Goal: Feedback & Contribution: Contribute content

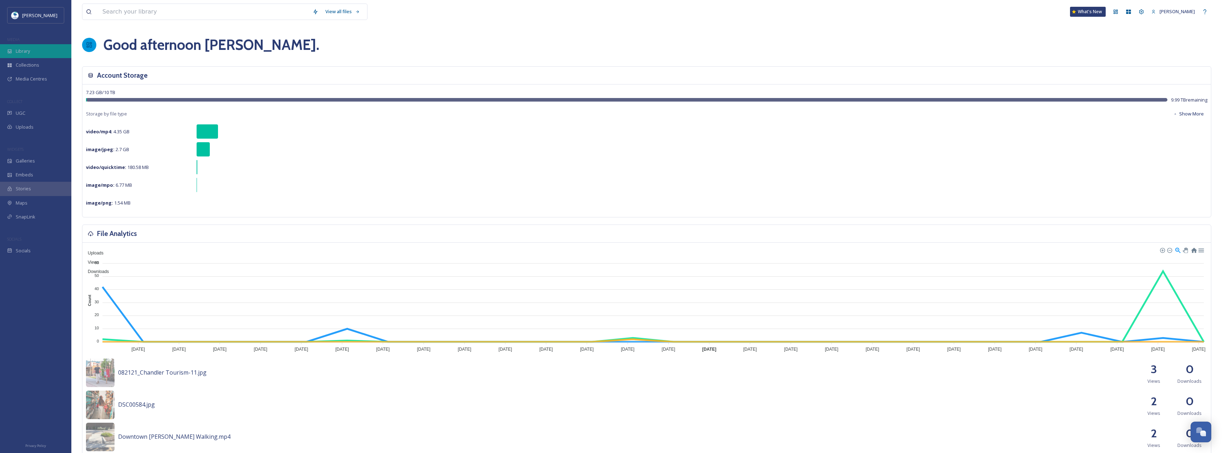
click at [39, 52] on div "Library" at bounding box center [35, 51] width 71 height 14
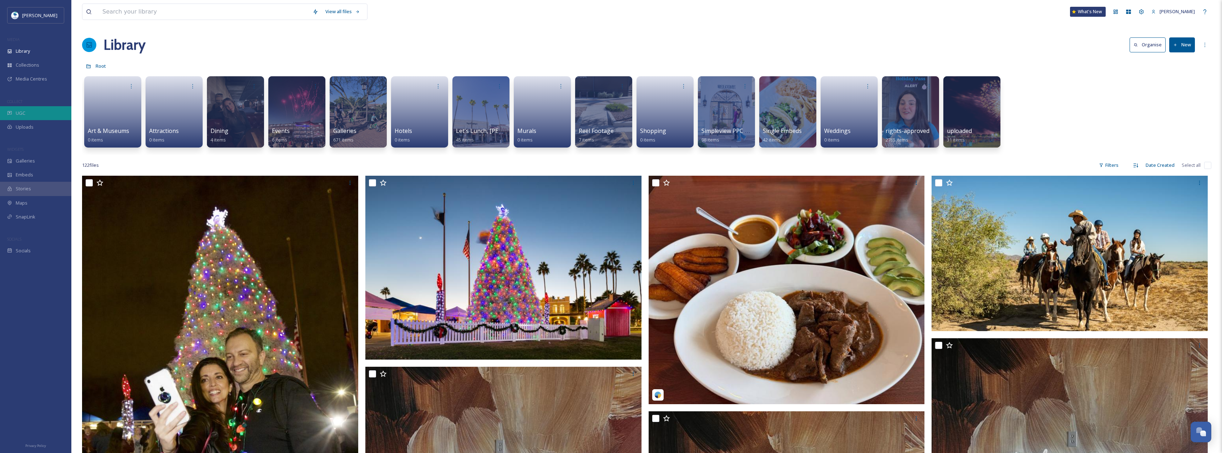
click at [28, 112] on div "UGC" at bounding box center [35, 113] width 71 height 14
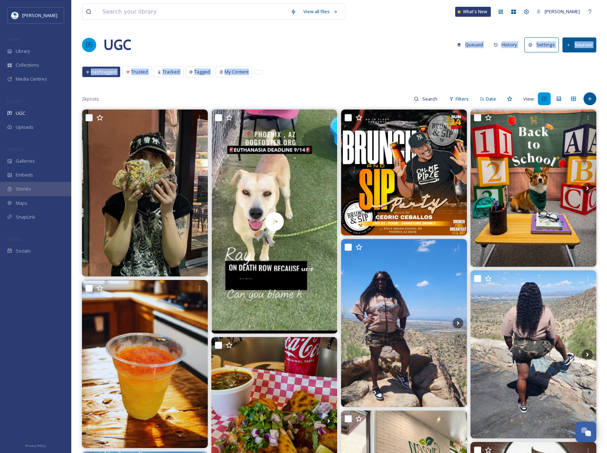
drag, startPoint x: 369, startPoint y: 60, endPoint x: 366, endPoint y: 82, distance: 22.3
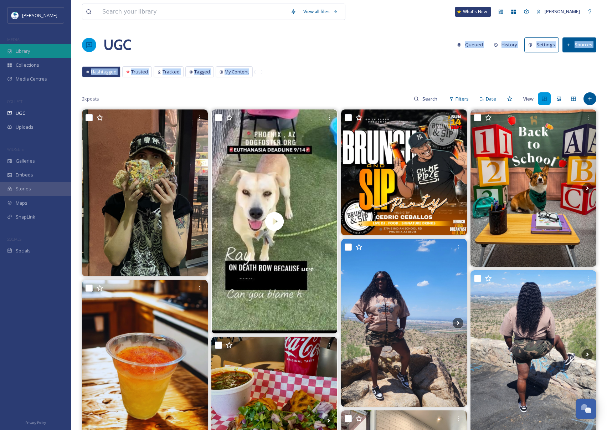
click at [20, 49] on span "Library" at bounding box center [23, 51] width 14 height 7
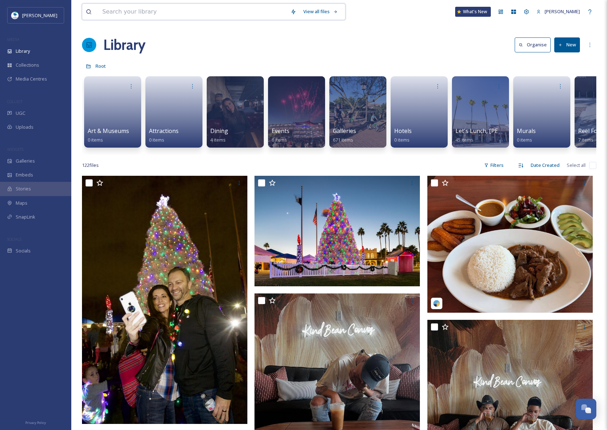
click at [138, 15] on input at bounding box center [193, 12] width 188 height 16
type input "c"
type input "p"
type input "l"
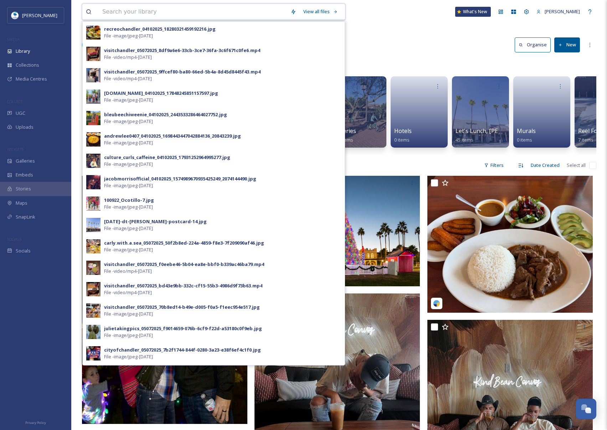
click at [161, 11] on input at bounding box center [193, 12] width 188 height 16
paste input "theostrichbar"
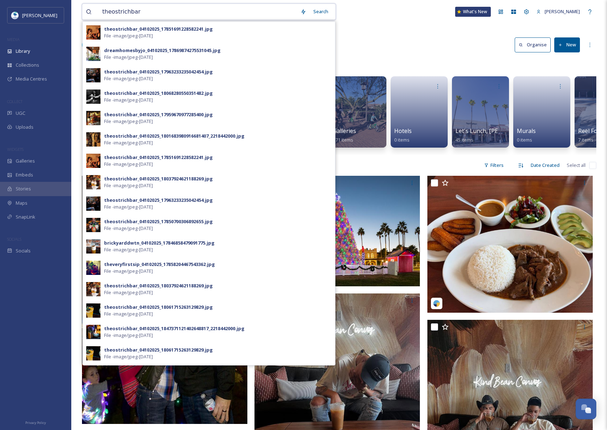
drag, startPoint x: 148, startPoint y: 15, endPoint x: 68, endPoint y: 16, distance: 80.3
paste input "instaichikawa"
type input "instaichikawa"
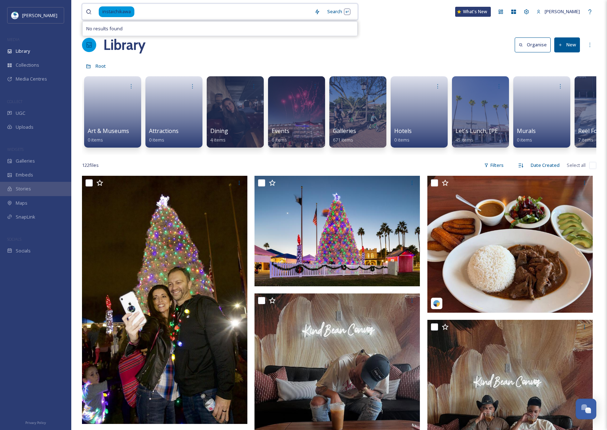
click at [181, 19] on input at bounding box center [223, 12] width 176 height 16
drag, startPoint x: 66, startPoint y: 4, endPoint x: -1, endPoint y: 0, distance: 66.8
type input "i"
paste input "scottchaos"
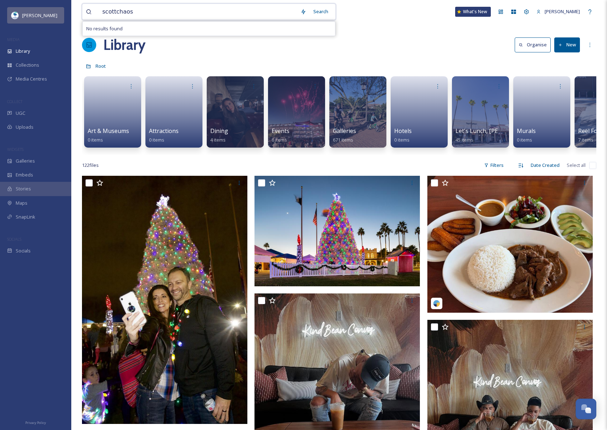
drag, startPoint x: 163, startPoint y: 10, endPoint x: 54, endPoint y: 10, distance: 109.1
paste input "altauptown"
type input "altauptown"
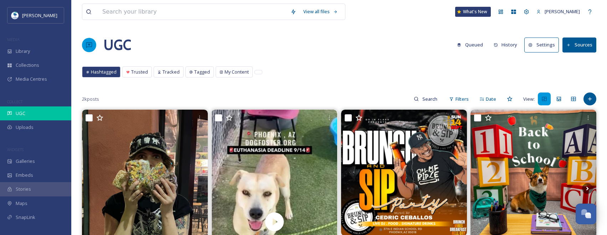
click at [30, 107] on div "UGC" at bounding box center [35, 113] width 71 height 14
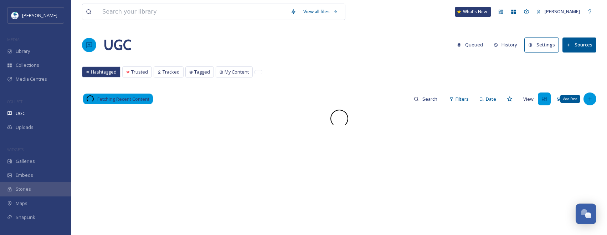
click at [590, 96] on icon at bounding box center [590, 99] width 6 height 6
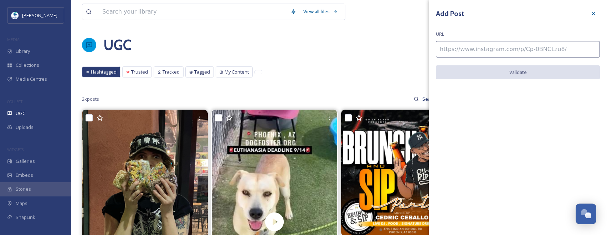
click at [501, 50] on input at bounding box center [518, 49] width 164 height 16
paste input "https://www.instagram.com/p/DMoYScDSXHY/"
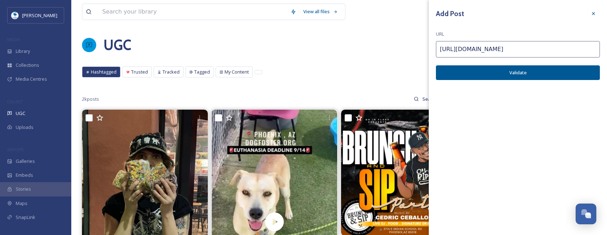
type input "https://www.instagram.com/p/DMoYScDSXHY/"
click at [460, 78] on button "Validate" at bounding box center [518, 72] width 164 height 15
click at [460, 78] on button "Add Post" at bounding box center [518, 72] width 164 height 15
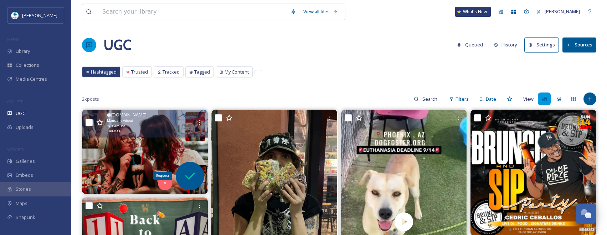
click at [198, 178] on div "Request" at bounding box center [190, 176] width 29 height 29
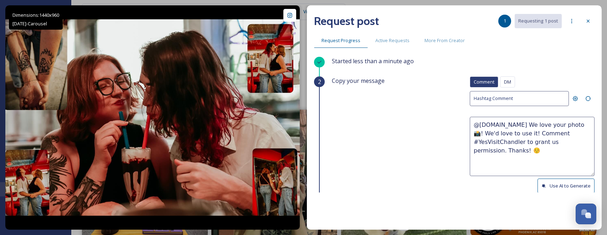
click at [543, 184] on icon at bounding box center [545, 186] width 4 height 4
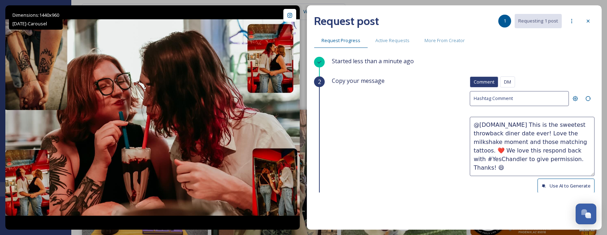
click at [495, 148] on textarea "@doubletake.photography This is the sweetest throwback diner date ever! Love th…" at bounding box center [532, 146] width 125 height 59
paste textarea "🏳️‍🌈"
drag, startPoint x: 507, startPoint y: 149, endPoint x: 595, endPoint y: 163, distance: 89.2
click at [595, 163] on div "Request post 1 Requesting 1 post Request Progress Active Requests More From Cre…" at bounding box center [454, 117] width 295 height 224
paste textarea "ould it be okay to use this photo with credit? Thanks! 😄"
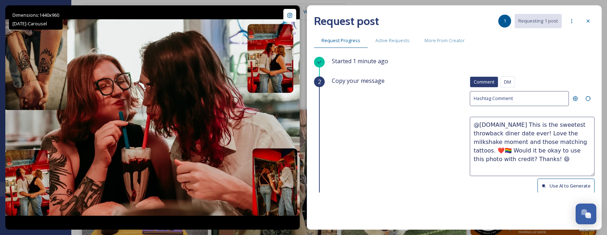
click at [557, 161] on textarea "@doubletake.photography This is the sweetest throwback diner date ever! Love th…" at bounding box center [532, 146] width 125 height 59
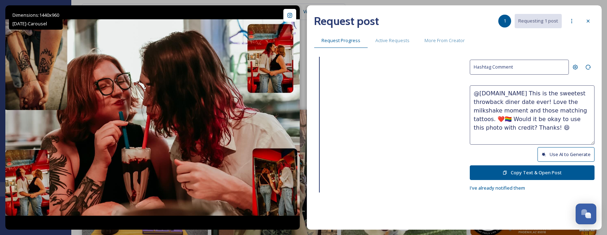
scroll to position [71, 0]
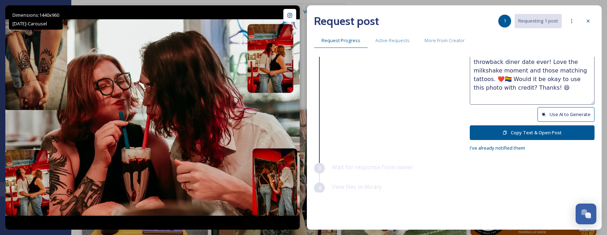
type textarea "@doubletake.photography This is the sweetest throwback diner date ever! Love th…"
click at [558, 132] on button "Copy Text & Open Post" at bounding box center [532, 132] width 125 height 15
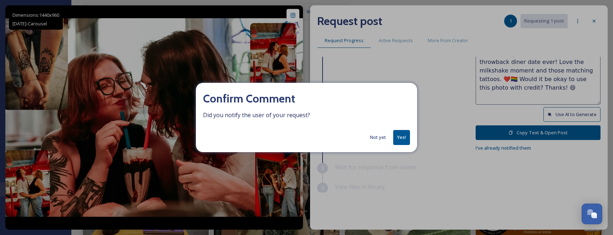
click at [412, 135] on div "Confirm Comment Did you notify the user of your request? Not yet Yes!" at bounding box center [306, 117] width 221 height 69
click at [406, 137] on button "Yes!" at bounding box center [401, 137] width 17 height 15
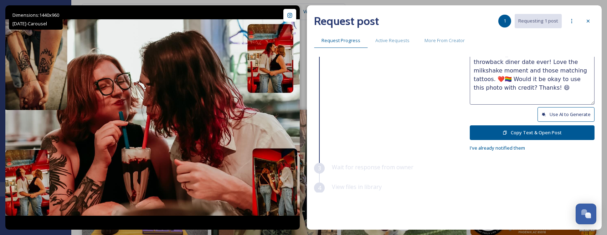
scroll to position [0, 0]
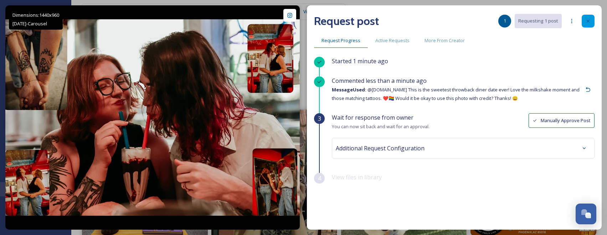
click at [588, 24] on icon at bounding box center [589, 21] width 6 height 6
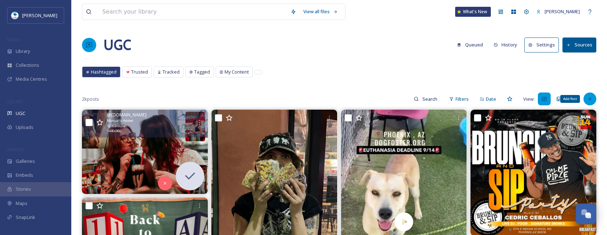
click at [593, 94] on div "Add Post" at bounding box center [590, 98] width 13 height 13
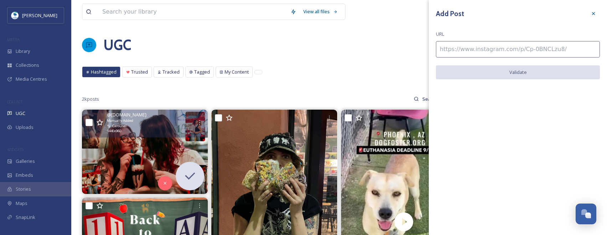
click at [540, 56] on input at bounding box center [518, 49] width 164 height 16
paste input "https://www.instagram.com/p/DOby7HKj21o/"
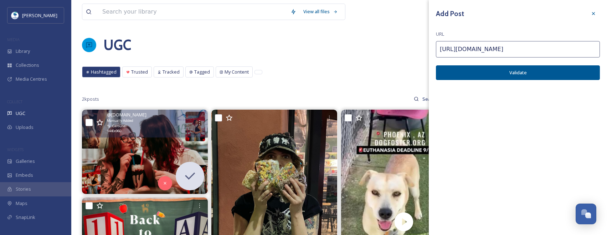
type input "https://www.instagram.com/p/DOby7HKj21o/"
click at [549, 73] on button "Validate" at bounding box center [518, 72] width 164 height 15
click at [549, 73] on button "Add Post" at bounding box center [518, 72] width 164 height 15
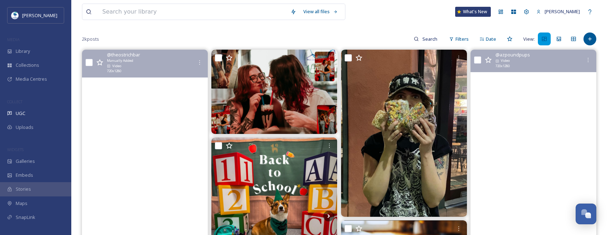
scroll to position [107, 0]
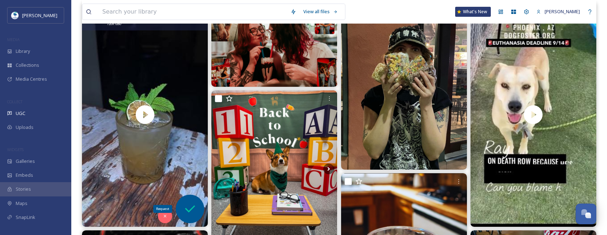
click at [196, 202] on icon at bounding box center [190, 209] width 14 height 14
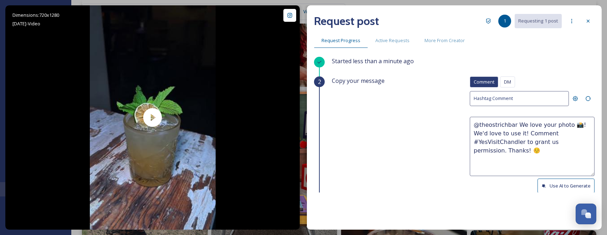
click at [561, 183] on button "Use AI to Generate" at bounding box center [566, 185] width 57 height 15
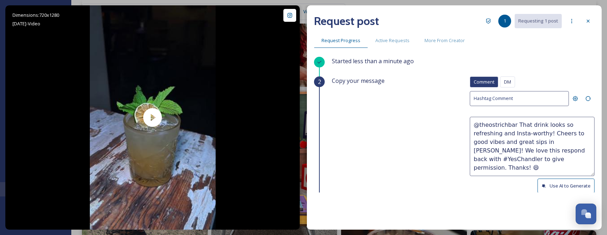
drag, startPoint x: 528, startPoint y: 141, endPoint x: 555, endPoint y: 162, distance: 33.9
click at [555, 162] on textarea "@theostrichbar That drink looks so refreshing and Insta-worthy! Cheers to good …" at bounding box center [532, 146] width 125 height 59
drag, startPoint x: 531, startPoint y: 147, endPoint x: 535, endPoint y: 144, distance: 4.7
click at [531, 147] on textarea "@theostrichbar That drink looks so refreshing and Insta-worthy! Cheers to good …" at bounding box center [532, 146] width 125 height 59
drag, startPoint x: 528, startPoint y: 139, endPoint x: 559, endPoint y: 155, distance: 34.9
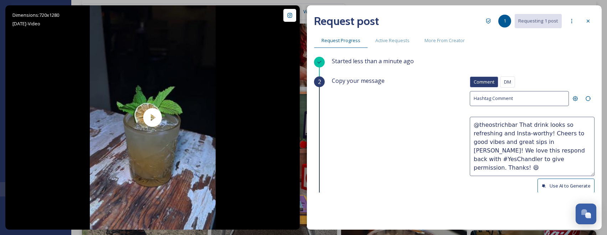
click at [559, 155] on textarea "@theostrichbar That drink looks so refreshing and Insta-worthy! Cheers to good …" at bounding box center [532, 146] width 125 height 59
paste textarea "ould it be okay to use this photo with credit? Thanks! 😄"
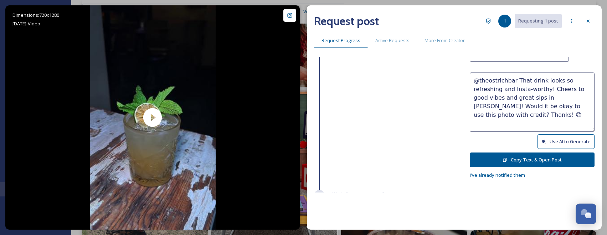
scroll to position [44, 0]
click at [510, 128] on textarea "@theostrichbar That drink looks so refreshing and Insta-worthy! Cheers to good …" at bounding box center [532, 102] width 125 height 59
type textarea "@theostrichbar That drink looks so refreshing and Insta-worthy! Cheers to good …"
click at [503, 158] on button "Copy Text & Open Post" at bounding box center [532, 160] width 125 height 15
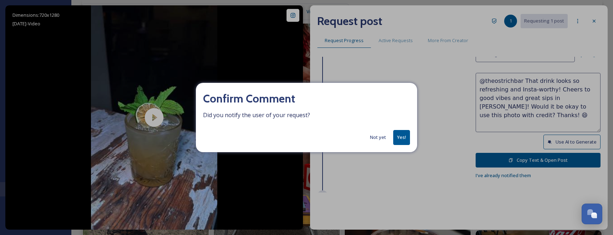
drag, startPoint x: 397, startPoint y: 137, endPoint x: 413, endPoint y: 128, distance: 18.2
click at [398, 137] on button "Yes!" at bounding box center [401, 137] width 17 height 15
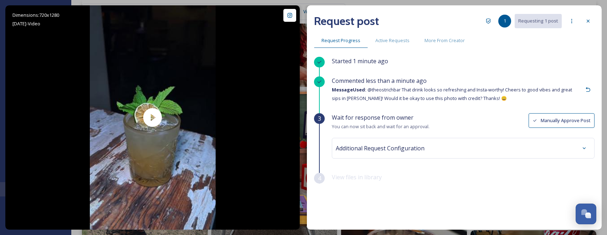
scroll to position [0, 0]
click at [586, 23] on icon at bounding box center [589, 21] width 6 height 6
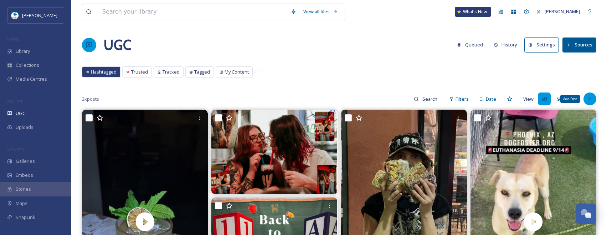
click at [586, 99] on div "Add Post" at bounding box center [590, 98] width 13 height 13
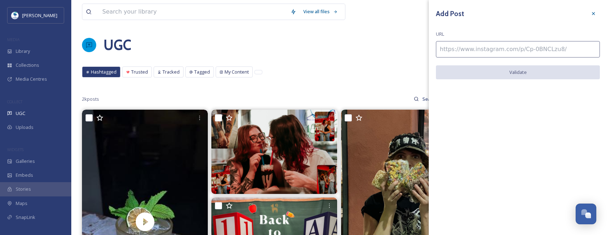
click at [536, 48] on input at bounding box center [518, 49] width 164 height 16
paste input "https://www.instagram.com/p/C-ZJgm8JYGg/"
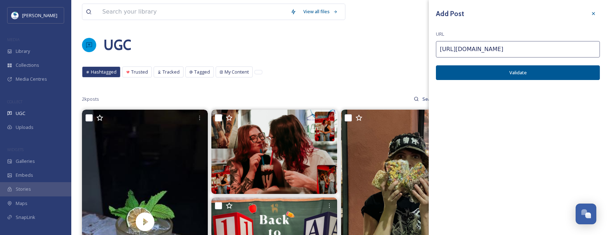
type input "https://www.instagram.com/p/C-ZJgm8JYGg/"
click at [546, 76] on button "Validate" at bounding box center [518, 72] width 164 height 15
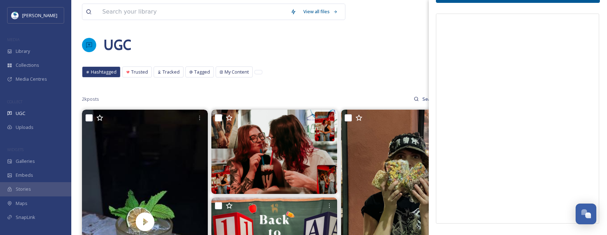
scroll to position [6, 0]
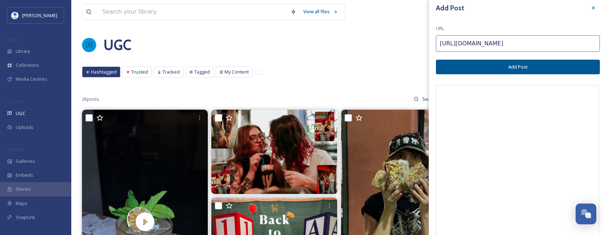
click at [537, 67] on button "Add Post" at bounding box center [518, 67] width 164 height 15
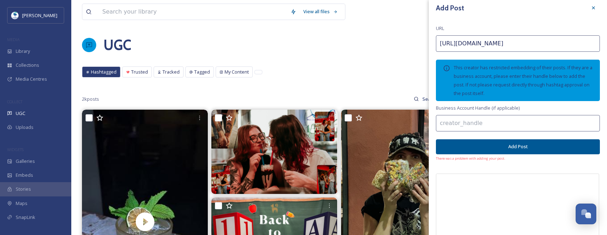
click at [542, 122] on input at bounding box center [518, 123] width 164 height 16
click at [508, 121] on input at bounding box center [518, 123] width 164 height 16
paste input "instaichikawa"
type input "instaichikawa"
click at [525, 146] on button "Add Post" at bounding box center [518, 146] width 164 height 15
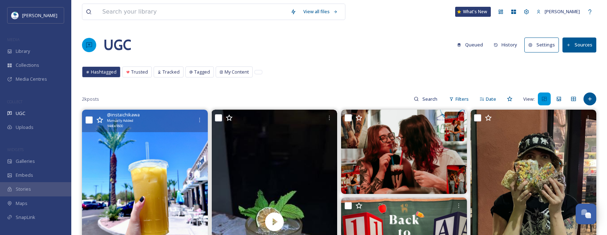
click at [157, 200] on img at bounding box center [145, 188] width 126 height 157
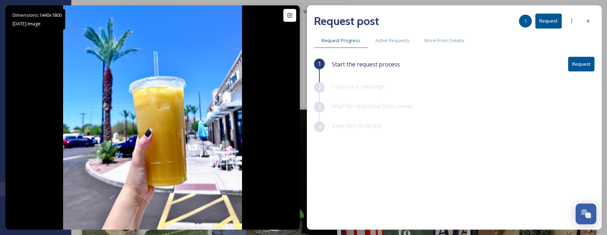
click at [582, 62] on button "Request" at bounding box center [582, 64] width 26 height 15
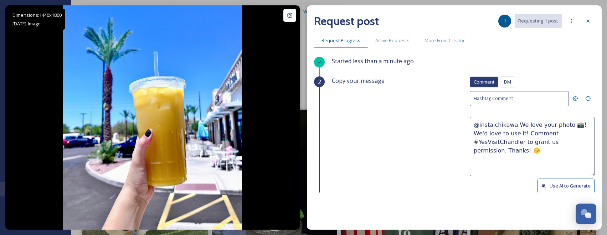
click at [571, 185] on button "Use AI to Generate" at bounding box center [566, 185] width 57 height 15
drag, startPoint x: 565, startPoint y: 133, endPoint x: 585, endPoint y: 147, distance: 24.8
click at [585, 147] on textarea "@instaichikawa That’s a refreshing way to soak up the Chandler sunshine! ☀️🍹 We…" at bounding box center [532, 146] width 125 height 59
paste textarea "Would it be okay to use this photo with credit? Thanks! 😄"
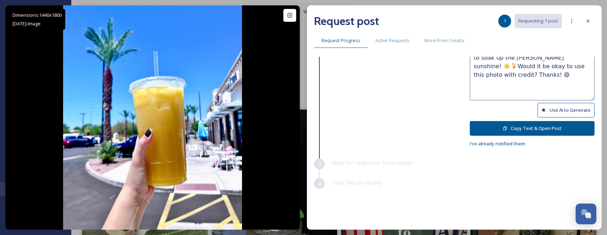
scroll to position [80, 0]
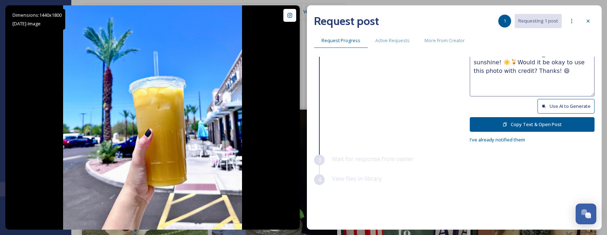
type textarea "@instaichikawa That’s a refreshing way to soak up the Chandler sunshine! ☀️🍹Wou…"
click at [546, 129] on button "Copy Text & Open Post" at bounding box center [532, 124] width 125 height 15
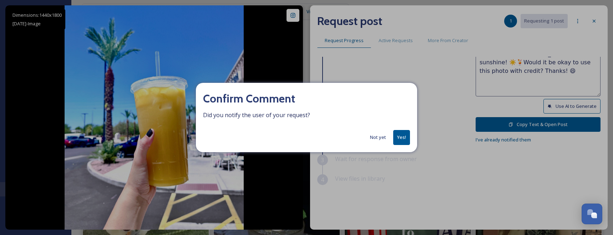
click at [394, 141] on button "Yes!" at bounding box center [401, 137] width 17 height 15
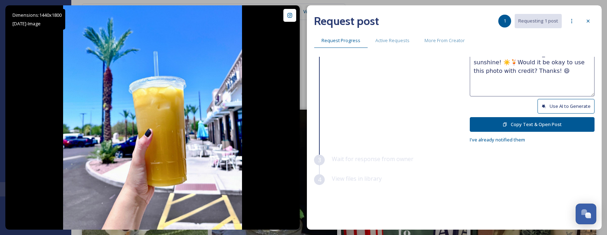
scroll to position [0, 0]
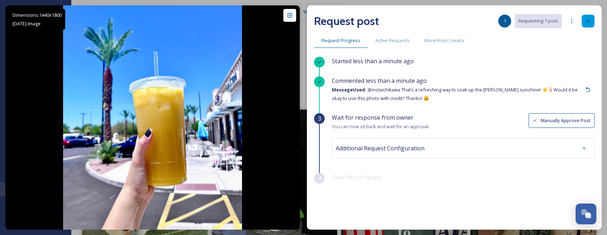
click at [591, 24] on div at bounding box center [588, 21] width 13 height 13
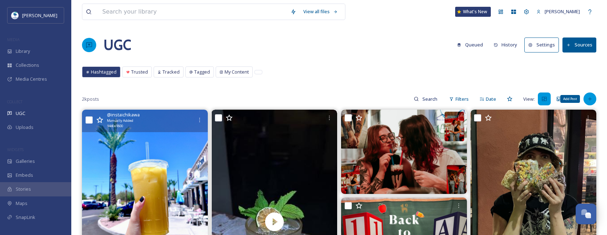
click at [590, 98] on icon at bounding box center [590, 99] width 6 height 6
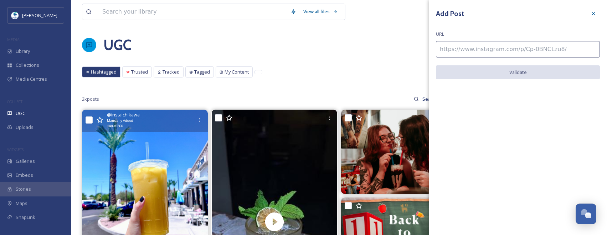
click at [516, 52] on input at bounding box center [518, 49] width 164 height 16
paste input "https://www.instagram.com/p/ChOPNtOrs5F/"
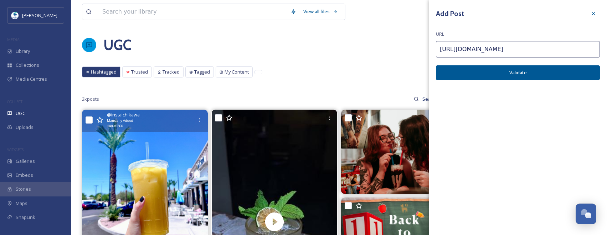
type input "https://www.instagram.com/p/ChOPNtOrs5F/"
click at [549, 78] on button "Validate" at bounding box center [518, 72] width 164 height 15
click at [549, 78] on button "Add Post" at bounding box center [518, 72] width 164 height 15
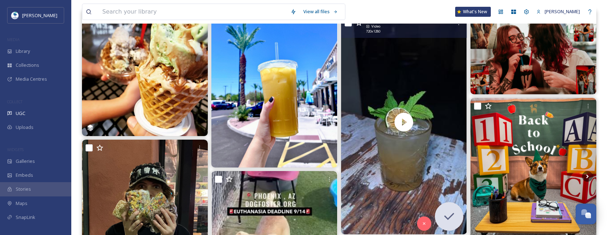
scroll to position [107, 0]
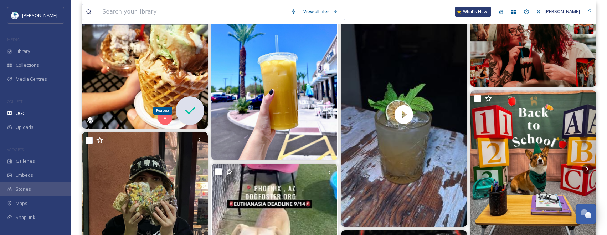
click at [183, 108] on icon at bounding box center [190, 110] width 14 height 14
click at [138, 74] on img at bounding box center [145, 65] width 126 height 126
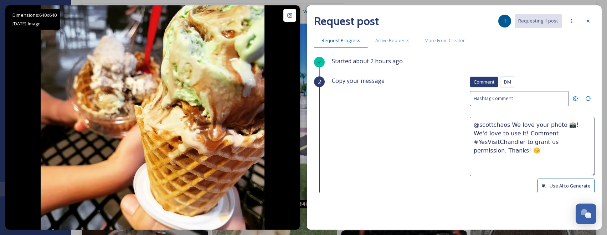
click at [567, 188] on button "Use AI to Generate" at bounding box center [566, 185] width 57 height 15
drag, startPoint x: 504, startPoint y: 142, endPoint x: 599, endPoint y: 154, distance: 95.7
click at [599, 154] on div "Request post 1 Requesting 1 post Request Progress Active Requests More From Cre…" at bounding box center [454, 117] width 295 height 224
paste textarea "ould it be okay to use this photo with credit? Thanks! 😄"
click at [501, 142] on textarea "@scottchaos Those ice cream treats look absolutely delicious! Perfect way to be…" at bounding box center [532, 146] width 125 height 59
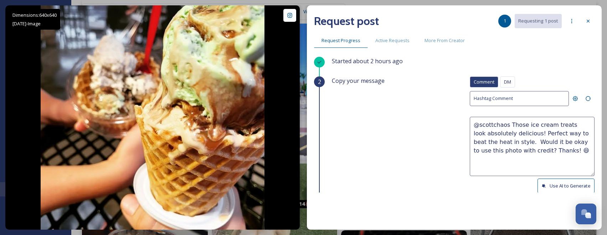
paste textarea "🍦"
click at [513, 141] on textarea "@scottchaos Those ice cream treats look absolutely delicious! Perfect way to be…" at bounding box center [532, 146] width 125 height 59
paste textarea "💗"
click at [515, 143] on textarea "@scottchaos Those ice cream treats look absolutely delicious! Perfect way to be…" at bounding box center [532, 146] width 125 height 59
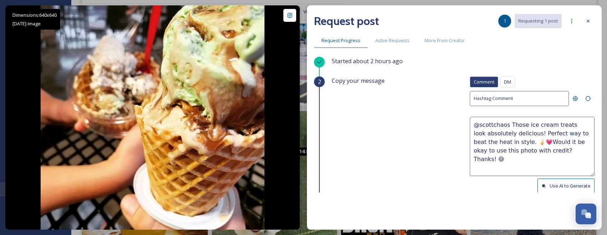
scroll to position [214, 0]
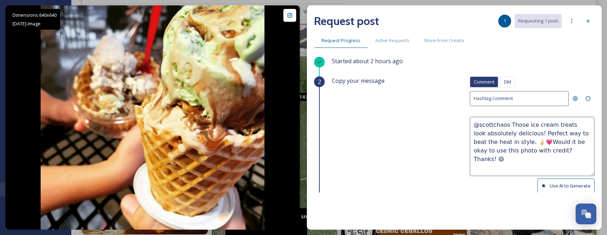
click at [555, 159] on textarea "@scottchaos Those ice cream treats look absolutely delicious! Perfect way to be…" at bounding box center [532, 146] width 125 height 59
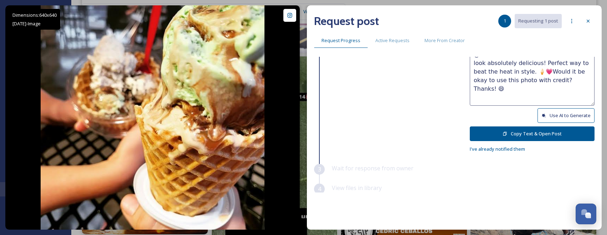
scroll to position [80, 0]
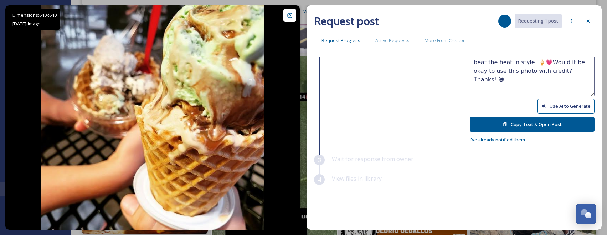
type textarea "@scottchaos Those ice cream treats look absolutely delicious! Perfect way to be…"
click at [554, 124] on button "Copy Text & Open Post" at bounding box center [532, 124] width 125 height 15
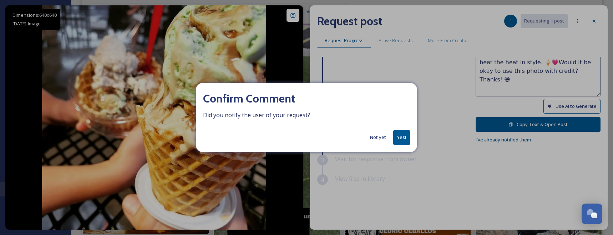
click at [397, 138] on button "Yes!" at bounding box center [401, 137] width 17 height 15
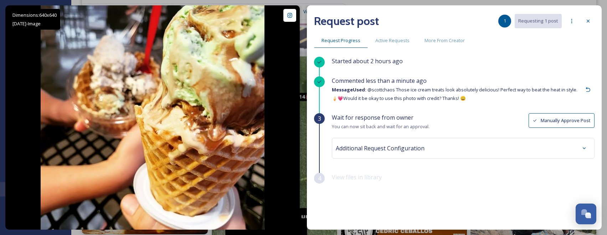
scroll to position [0, 0]
click at [590, 27] on div "Request post 1 Requesting 1 post" at bounding box center [454, 20] width 281 height 17
click at [589, 22] on icon at bounding box center [589, 21] width 6 height 6
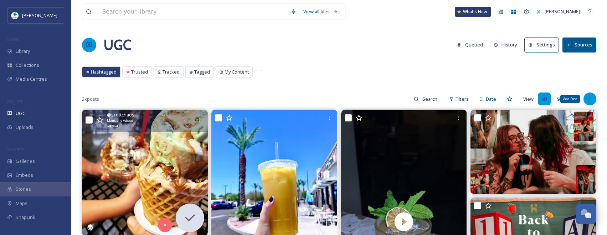
click at [594, 102] on div "Add Post" at bounding box center [590, 98] width 13 height 13
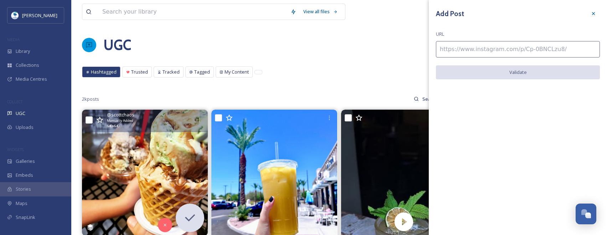
click at [525, 40] on div "Add Post URL Validate" at bounding box center [518, 48] width 178 height 97
click at [524, 46] on input at bounding box center [518, 49] width 164 height 16
paste input "https://www.instagram.com/p/DHG0b8WpDnd/"
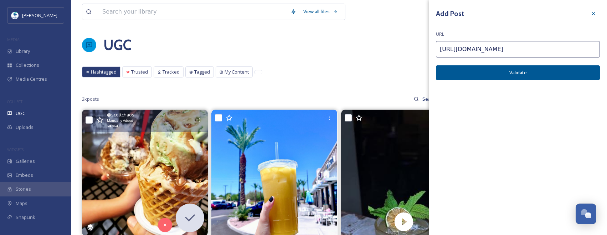
type input "https://www.instagram.com/p/DHG0b8WpDnd/"
click at [516, 74] on button "Validate" at bounding box center [518, 72] width 164 height 15
click at [516, 74] on button "Add Post" at bounding box center [518, 72] width 164 height 15
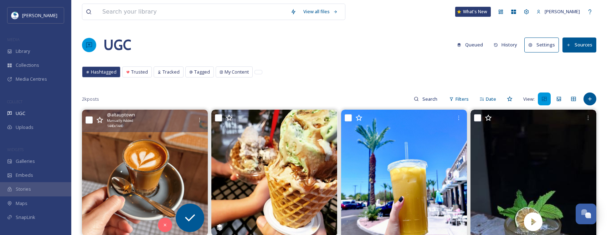
click at [161, 154] on img at bounding box center [145, 173] width 126 height 126
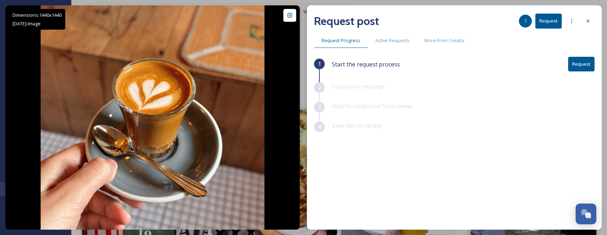
click at [586, 66] on button "Request" at bounding box center [582, 64] width 26 height 15
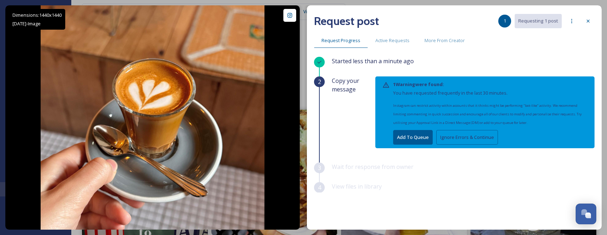
click at [423, 139] on button "Add To Queue" at bounding box center [413, 137] width 40 height 15
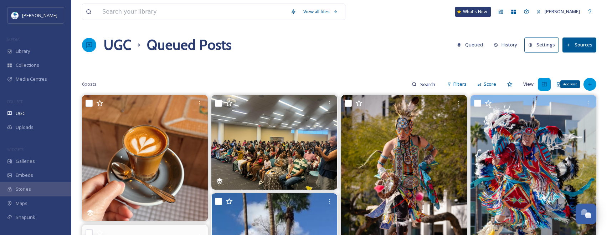
click at [592, 82] on icon at bounding box center [590, 84] width 6 height 6
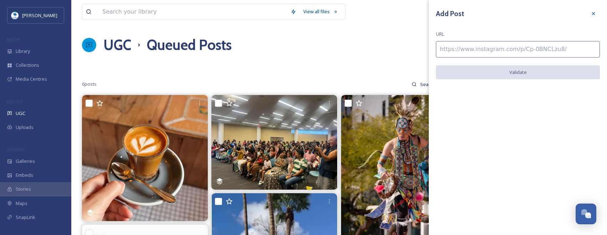
click at [526, 48] on input at bounding box center [518, 49] width 164 height 16
paste input "https://www.instagram.com/p/DKj9GqCxsQ1/"
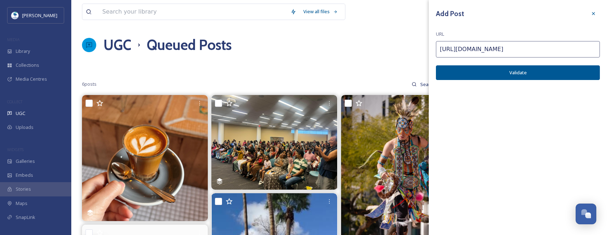
type input "https://www.instagram.com/p/DKj9GqCxsQ1/"
click at [495, 75] on button "Validate" at bounding box center [518, 72] width 164 height 15
click at [495, 75] on button "Add Post" at bounding box center [518, 72] width 164 height 15
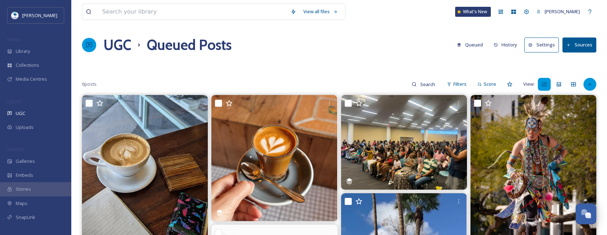
click at [593, 85] on icon at bounding box center [590, 84] width 6 height 6
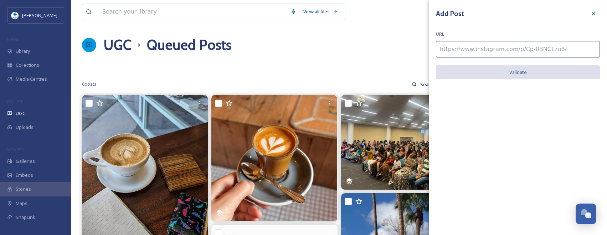
click at [540, 51] on input at bounding box center [518, 49] width 164 height 16
paste input "https://www.instagram.com/p/DLVvW9PytjW/"
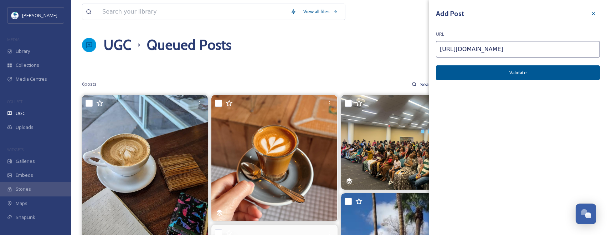
type input "https://www.instagram.com/p/DLVvW9PytjW/"
click at [563, 71] on button "Validate" at bounding box center [518, 72] width 164 height 15
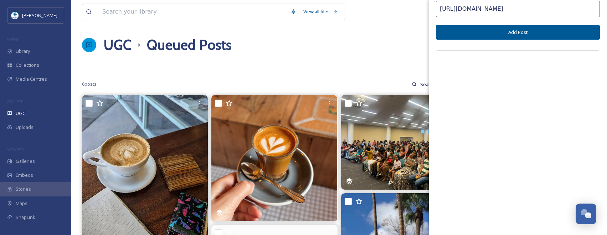
scroll to position [6, 0]
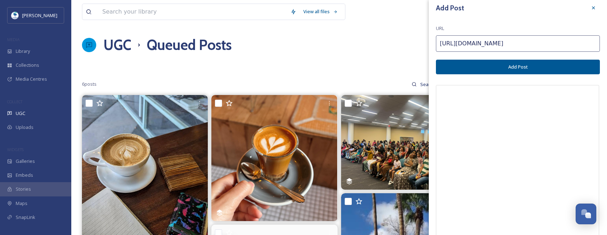
click at [542, 70] on button "Add Post" at bounding box center [518, 67] width 164 height 15
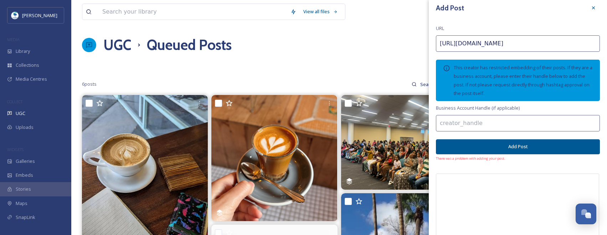
click at [572, 131] on input at bounding box center [518, 123] width 164 height 16
click at [502, 121] on input at bounding box center [518, 123] width 164 height 16
paste input "faithandcoffeebean"
type input "faithandcoffeebean"
click at [544, 151] on button "Add Post" at bounding box center [518, 146] width 164 height 15
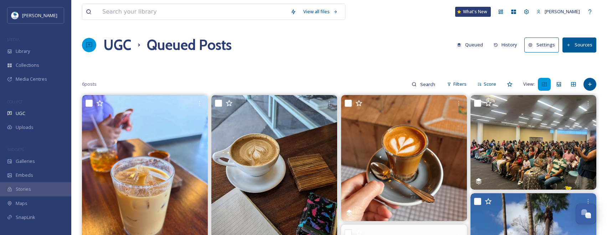
click at [582, 81] on div "6 posts Filters Score View:" at bounding box center [339, 84] width 515 height 14
click at [587, 82] on div "Add Post" at bounding box center [590, 84] width 13 height 13
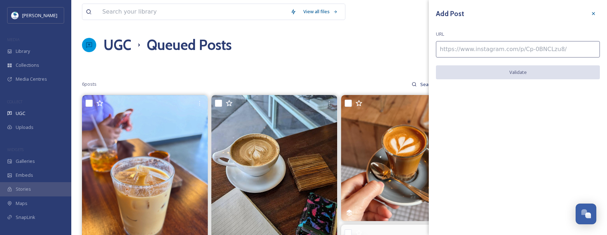
click at [512, 39] on div "Add Post URL Validate" at bounding box center [518, 48] width 178 height 97
click at [509, 47] on input at bounding box center [518, 49] width 164 height 16
paste input "https://www.instagram.com/p/DMgPfflBtS5/"
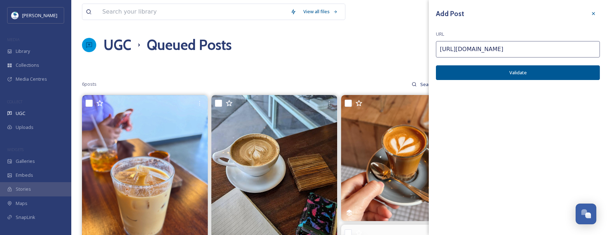
type input "https://www.instagram.com/p/DMgPfflBtS5/"
click at [533, 72] on button "Validate" at bounding box center [518, 72] width 164 height 15
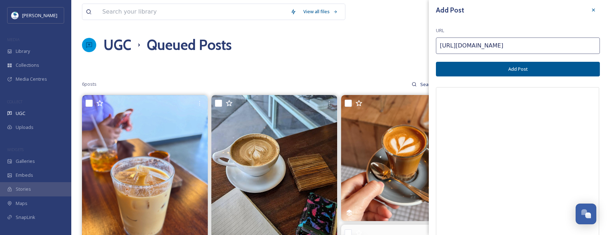
scroll to position [0, 0]
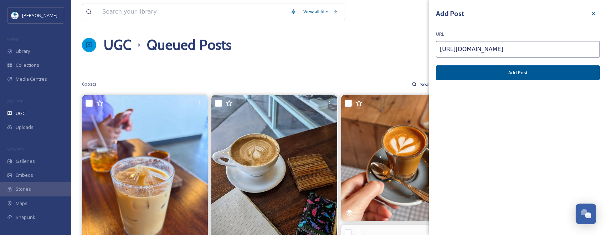
click at [533, 76] on button "Add Post" at bounding box center [518, 72] width 164 height 15
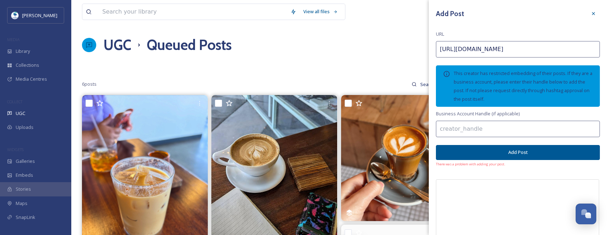
click at [524, 129] on input at bounding box center [518, 129] width 164 height 16
paste input "arena23sports"
type input "arena23sports"
click at [530, 152] on button "Add Post" at bounding box center [518, 152] width 164 height 15
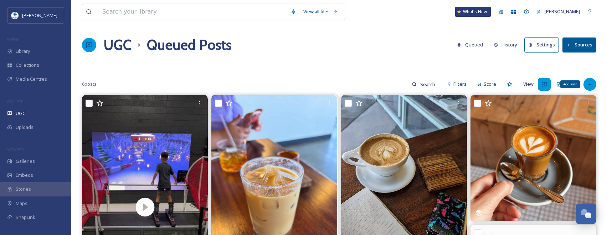
click at [587, 85] on div "Add Post" at bounding box center [590, 84] width 13 height 13
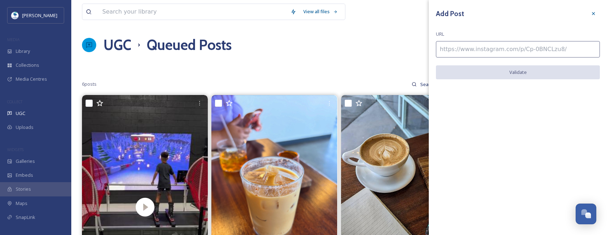
click at [529, 46] on input at bounding box center [518, 49] width 164 height 16
paste input "https://www.instagram.com/p/DH3tt8BvI4o/"
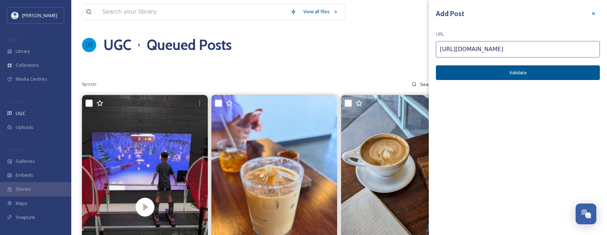
type input "https://www.instagram.com/p/DH3tt8BvI4o/"
click at [489, 71] on button "Validate" at bounding box center [518, 72] width 164 height 15
click at [489, 71] on button "Add Post" at bounding box center [518, 72] width 164 height 15
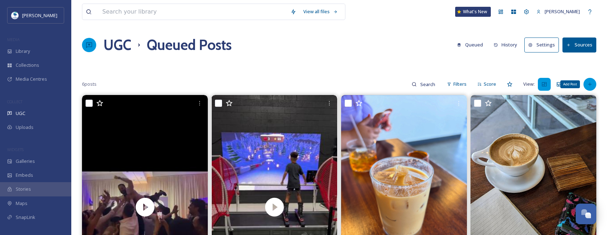
click at [585, 85] on div "Add Post" at bounding box center [590, 84] width 13 height 13
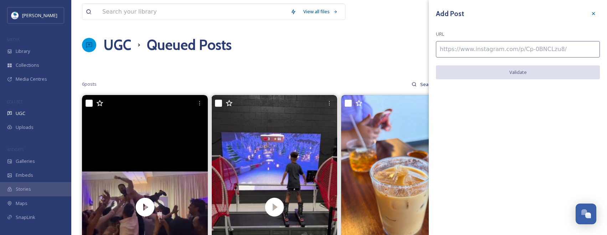
click at [523, 44] on input at bounding box center [518, 49] width 164 height 16
paste input "https://www.instagram.com/p/DEdStnKTToA/"
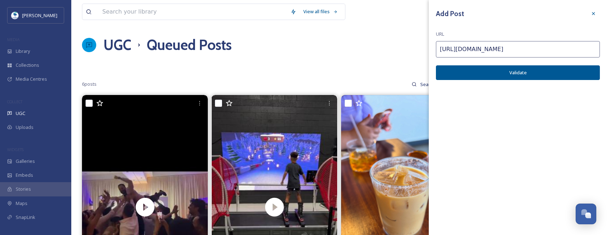
type input "https://www.instagram.com/p/DEdStnKTToA/"
click at [584, 73] on button "Validate" at bounding box center [518, 72] width 164 height 15
click at [584, 73] on button "Add Post" at bounding box center [518, 72] width 164 height 15
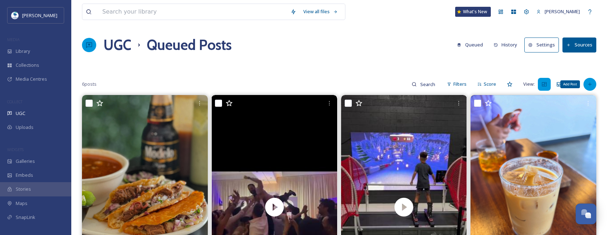
click at [593, 78] on div "Add Post" at bounding box center [590, 84] width 13 height 13
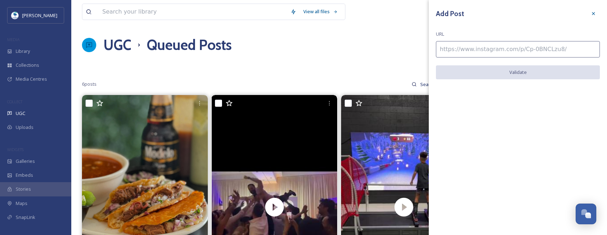
click at [539, 51] on input at bounding box center [518, 49] width 164 height 16
paste input "https://www.instagram.com/p/DI1-ysQz83_/"
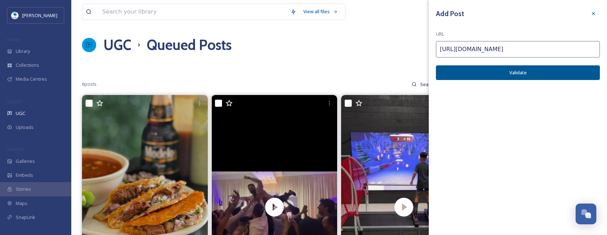
type input "https://www.instagram.com/p/DI1-ysQz83_/"
click at [564, 75] on button "Validate" at bounding box center [518, 72] width 164 height 15
click at [564, 75] on button "Add Post" at bounding box center [518, 72] width 164 height 15
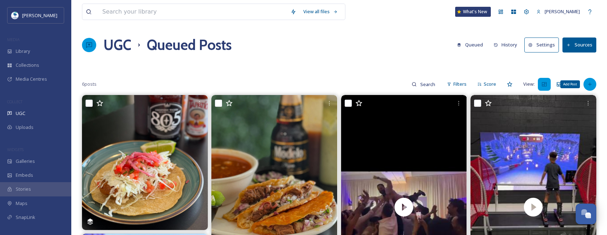
click at [591, 87] on div "Add Post" at bounding box center [590, 84] width 13 height 13
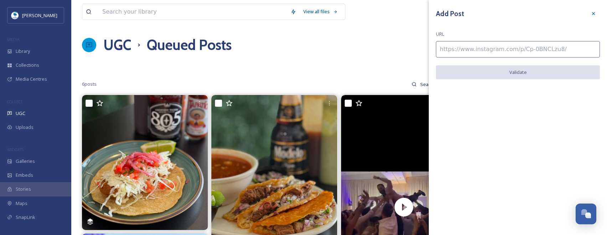
click at [541, 53] on input at bounding box center [518, 49] width 164 height 16
paste input "https://www.instagram.com/p/DFY-oFJResi/"
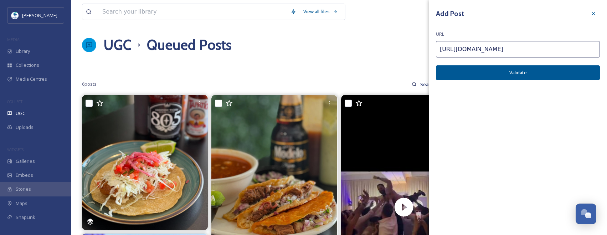
type input "https://www.instagram.com/p/DFY-oFJResi/"
click at [547, 75] on button "Validate" at bounding box center [518, 72] width 164 height 15
click at [509, 70] on button "Add Post" at bounding box center [518, 72] width 164 height 15
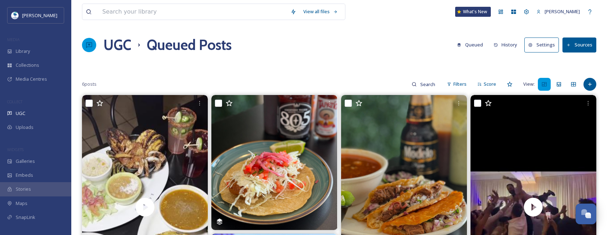
click at [595, 86] on div "Add Post" at bounding box center [590, 84] width 13 height 13
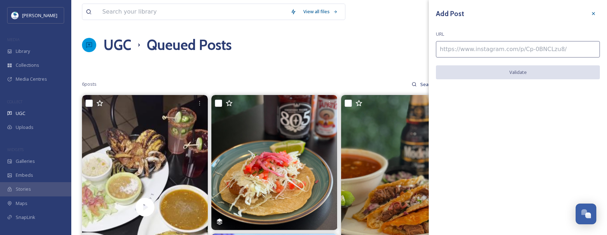
click at [561, 58] on div "Add Post URL Validate" at bounding box center [518, 48] width 178 height 97
click at [561, 50] on input at bounding box center [518, 49] width 164 height 16
paste input "https://www.instagram.com/p/DLTIHiahUop/"
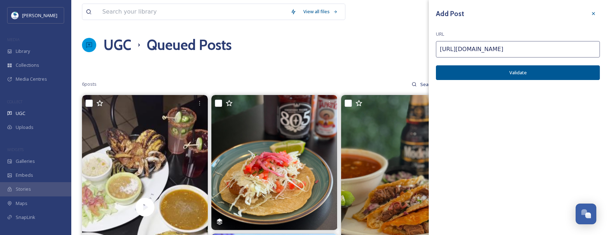
type input "https://www.instagram.com/p/DLTIHiahUop/"
click at [558, 70] on button "Validate" at bounding box center [518, 72] width 164 height 15
click at [532, 70] on button "Add Post" at bounding box center [518, 72] width 164 height 15
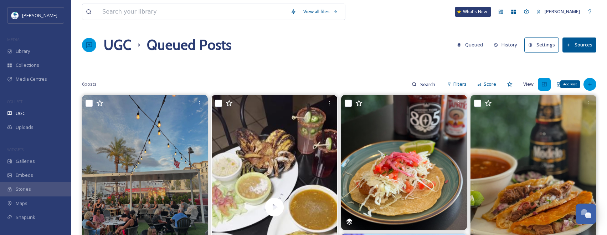
click at [586, 85] on div "Add Post" at bounding box center [590, 84] width 13 height 13
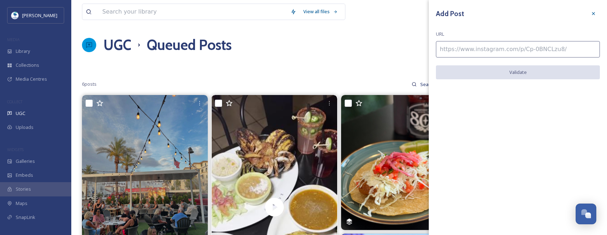
click at [516, 50] on input at bounding box center [518, 49] width 164 height 16
paste input "https://www.instagram.com/p/DNBmpjCSRxs/"
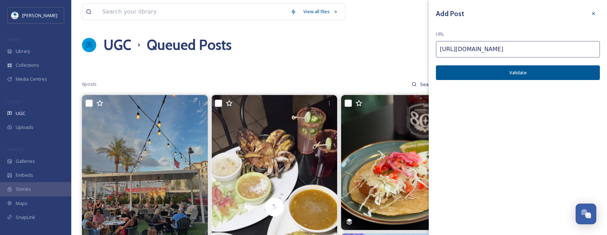
type input "https://www.instagram.com/p/DNBmpjCSRxs/"
click at [548, 71] on button "Validate" at bounding box center [518, 72] width 164 height 15
click at [554, 76] on button "Add Post" at bounding box center [518, 72] width 164 height 15
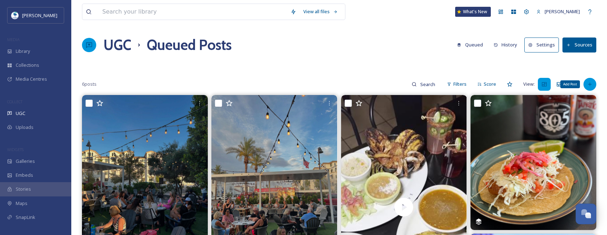
click at [590, 90] on div "Add Post" at bounding box center [590, 84] width 13 height 13
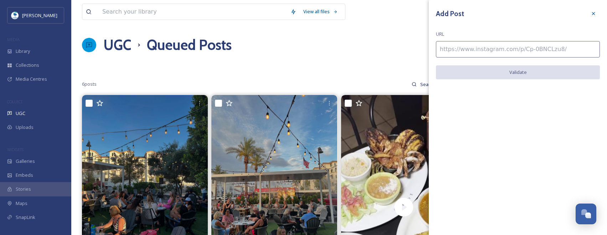
click at [537, 53] on input at bounding box center [518, 49] width 164 height 16
paste input "https://www.instagram.com/p/DNBnQans5eM/"
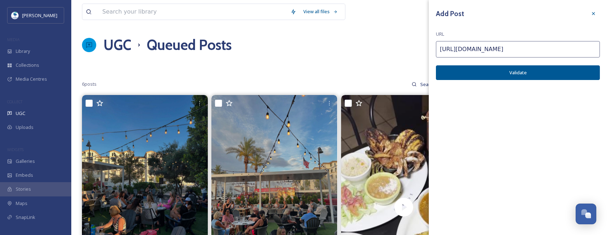
type input "https://www.instagram.com/p/DNBnQans5eM/"
click at [554, 77] on button "Validate" at bounding box center [518, 72] width 164 height 15
click at [581, 72] on button "Add Post" at bounding box center [518, 72] width 164 height 15
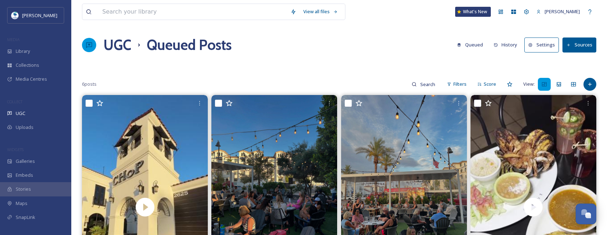
click at [588, 45] on button "Sources" at bounding box center [580, 44] width 34 height 15
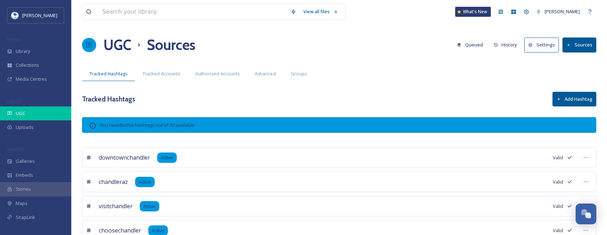
click at [42, 112] on div "UGC" at bounding box center [35, 113] width 71 height 14
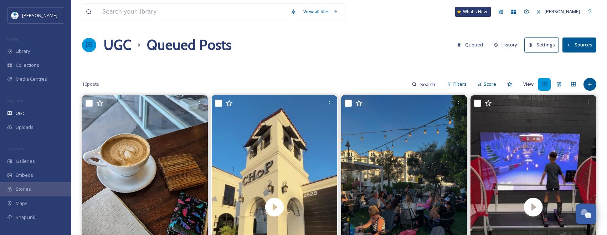
click at [580, 47] on button "Sources" at bounding box center [580, 44] width 34 height 15
click at [589, 86] on icon at bounding box center [590, 84] width 6 height 6
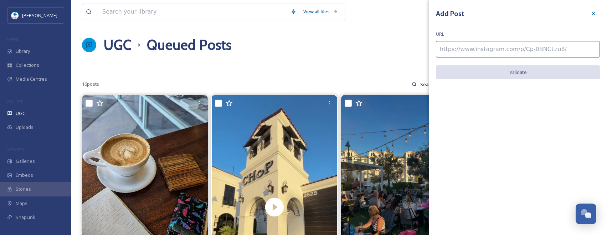
click at [529, 49] on input at bounding box center [518, 49] width 164 height 16
paste input "https://www.instagram.com/p/DLtWP7RuDCa/"
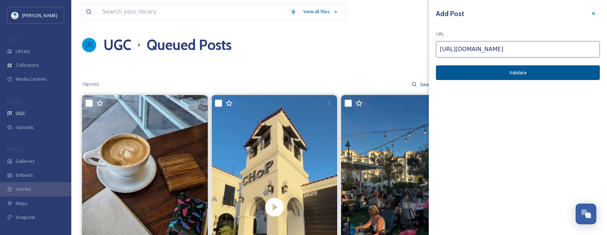
type input "https://www.instagram.com/p/DLtWP7RuDCa/"
click at [573, 76] on button "Validate" at bounding box center [518, 72] width 164 height 15
click at [573, 76] on button "Add Post" at bounding box center [518, 72] width 164 height 15
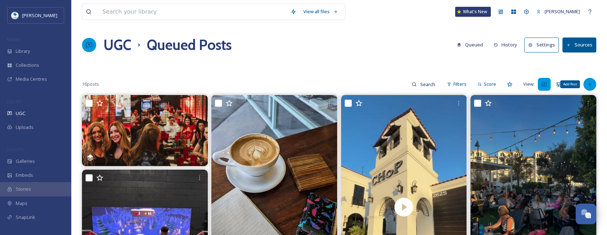
click at [592, 79] on div "Add Post" at bounding box center [590, 84] width 13 height 13
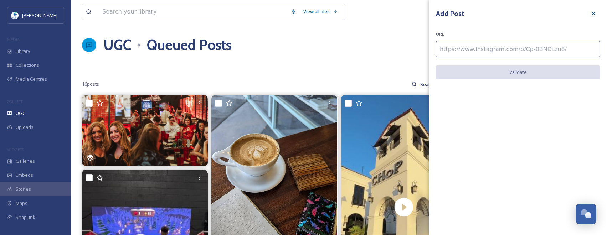
click at [534, 55] on input at bounding box center [518, 49] width 164 height 16
paste input "https://www.instagram.com/p/DMQ3Gs7zPDD/"
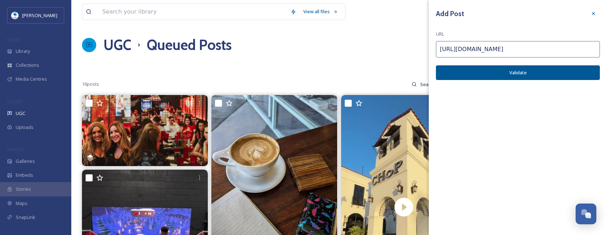
type input "https://www.instagram.com/p/DMQ3Gs7zPDD/"
click at [573, 77] on button "Validate" at bounding box center [518, 72] width 164 height 15
click at [579, 72] on button "Add Post" at bounding box center [518, 72] width 164 height 15
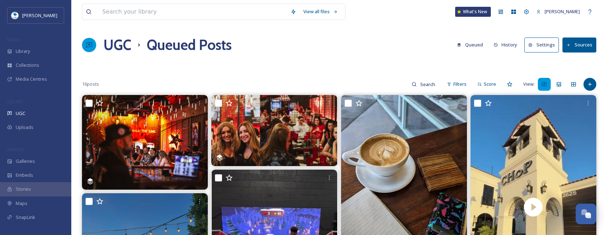
click at [575, 48] on button "Sources" at bounding box center [580, 44] width 34 height 15
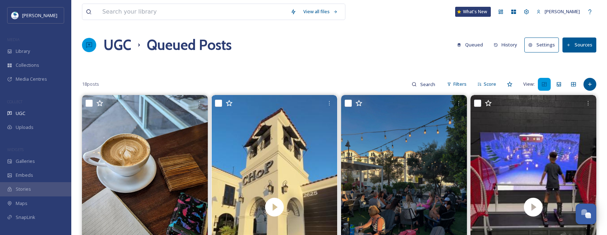
click at [593, 83] on icon at bounding box center [590, 84] width 6 height 6
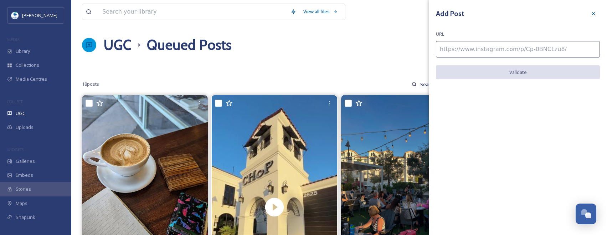
click at [545, 55] on input at bounding box center [518, 49] width 164 height 16
paste input "https://www.instagram.com/p/DMbqQMJidet/"
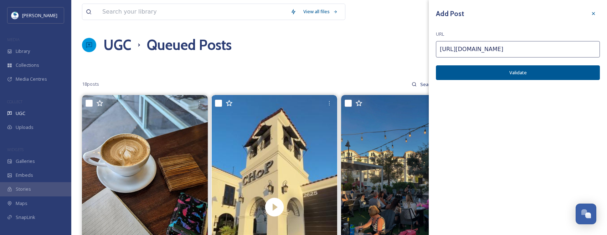
type input "https://www.instagram.com/p/DMbqQMJidet/"
click at [576, 72] on button "Validate" at bounding box center [518, 72] width 164 height 15
click at [578, 78] on button "Add Post" at bounding box center [518, 72] width 164 height 15
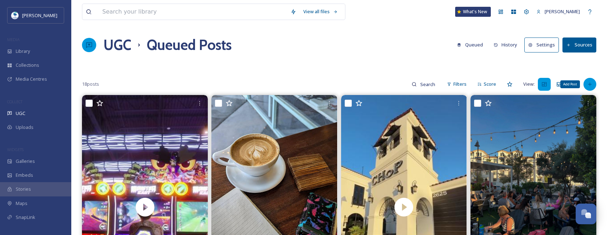
click at [588, 88] on div "Add Post" at bounding box center [590, 84] width 13 height 13
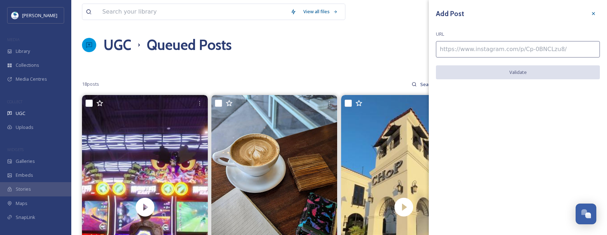
click at [528, 53] on input at bounding box center [518, 49] width 164 height 16
paste input "https://www.instagram.com/p/DMYGlE2Jz7L/"
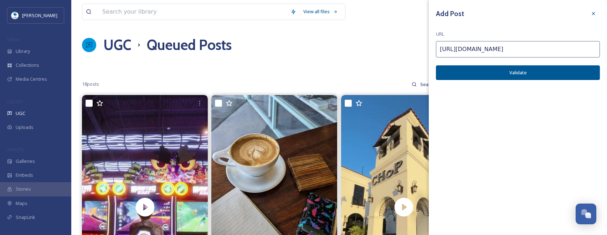
type input "https://www.instagram.com/p/DMYGlE2Jz7L/"
click at [534, 77] on button "Validate" at bounding box center [518, 72] width 164 height 15
click at [580, 82] on div "Add Post URL https://www.instagram.com/p/DMYGlE2Jz7L/ Add Post" at bounding box center [518, 226] width 178 height 453
click at [563, 67] on button "Add Post" at bounding box center [518, 72] width 164 height 15
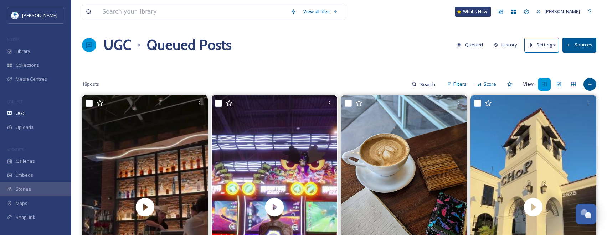
click at [574, 49] on button "Sources" at bounding box center [580, 44] width 34 height 15
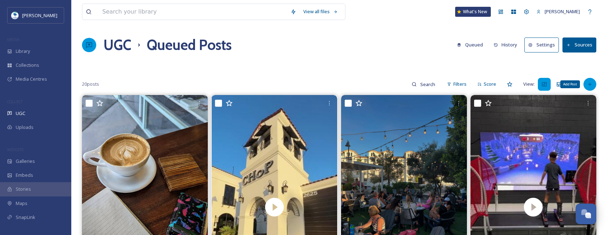
click at [590, 88] on div "Add Post" at bounding box center [590, 84] width 13 height 13
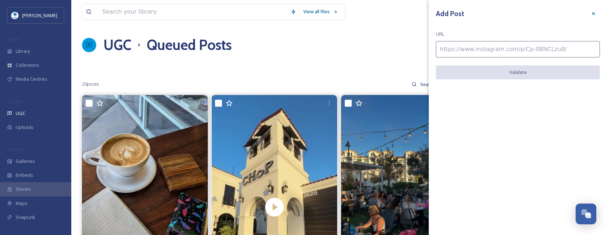
click at [551, 61] on div "Add Post URL Validate" at bounding box center [518, 48] width 178 height 97
click at [549, 50] on input at bounding box center [518, 49] width 164 height 16
paste input "https://www.instagram.com/p/DMa5CkJtSR4/"
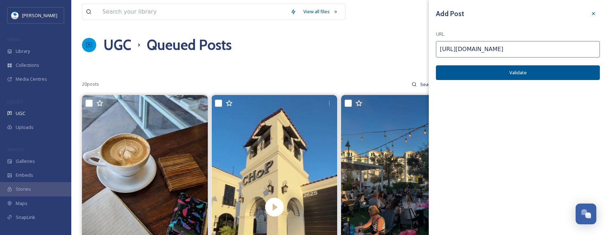
type input "https://www.instagram.com/p/DMa5CkJtSR4/"
click at [568, 72] on button "Validate" at bounding box center [518, 72] width 164 height 15
click at [546, 71] on button "Add Post" at bounding box center [518, 72] width 164 height 15
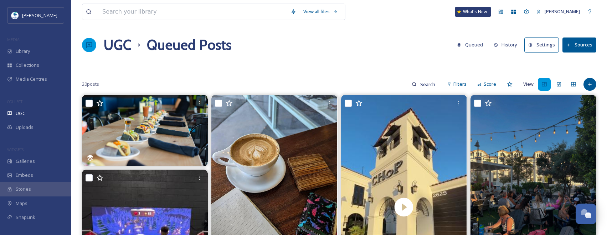
click at [587, 41] on button "Sources" at bounding box center [580, 44] width 34 height 15
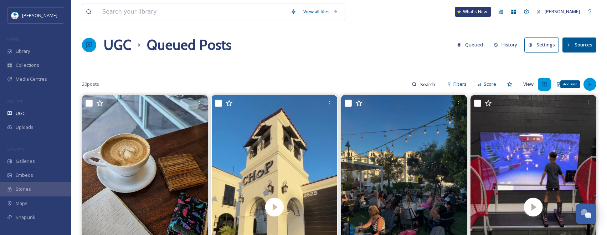
click at [592, 82] on icon at bounding box center [590, 84] width 6 height 6
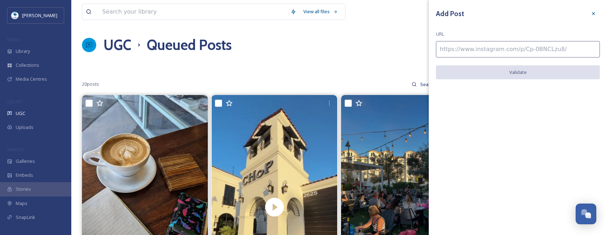
click at [546, 54] on input at bounding box center [518, 49] width 164 height 16
paste input "https://www.instagram.com/p/DHmhm0dMCWZ/"
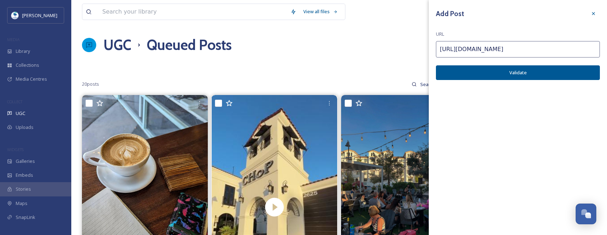
type input "https://www.instagram.com/p/DHmhm0dMCWZ/"
click at [560, 70] on button "Validate" at bounding box center [518, 72] width 164 height 15
click at [560, 70] on button "Add Post" at bounding box center [518, 72] width 164 height 15
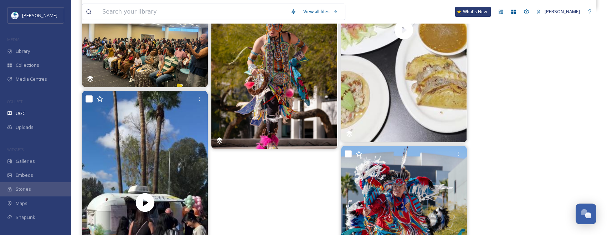
scroll to position [881, 0]
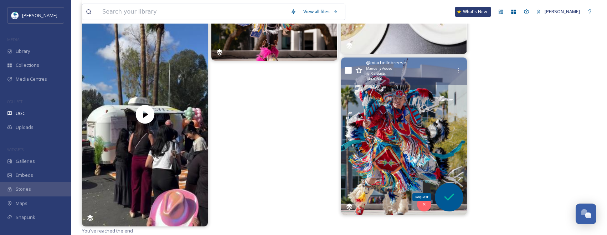
click at [442, 202] on icon at bounding box center [449, 197] width 14 height 14
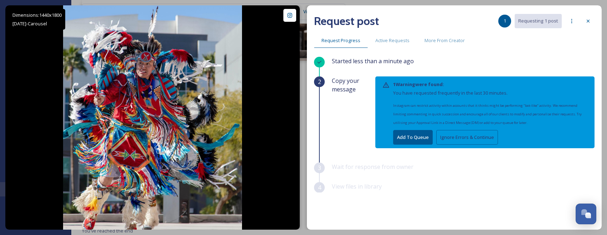
click at [454, 134] on button "Ignore Errors & Continue" at bounding box center [468, 137] width 62 height 15
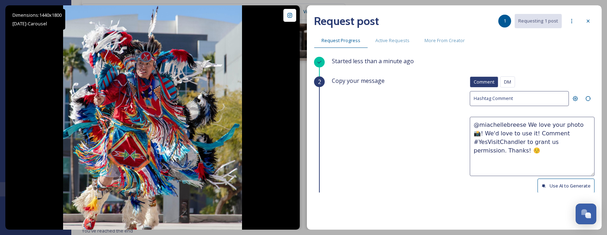
click at [575, 185] on button "Use AI to Generate" at bounding box center [566, 185] width 57 height 15
click at [558, 192] on button "Use AI to Generate" at bounding box center [566, 185] width 57 height 15
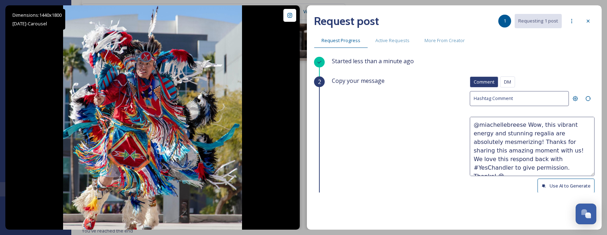
click at [556, 185] on button "Use AI to Generate" at bounding box center [566, 185] width 57 height 15
type textarea "@miachellebreese Wow! The energy and colors in this photo are absolutely stunni…"
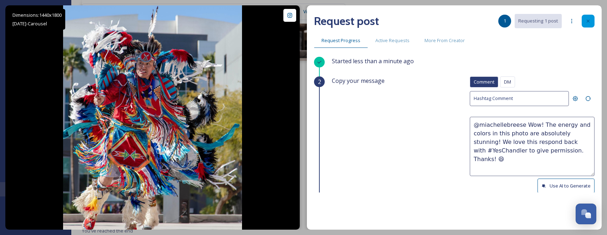
click at [589, 20] on icon at bounding box center [589, 21] width 6 height 6
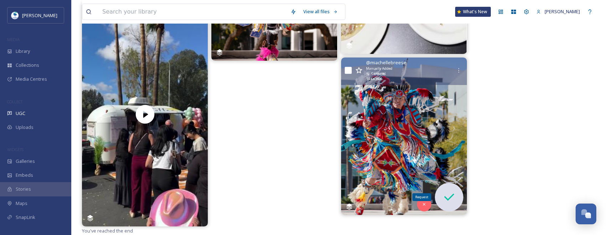
click at [455, 190] on icon at bounding box center [449, 197] width 14 height 14
click at [398, 88] on img at bounding box center [404, 135] width 126 height 157
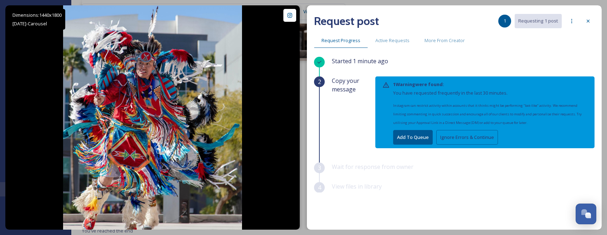
click at [474, 135] on button "Ignore Errors & Continue" at bounding box center [468, 137] width 62 height 15
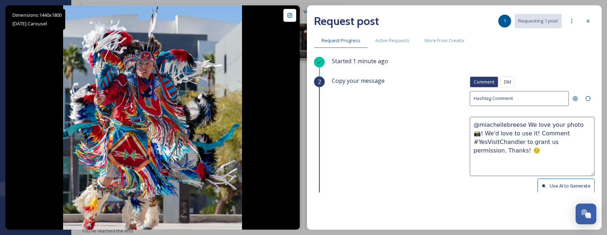
drag, startPoint x: 468, startPoint y: 131, endPoint x: 513, endPoint y: 171, distance: 60.7
click at [513, 171] on textarea "@miachellebreese We love your photo 📸! We'd love to use it! Comment #YesVisitCh…" at bounding box center [532, 146] width 125 height 59
paste textarea "ould it be okay to use this photo with credit? Thanks! 😄"
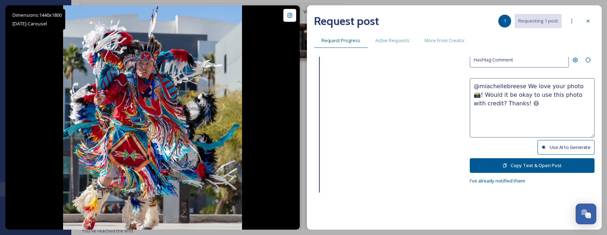
scroll to position [80, 0]
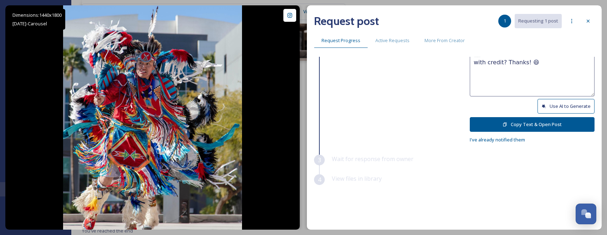
type textarea "@miachellebreese We love your photo 📸! Would it be okay to use this photo with …"
click at [564, 128] on button "Copy Text & Open Post" at bounding box center [532, 124] width 125 height 15
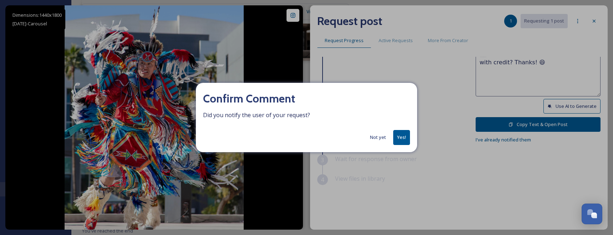
click at [404, 139] on button "Yes!" at bounding box center [401, 137] width 17 height 15
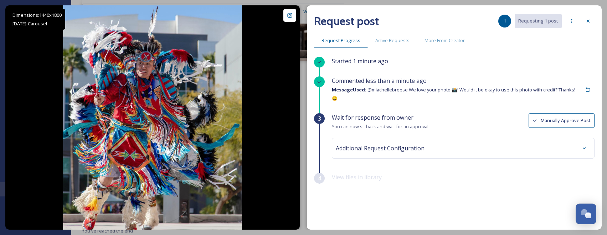
scroll to position [0, 0]
click at [592, 19] on div at bounding box center [588, 21] width 13 height 13
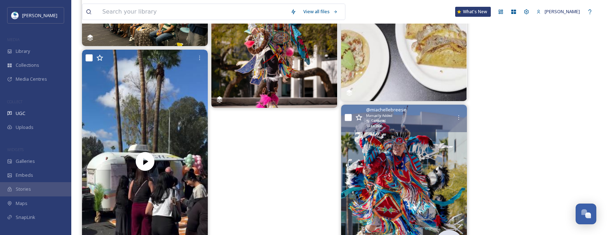
scroll to position [881, 0]
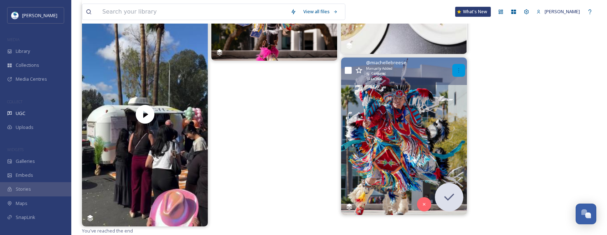
click at [457, 71] on icon at bounding box center [459, 70] width 6 height 6
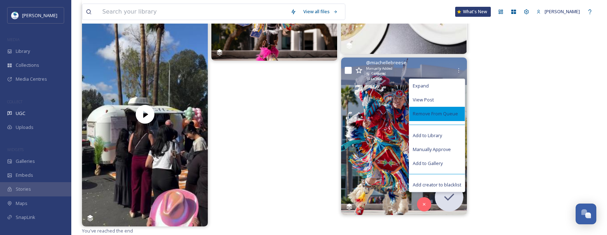
click at [449, 108] on div "Remove From Queue" at bounding box center [437, 114] width 56 height 14
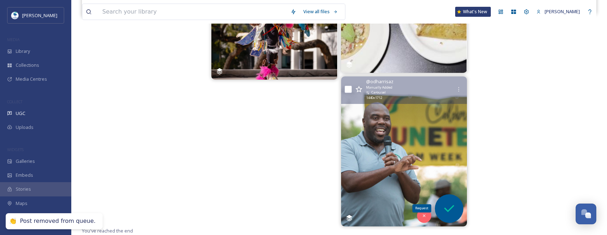
click at [451, 200] on div "Request" at bounding box center [449, 208] width 29 height 29
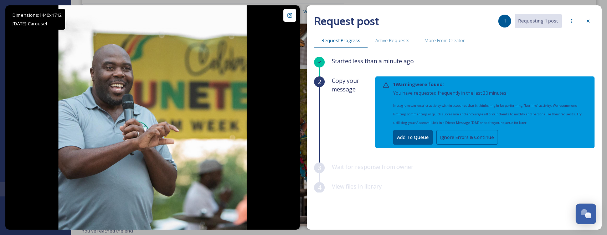
scroll to position [8, 0]
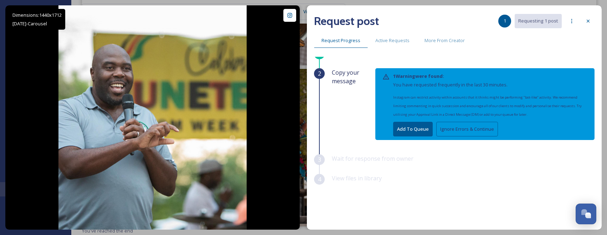
click at [466, 124] on button "Ignore Errors & Continue" at bounding box center [468, 129] width 62 height 15
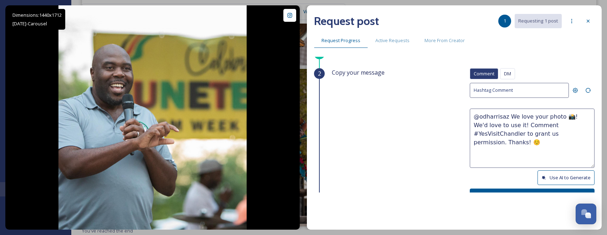
drag, startPoint x: 551, startPoint y: 137, endPoint x: 419, endPoint y: 102, distance: 136.8
click at [419, 102] on div "Copy your message Comment DM Comment DM Hashtag Comment @odharrisaz We love you…" at bounding box center [463, 141] width 263 height 147
click at [488, 120] on textarea "@odharrisaz We love your photo 📸! We'd love to use it! Comment #YesVisitChandle…" at bounding box center [532, 137] width 125 height 59
click at [560, 176] on button "Use AI to Generate" at bounding box center [566, 177] width 57 height 15
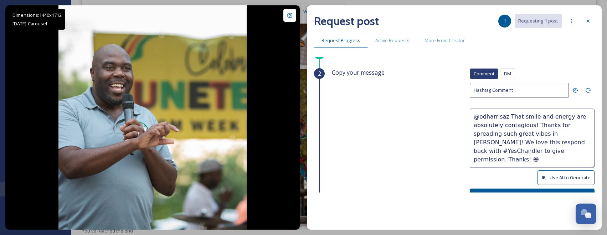
drag, startPoint x: 543, startPoint y: 133, endPoint x: 568, endPoint y: 154, distance: 32.7
click at [568, 154] on textarea "@odharrisaz That smile and energy are absolutely contagious! Thanks for spreadi…" at bounding box center [532, 137] width 125 height 59
paste textarea "ould it be okay to use this photo with credit? Thanks! 😄"
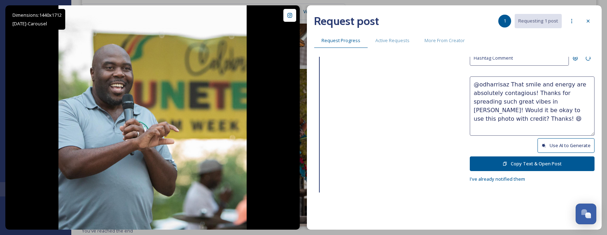
scroll to position [80, 0]
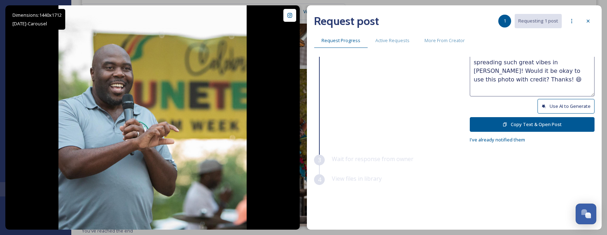
type textarea "@odharrisaz That smile and energy are absolutely contagious! Thanks for spreadi…"
click at [559, 121] on button "Copy Text & Open Post" at bounding box center [532, 124] width 125 height 15
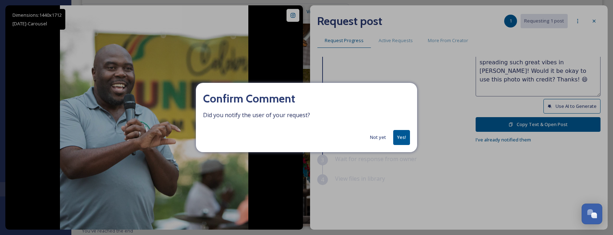
click at [397, 138] on button "Yes!" at bounding box center [401, 137] width 17 height 15
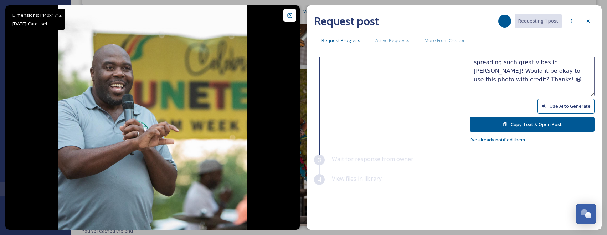
scroll to position [0, 0]
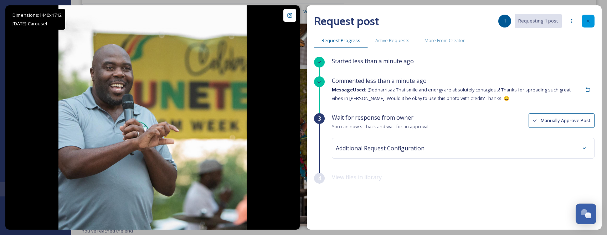
click at [592, 17] on div at bounding box center [588, 21] width 13 height 13
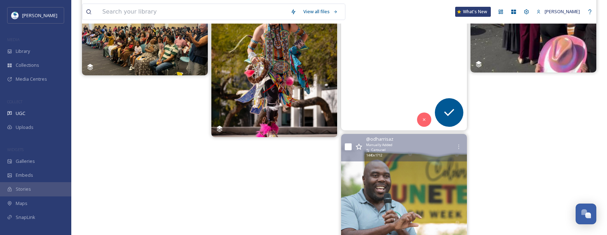
scroll to position [858, 0]
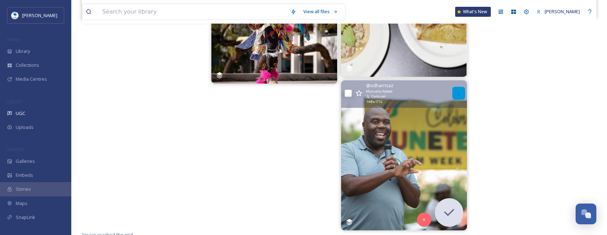
click at [458, 91] on icon at bounding box center [459, 93] width 6 height 6
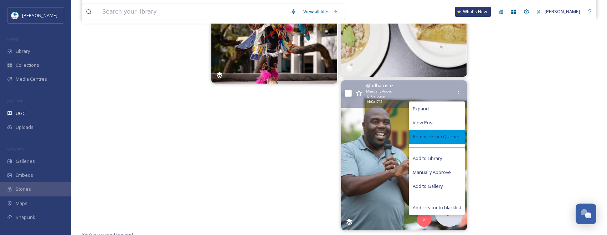
click at [443, 139] on span "Remove From Queue" at bounding box center [435, 136] width 45 height 7
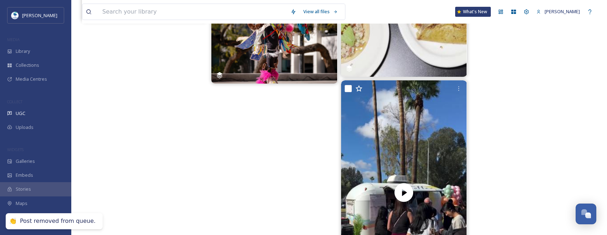
click at [443, 144] on video "Stop what you’re doing—there’s a new coffee truck in town!\a1019coffee is servi…" at bounding box center [404, 192] width 126 height 224
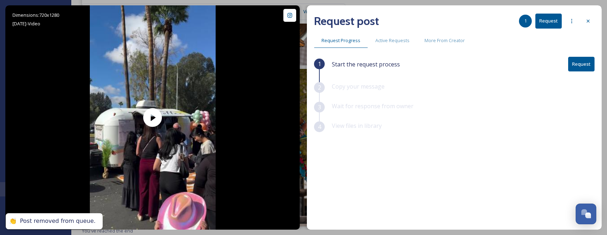
scroll to position [715, 0]
click at [590, 63] on button "Request" at bounding box center [582, 64] width 26 height 15
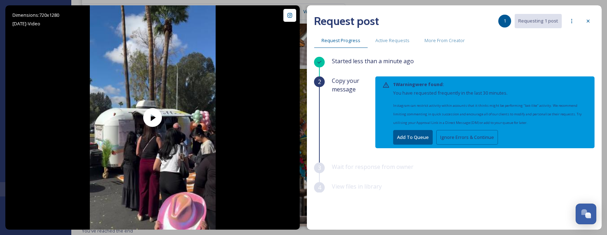
click at [478, 132] on button "Ignore Errors & Continue" at bounding box center [468, 137] width 62 height 15
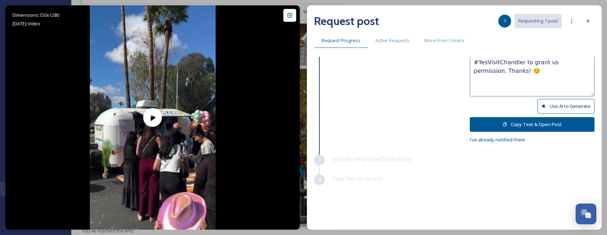
click at [560, 102] on button "Use AI to Generate" at bounding box center [566, 106] width 57 height 15
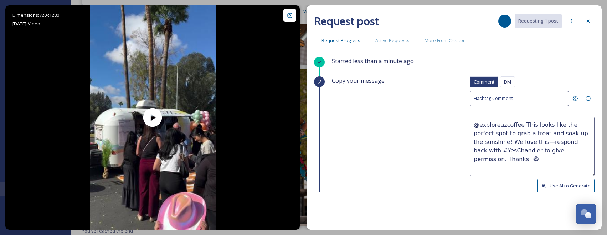
click at [563, 193] on div "Request post 1 Requesting 1 post Request Progress Active Requests More From Cre…" at bounding box center [454, 117] width 295 height 224
click at [563, 190] on button "Use AI to Generate" at bounding box center [566, 185] width 57 height 15
click at [558, 184] on button "Use AI to Generate" at bounding box center [566, 185] width 57 height 15
drag, startPoint x: 516, startPoint y: 143, endPoint x: 588, endPoint y: 163, distance: 74.7
click at [588, 163] on textarea "@exploreazcoffee This food truck scene is serving up all the good vibes and sun…" at bounding box center [532, 146] width 125 height 59
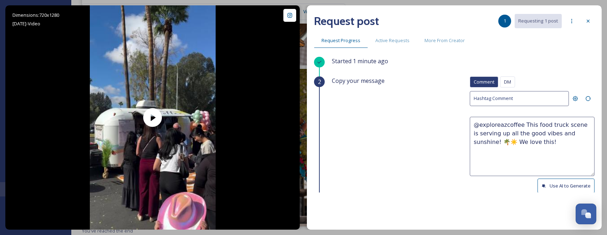
paste textarea "Would it be okay to use this photo with credit? Thanks! 😄"
drag, startPoint x: 520, startPoint y: 139, endPoint x: 487, endPoint y: 143, distance: 33.4
click at [487, 143] on textarea "@exploreazcoffee This food truck scene is serving up all the good vibes and sun…" at bounding box center [532, 146] width 125 height 59
click at [473, 142] on textarea "@exploreazcoffee This food truck scene is serving up all the good vibes and sun…" at bounding box center [532, 146] width 125 height 59
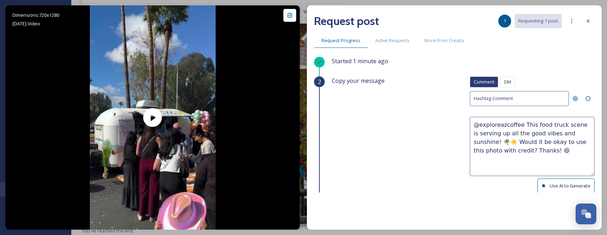
click at [470, 142] on textarea "@exploreazcoffee This food truck scene is serving up all the good vibes and sun…" at bounding box center [532, 146] width 125 height 59
paste textarea "☕"
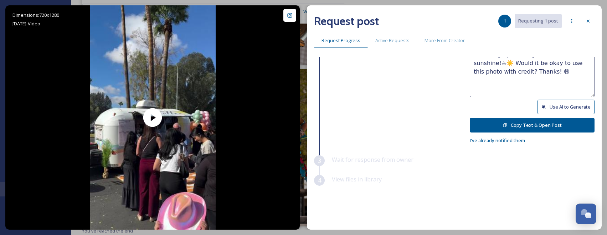
scroll to position [80, 0]
type textarea "@exploreazcoffee This food truck scene is serving up all the good vibes and sun…"
click at [554, 127] on button "Copy Text & Open Post" at bounding box center [532, 124] width 125 height 15
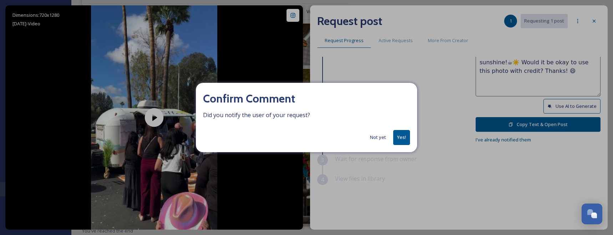
click at [399, 139] on button "Yes!" at bounding box center [401, 137] width 17 height 15
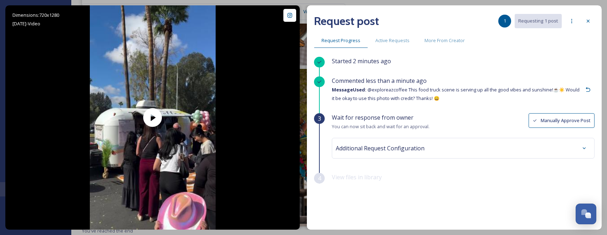
scroll to position [0, 0]
click at [589, 17] on div at bounding box center [588, 21] width 13 height 13
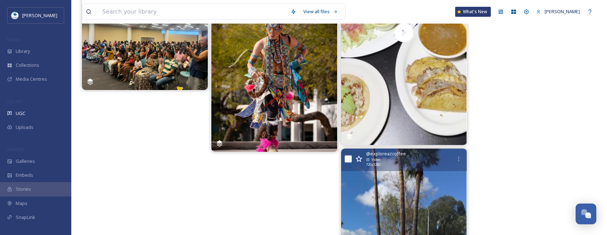
scroll to position [858, 0]
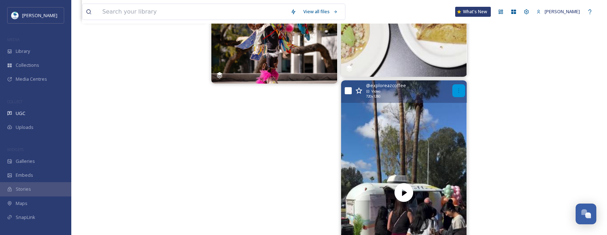
click at [464, 89] on div at bounding box center [459, 90] width 13 height 13
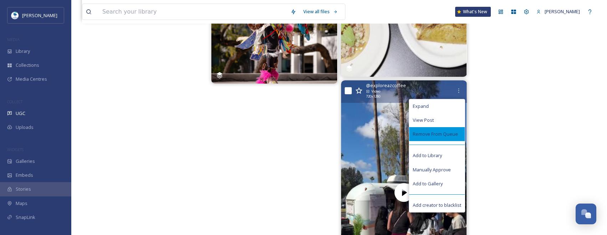
click at [443, 139] on div "Remove From Queue" at bounding box center [437, 134] width 56 height 14
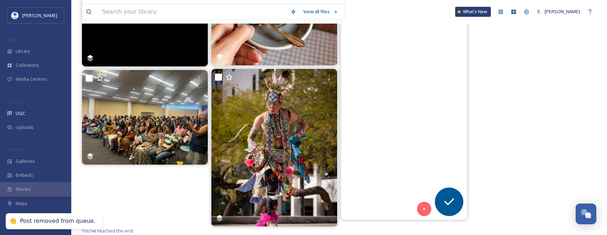
scroll to position [715, 0]
click at [440, 133] on video "Los invito a visitar mexicomagicoycantina \aMariscos y Tacos, 🌮 🍤 delicioso tod…" at bounding box center [404, 107] width 126 height 224
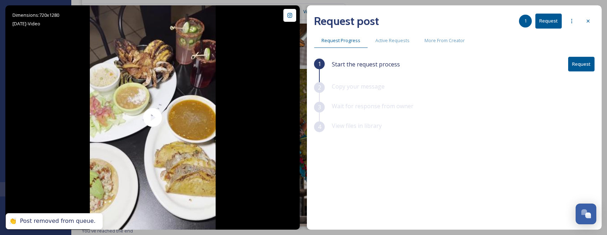
click at [574, 68] on button "Request" at bounding box center [582, 64] width 26 height 15
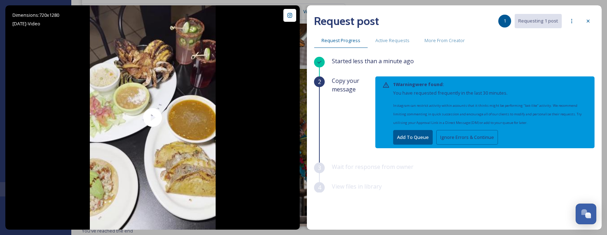
click at [446, 142] on button "Ignore Errors & Continue" at bounding box center [468, 137] width 62 height 15
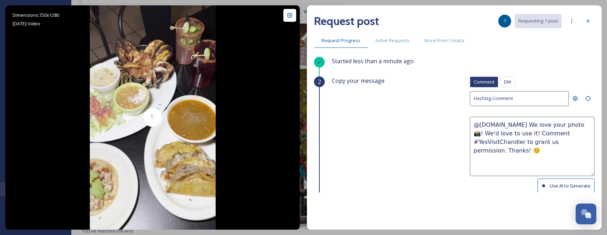
click at [574, 190] on button "Use AI to Generate" at bounding box center [566, 185] width 57 height 15
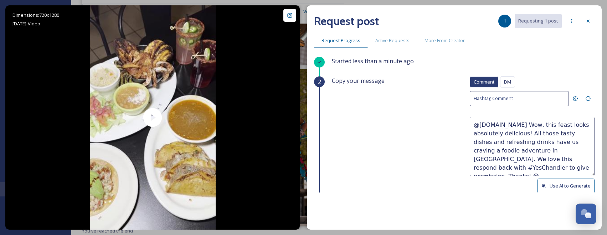
drag, startPoint x: 493, startPoint y: 150, endPoint x: 585, endPoint y: 156, distance: 92.2
click at [585, 156] on textarea "@comidas.az Wow, this feast looks absolutely delicious! All those tasty dishes …" at bounding box center [532, 146] width 125 height 59
paste textarea "Would it be okay to use this photo with credit?"
click at [494, 150] on textarea "@comidas.az Wow, this feast looks absolutely delicious! All those tasty dishes …" at bounding box center [532, 146] width 125 height 59
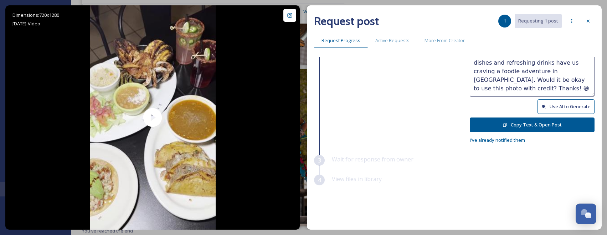
scroll to position [80, 0]
type textarea "@comidas.az Wow, this feast looks absolutely delicious! All those tasty dishes …"
click at [532, 120] on button "Copy Text & Open Post" at bounding box center [532, 124] width 125 height 15
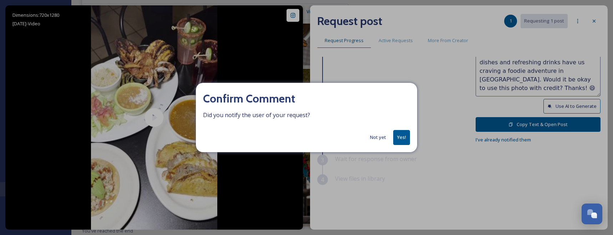
click at [396, 134] on button "Yes!" at bounding box center [401, 137] width 17 height 15
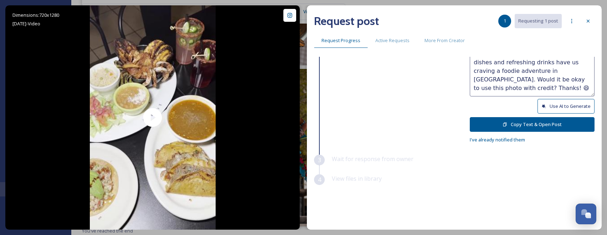
scroll to position [0, 0]
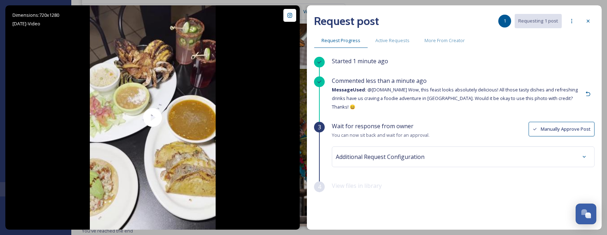
drag, startPoint x: 585, startPoint y: 24, endPoint x: 573, endPoint y: 56, distance: 34.3
click at [585, 23] on div at bounding box center [588, 21] width 13 height 13
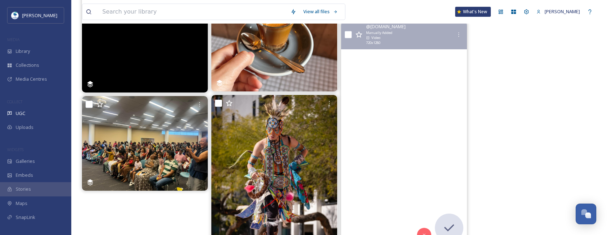
scroll to position [644, 0]
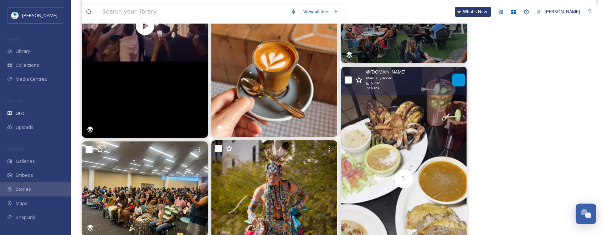
click at [463, 79] on div at bounding box center [459, 79] width 13 height 13
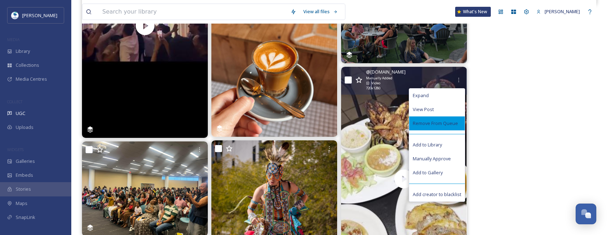
click at [441, 129] on div "Remove From Queue" at bounding box center [437, 123] width 56 height 14
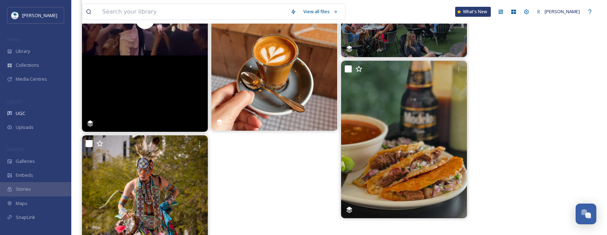
scroll to position [713, 0]
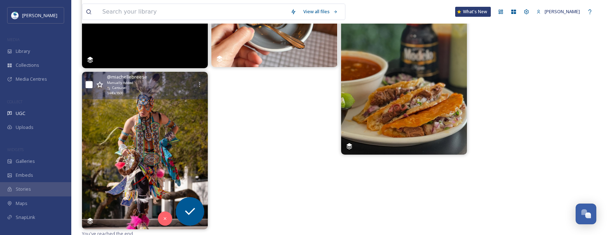
click at [189, 133] on img at bounding box center [145, 150] width 126 height 157
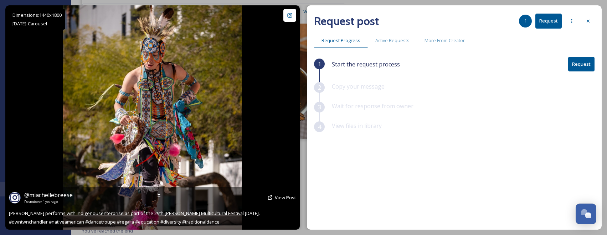
scroll to position [642, 0]
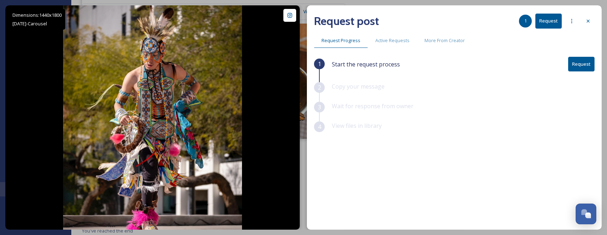
click at [592, 62] on button "Request" at bounding box center [582, 64] width 26 height 15
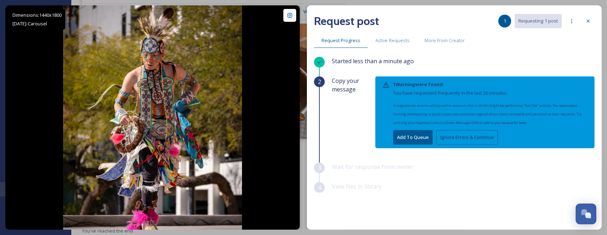
click at [444, 139] on button "Ignore Errors & Continue" at bounding box center [468, 137] width 62 height 15
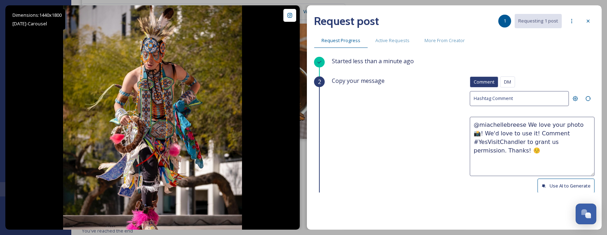
click at [552, 186] on button "Use AI to Generate" at bounding box center [566, 185] width 57 height 15
click at [592, 22] on div at bounding box center [588, 21] width 13 height 13
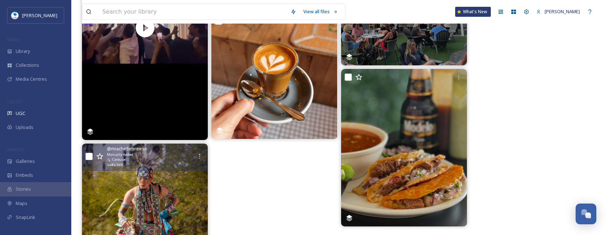
click at [176, 187] on img at bounding box center [145, 221] width 126 height 157
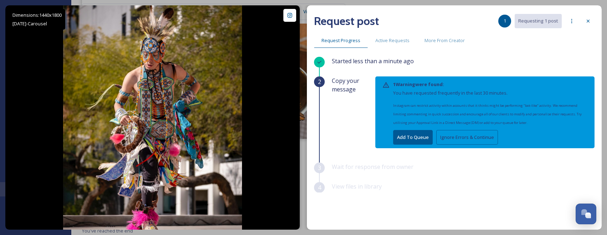
click at [483, 140] on button "Ignore Errors & Continue" at bounding box center [468, 137] width 62 height 15
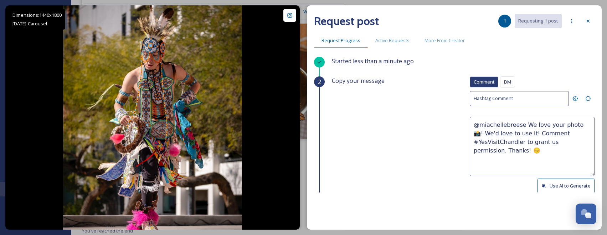
drag, startPoint x: 519, startPoint y: 130, endPoint x: 543, endPoint y: 159, distance: 37.0
click at [543, 159] on textarea "@miachellebreese We love your photo 📸! We'd love to use it! Comment #YesVisitCh…" at bounding box center [532, 146] width 125 height 59
paste textarea "Would it be okay to use this photo with credit? Thanks! 😄"
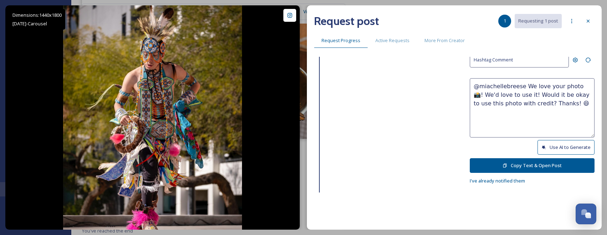
scroll to position [80, 0]
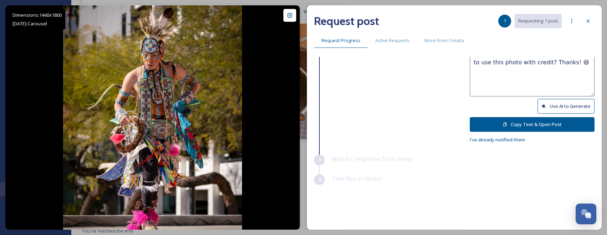
type textarea "@miachellebreese We love your photo 📸! We'd love to use it! Would it be okay to…"
click at [556, 125] on button "Copy Text & Open Post" at bounding box center [532, 124] width 125 height 15
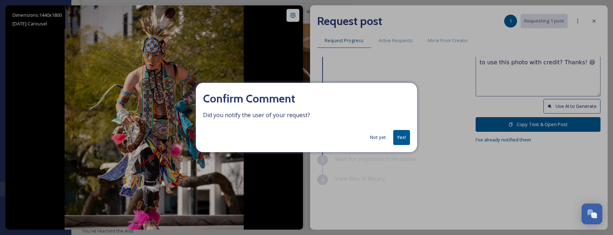
click at [397, 138] on button "Yes!" at bounding box center [401, 137] width 17 height 15
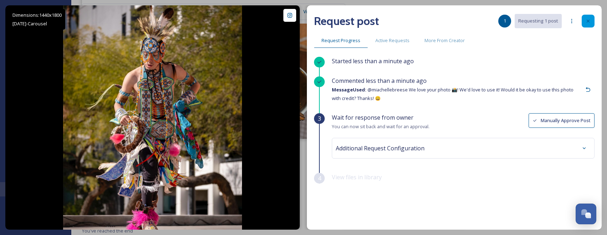
scroll to position [0, 0]
click at [583, 25] on div at bounding box center [588, 21] width 13 height 13
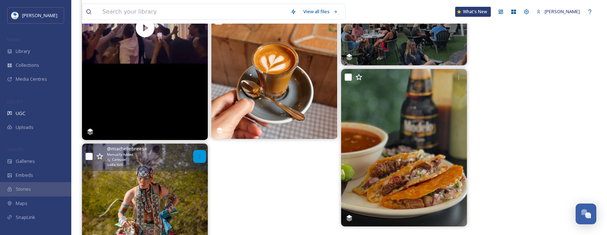
click at [196, 158] on div at bounding box center [199, 156] width 13 height 13
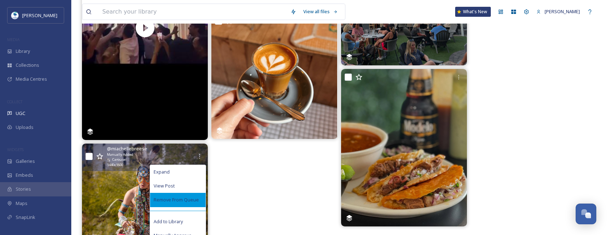
click at [188, 203] on span "Remove From Queue" at bounding box center [176, 199] width 45 height 7
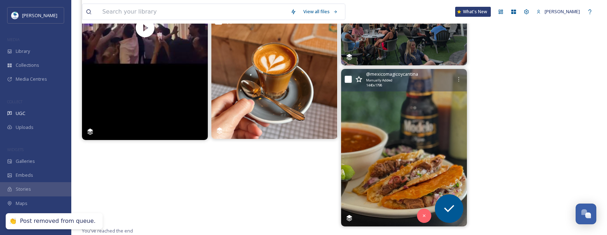
click at [462, 156] on img at bounding box center [404, 147] width 126 height 157
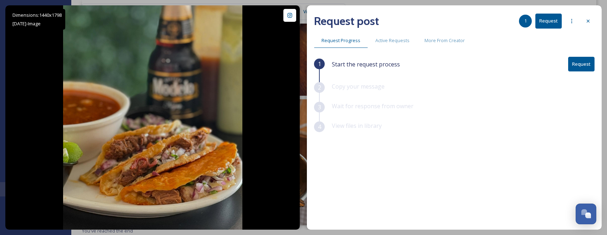
click at [548, 18] on button "Request" at bounding box center [549, 21] width 26 height 15
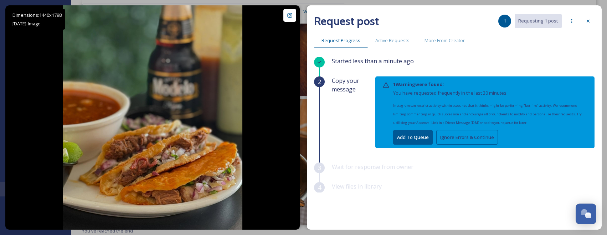
click at [479, 133] on button "Ignore Errors & Continue" at bounding box center [468, 137] width 62 height 15
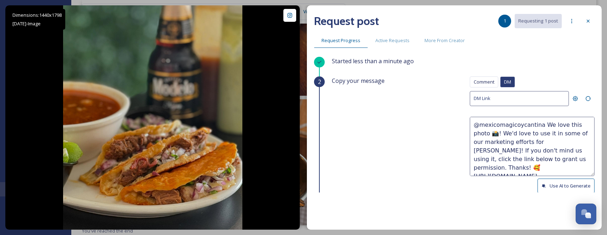
click at [567, 189] on button "Use AI to Generate" at bounding box center [566, 185] width 57 height 15
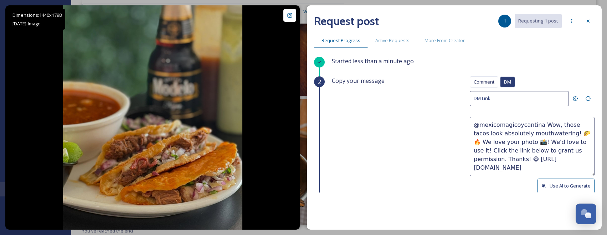
drag, startPoint x: 522, startPoint y: 142, endPoint x: 589, endPoint y: 175, distance: 75.1
click at [589, 175] on textarea "@mexicomagicoycantina Wow, those tacos look absolutely mouthwatering! 🌮🔥 We lov…" at bounding box center [532, 146] width 125 height 59
paste textarea "ould it be okay to use this photo with credit? Thanks! 😄"
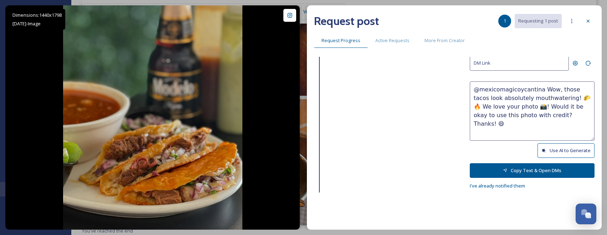
scroll to position [81, 0]
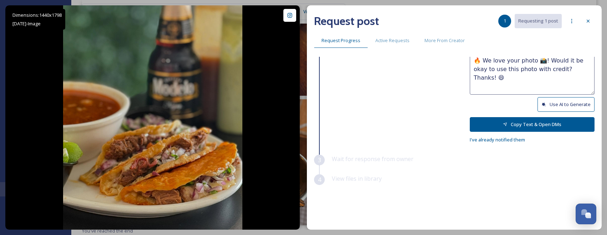
type textarea "@mexicomagicoycantina Wow, those tacos look absolutely mouthwatering! 🌮🔥 We lov…"
click at [555, 121] on button "Copy Text & Open DMs" at bounding box center [532, 124] width 125 height 15
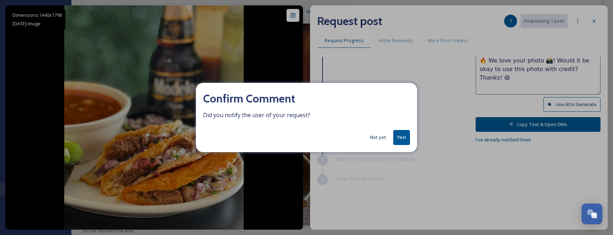
click at [400, 140] on button "Yes!" at bounding box center [401, 137] width 17 height 15
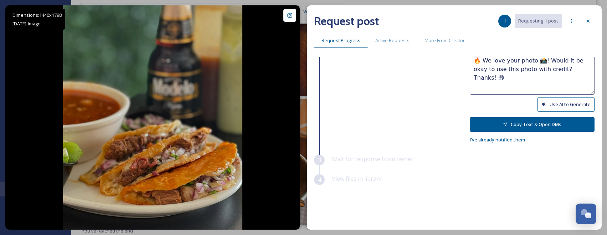
scroll to position [0, 0]
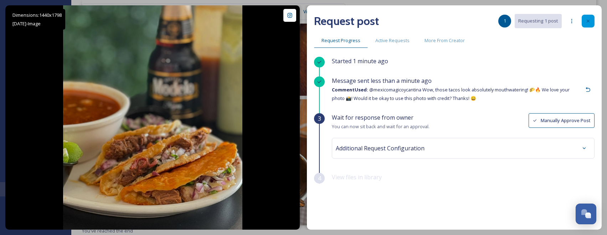
click at [593, 24] on div at bounding box center [588, 21] width 13 height 13
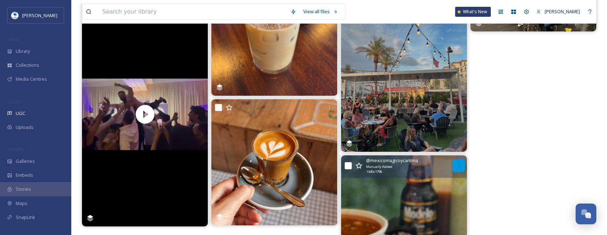
click at [462, 169] on div at bounding box center [459, 165] width 13 height 13
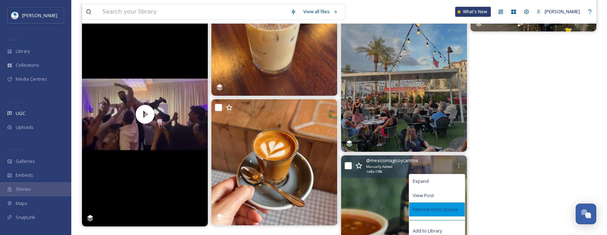
click at [445, 214] on div "Remove From Queue" at bounding box center [437, 209] width 56 height 14
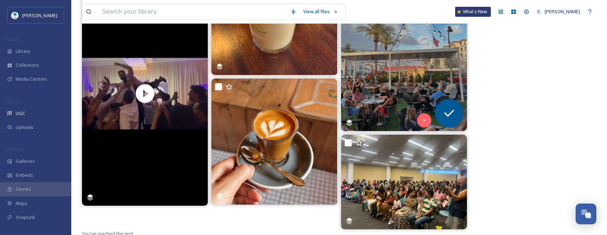
scroll to position [579, 0]
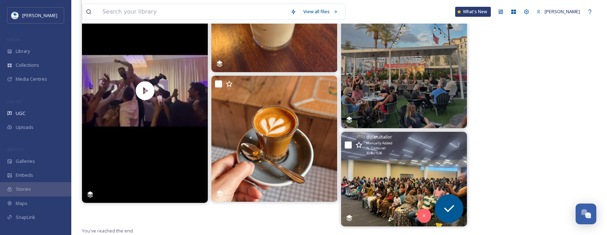
click at [410, 180] on img at bounding box center [404, 179] width 126 height 95
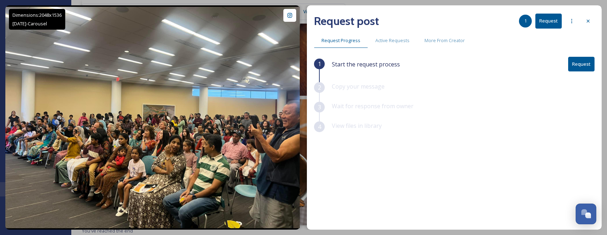
scroll to position [555, 0]
click at [584, 22] on div at bounding box center [588, 21] width 13 height 13
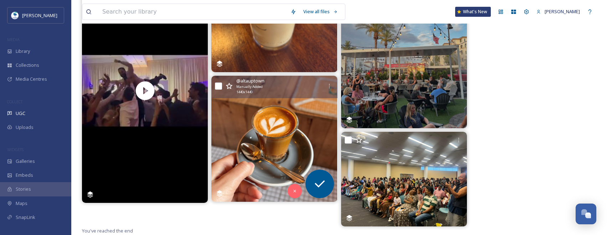
click at [301, 126] on img at bounding box center [275, 139] width 126 height 126
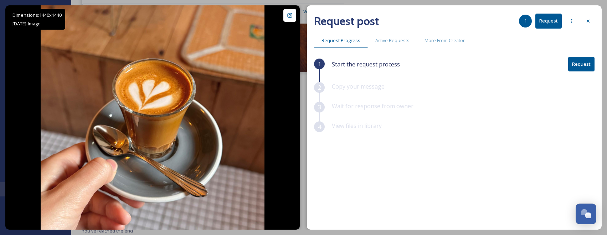
click at [581, 65] on button "Request" at bounding box center [582, 64] width 26 height 15
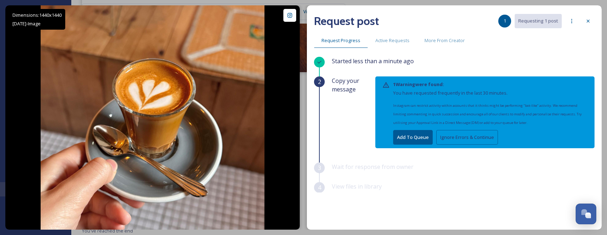
click at [454, 136] on button "Ignore Errors & Continue" at bounding box center [468, 137] width 62 height 15
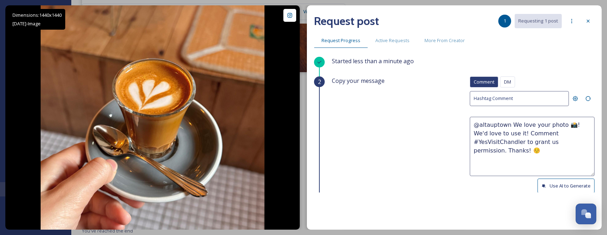
click at [562, 189] on button "Use AI to Generate" at bounding box center [566, 185] width 57 height 15
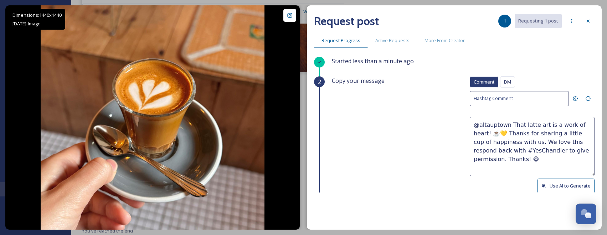
click at [579, 188] on button "Use AI to Generate" at bounding box center [566, 185] width 57 height 15
click at [580, 187] on button "Use AI to Generate" at bounding box center [566, 185] width 57 height 15
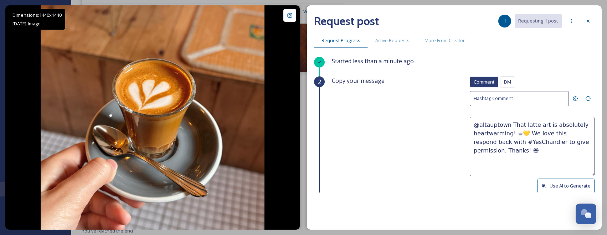
drag, startPoint x: 523, startPoint y: 133, endPoint x: 553, endPoint y: 163, distance: 42.1
click at [553, 163] on textarea "@altauptown That latte art is absolutely heartwarming! ☕💛 We love this respond …" at bounding box center [532, 146] width 125 height 59
paste textarea "Would it be okay to use this photo with credit?"
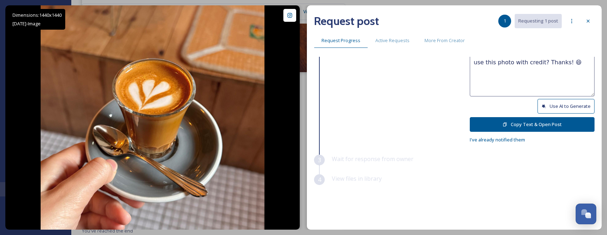
type textarea "@altauptown That latte art is absolutely heartwarming! ☕💛Would it be okay to us…"
click at [558, 129] on button "Copy Text & Open Post" at bounding box center [532, 124] width 125 height 15
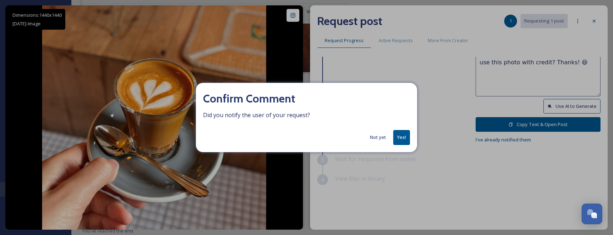
click at [406, 141] on button "Yes!" at bounding box center [401, 137] width 17 height 15
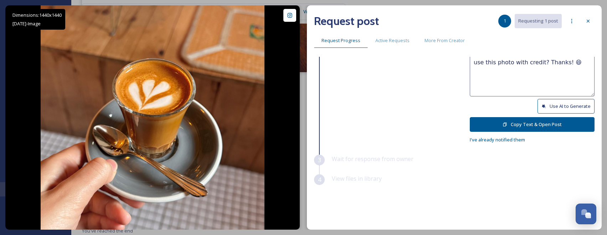
scroll to position [0, 0]
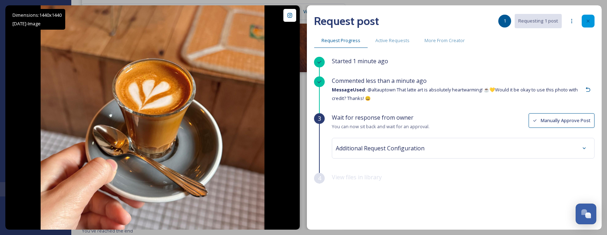
click at [590, 21] on icon at bounding box center [589, 21] width 6 height 6
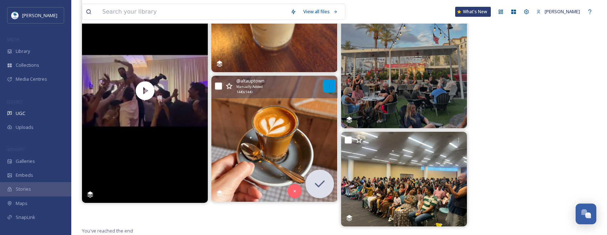
click at [333, 89] on div at bounding box center [329, 86] width 13 height 13
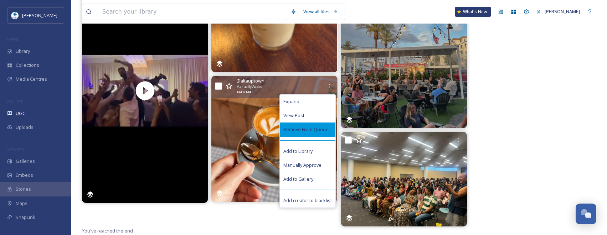
click at [318, 128] on span "Remove From Queue" at bounding box center [306, 129] width 45 height 7
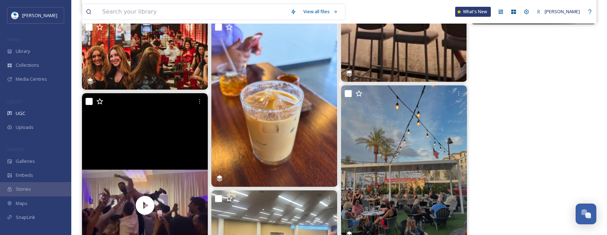
scroll to position [555, 0]
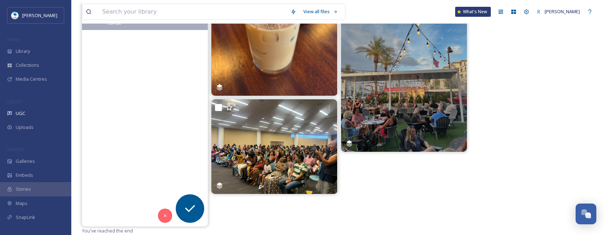
click at [181, 108] on video "Beneath the warm glow of a beautifully lit venue, heartfelt toasts filled the r…" at bounding box center [145, 114] width 126 height 224
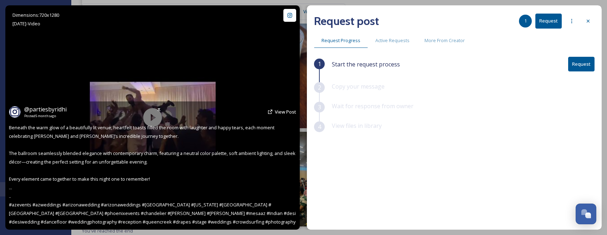
scroll to position [523, 0]
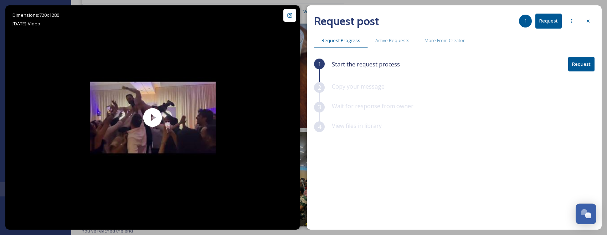
click at [560, 25] on button "Request" at bounding box center [549, 21] width 26 height 15
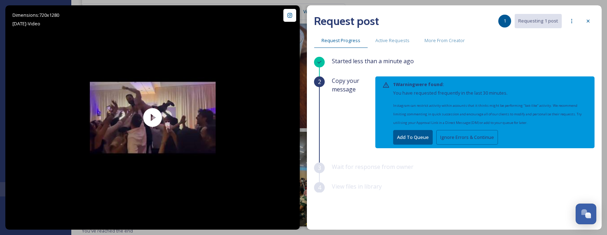
click at [452, 141] on button "Ignore Errors & Continue" at bounding box center [468, 137] width 62 height 15
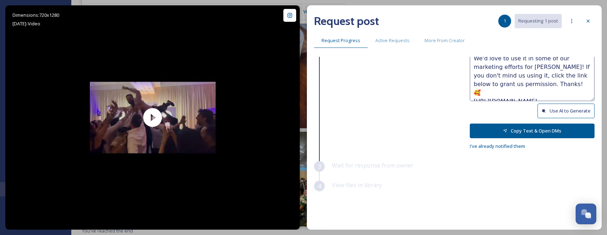
scroll to position [81, 0]
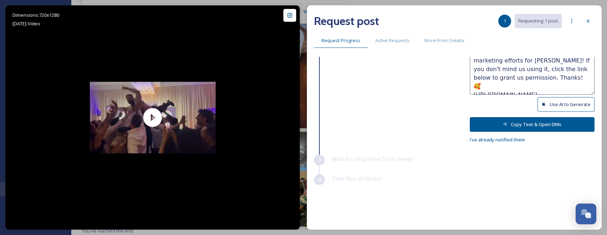
click at [549, 127] on button "Copy Text & Open DMs" at bounding box center [532, 124] width 125 height 15
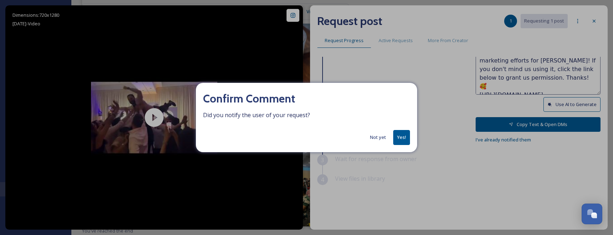
drag, startPoint x: 384, startPoint y: 138, endPoint x: 413, endPoint y: 133, distance: 30.1
click at [384, 138] on button "Not yet" at bounding box center [377, 137] width 23 height 14
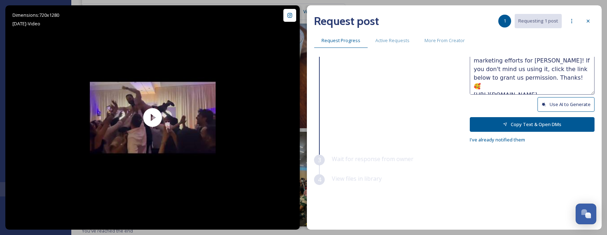
click at [553, 105] on button "Use AI to Generate" at bounding box center [566, 104] width 57 height 15
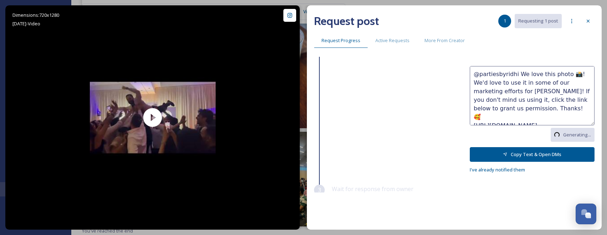
scroll to position [9, 0]
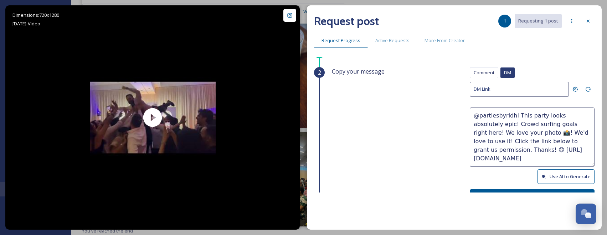
click at [568, 172] on button "Use AI to Generate" at bounding box center [566, 176] width 57 height 15
click at [502, 127] on textarea "@partiesbyridhi This looks like an epic celebration—crowd surfing goals! We lov…" at bounding box center [532, 136] width 125 height 59
click at [551, 123] on textarea "@partiesbyridhi This looks like an epic celebration! crowd surfing goals! We lo…" at bounding box center [532, 136] width 125 height 59
click at [551, 126] on textarea "@partiesbyridhi This looks like an epic celebration! crowd surfing goals! We lo…" at bounding box center [532, 136] width 125 height 59
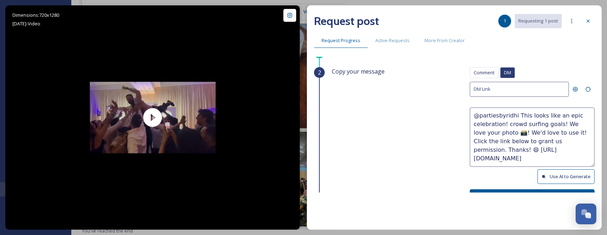
paste textarea "🤘"
drag, startPoint x: 532, startPoint y: 138, endPoint x: 590, endPoint y: 164, distance: 63.1
click at [590, 164] on div "Started 1 minute ago 2 Copy your message Comment DM Comment DM DM Link @parties…" at bounding box center [454, 125] width 281 height 136
paste textarea "ould it be okay to use this photo with credit? Thanks! 😄"
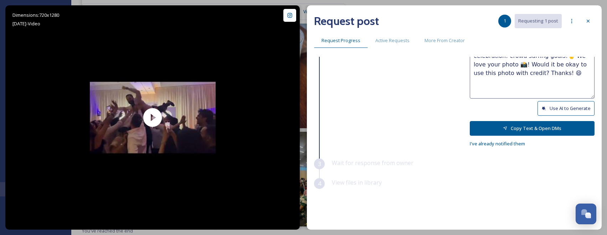
scroll to position [81, 0]
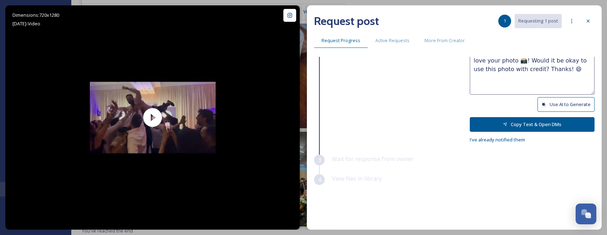
type textarea "@partiesbyridhi This looks like an epic celebration! crowd surfing goals!🤘 We l…"
click at [555, 123] on button "Copy Text & Open DMs" at bounding box center [532, 124] width 125 height 15
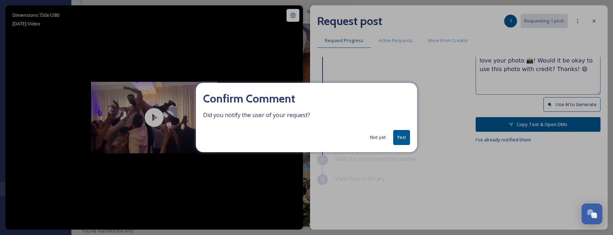
click at [404, 136] on button "Yes!" at bounding box center [401, 137] width 17 height 15
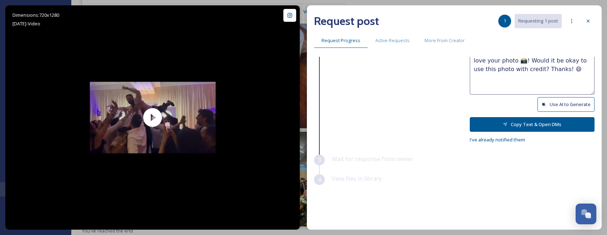
scroll to position [0, 0]
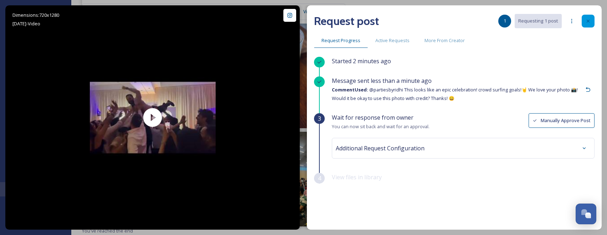
click at [592, 21] on div at bounding box center [588, 21] width 13 height 13
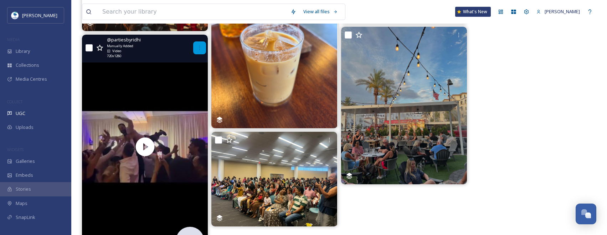
click at [202, 51] on div at bounding box center [199, 47] width 13 height 13
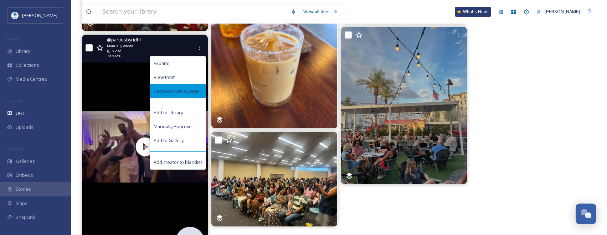
click at [196, 94] on span "Remove From Queue" at bounding box center [176, 91] width 45 height 7
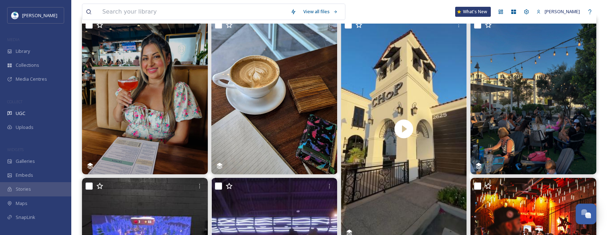
scroll to position [0, 0]
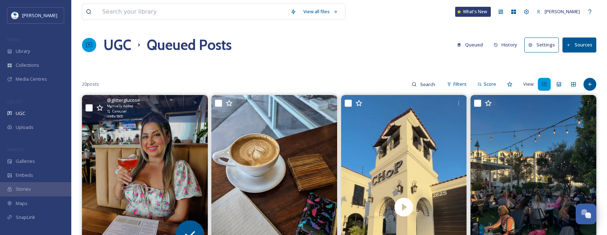
click at [179, 153] on img at bounding box center [145, 173] width 126 height 157
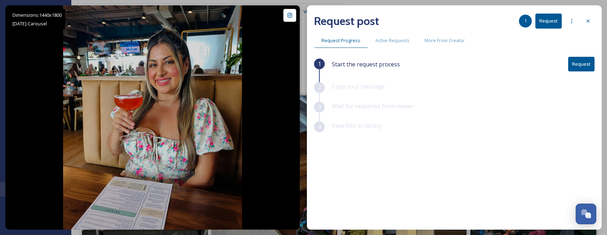
click at [586, 70] on button "Request" at bounding box center [582, 64] width 26 height 15
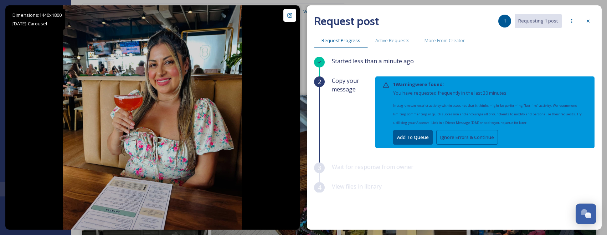
click at [477, 138] on button "Ignore Errors & Continue" at bounding box center [468, 137] width 62 height 15
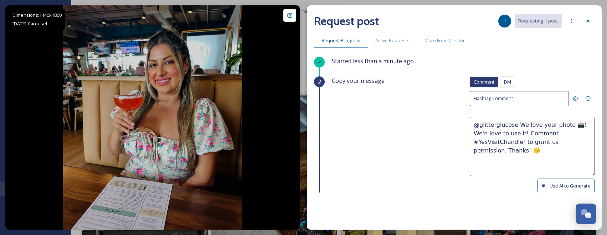
click at [552, 184] on button "Use AI to Generate" at bounding box center [566, 185] width 57 height 15
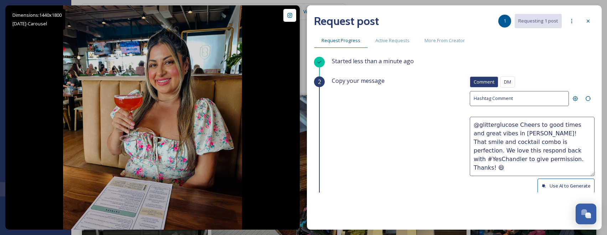
click at [548, 181] on button "Use AI to Generate" at bounding box center [566, 185] width 57 height 15
click at [561, 182] on button "Use AI to Generate" at bounding box center [566, 185] width 57 height 15
click at [474, 142] on textarea "@glitterglucose Cheers to good vibes and delicious sips in Chandler! Your smile…" at bounding box center [532, 146] width 125 height 59
drag, startPoint x: 467, startPoint y: 150, endPoint x: 554, endPoint y: 164, distance: 88.6
click at [554, 164] on textarea "@glitterglucose Cheers to good vibes and delicious sips in Chandler! Your smile…" at bounding box center [532, 146] width 125 height 59
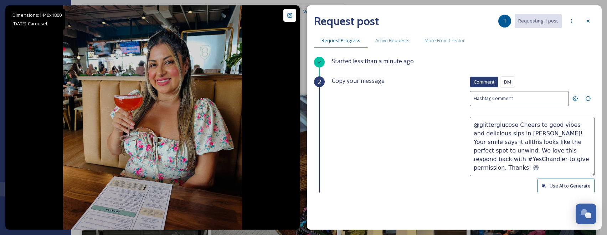
click at [473, 142] on textarea "@glitterglucose Cheers to good vibes and delicious sips in Chandler! Your smile…" at bounding box center [532, 146] width 125 height 59
click at [475, 142] on textarea "@glitterglucose Cheers to good vibes and delicious sips in Chandler! Your smile…" at bounding box center [532, 146] width 125 height 59
drag, startPoint x: 555, startPoint y: 161, endPoint x: 468, endPoint y: 149, distance: 87.6
click at [470, 149] on textarea "@glitterglucose Cheers to good vibes and delicious sips in Chandler! Your smile…" at bounding box center [532, 146] width 125 height 59
paste textarea "ould it be okay to use this photo with credit?"
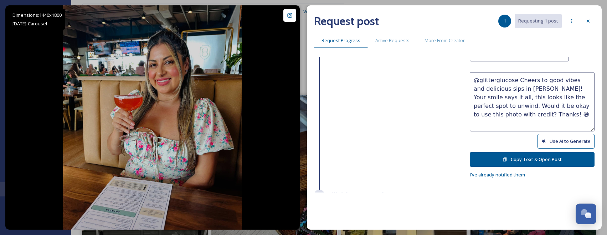
scroll to position [80, 0]
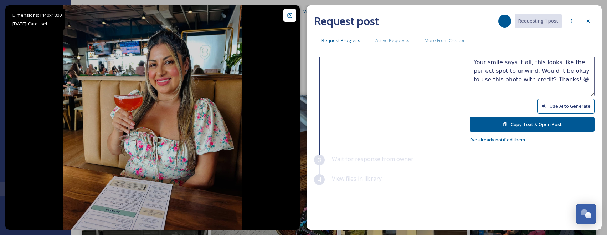
type textarea "@glitterglucose Cheers to good vibes and delicious sips in Chandler! Your smile…"
click at [564, 128] on button "Copy Text & Open Post" at bounding box center [532, 124] width 125 height 15
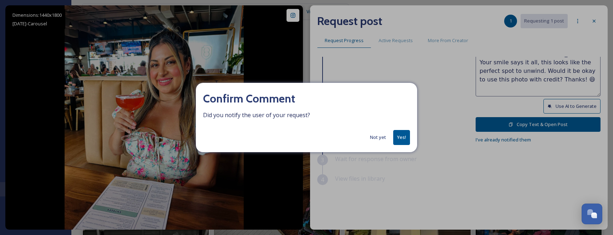
click at [392, 136] on div "Not yet Yes!" at bounding box center [306, 137] width 207 height 15
click at [399, 136] on button "Yes!" at bounding box center [401, 137] width 17 height 15
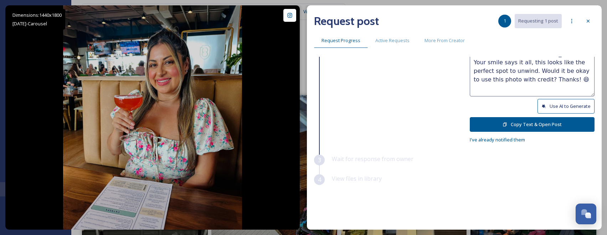
scroll to position [0, 0]
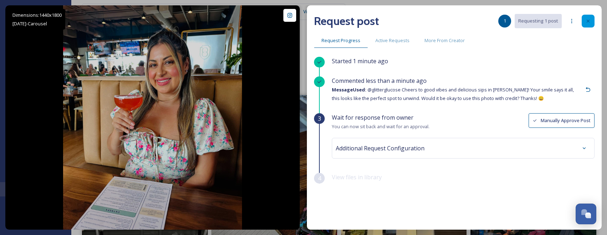
click at [591, 19] on icon at bounding box center [589, 21] width 6 height 6
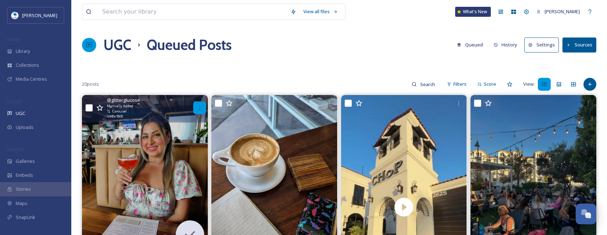
click at [194, 108] on div at bounding box center [199, 107] width 13 height 13
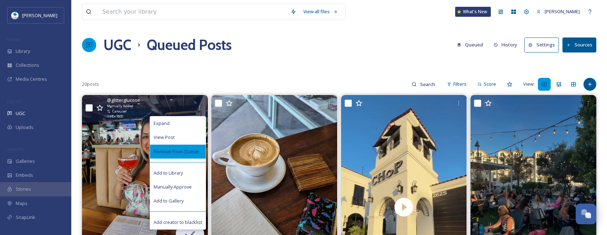
click at [196, 149] on span "Remove From Queue" at bounding box center [176, 151] width 45 height 7
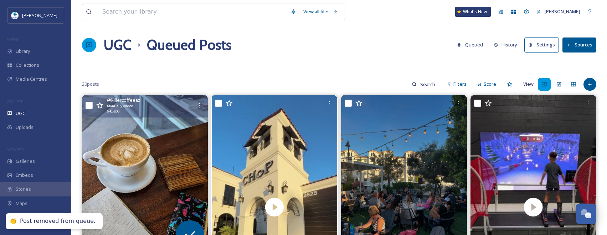
click at [176, 151] on img at bounding box center [145, 173] width 126 height 157
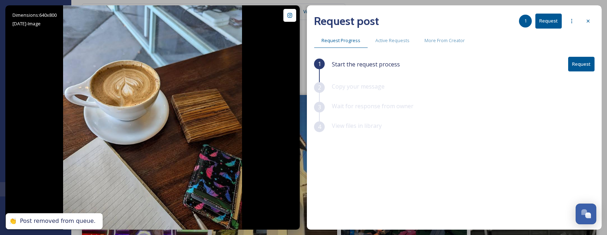
click at [586, 66] on button "Request" at bounding box center [582, 64] width 26 height 15
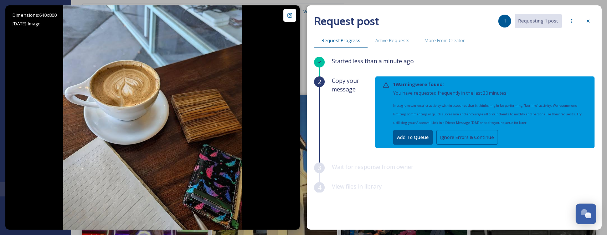
click at [463, 134] on button "Ignore Errors & Continue" at bounding box center [468, 137] width 62 height 15
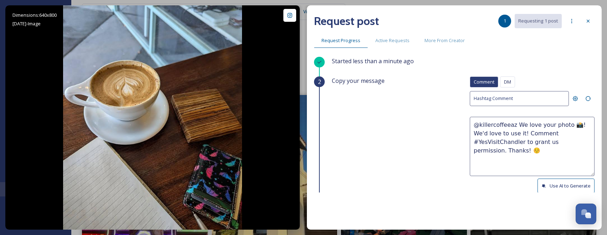
click at [555, 186] on button "Use AI to Generate" at bounding box center [566, 185] width 57 height 15
drag, startPoint x: 502, startPoint y: 140, endPoint x: 599, endPoint y: 154, distance: 98.0
click at [599, 154] on div "Request post 1 Requesting 1 post Request Progress Active Requests More From Cre…" at bounding box center [454, 117] width 295 height 224
paste textarea "ould it be okay to use this photo with credit?"
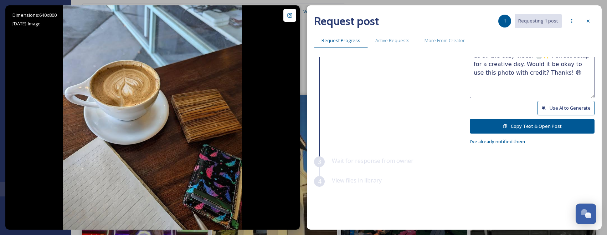
scroll to position [80, 0]
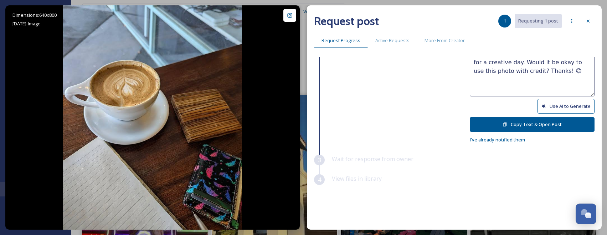
type textarea "@killercoffeeaz That latte art is giving us all the cozy vibes! ☕️✨ Perfect set…"
click at [540, 130] on button "Copy Text & Open Post" at bounding box center [532, 124] width 125 height 15
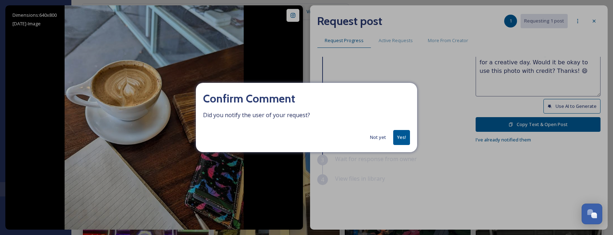
click at [400, 137] on button "Yes!" at bounding box center [401, 137] width 17 height 15
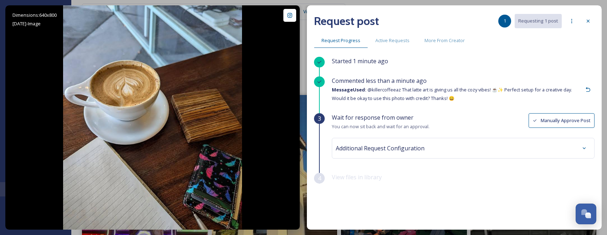
scroll to position [0, 0]
click at [592, 20] on div at bounding box center [588, 21] width 13 height 13
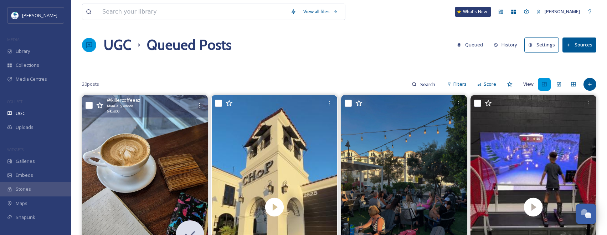
click at [202, 105] on icon at bounding box center [200, 105] width 6 height 6
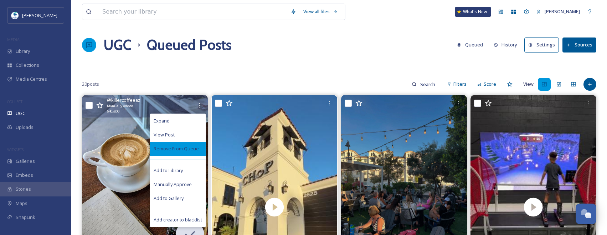
click at [197, 151] on span "Remove From Queue" at bounding box center [176, 148] width 45 height 7
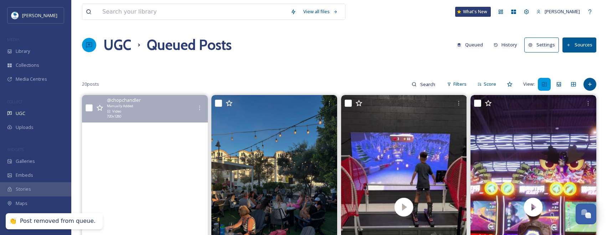
click at [162, 150] on video "Welcome to CHoP 🥩 \a\aFrom the moment you walk through our doors, you’ll feel i…" at bounding box center [145, 207] width 126 height 224
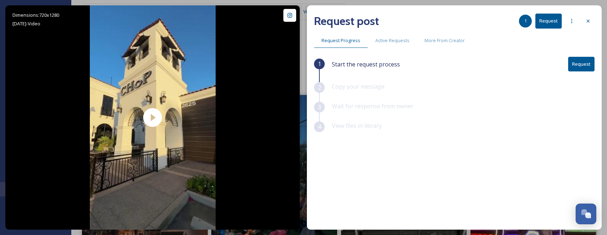
click at [572, 66] on button "Request" at bounding box center [582, 64] width 26 height 15
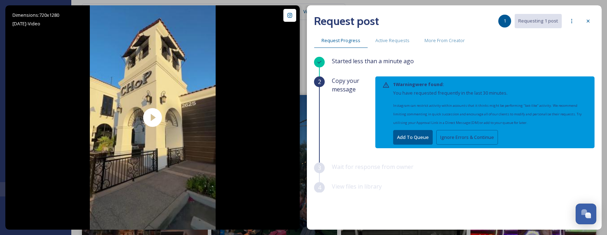
click at [481, 131] on button "Ignore Errors & Continue" at bounding box center [468, 137] width 62 height 15
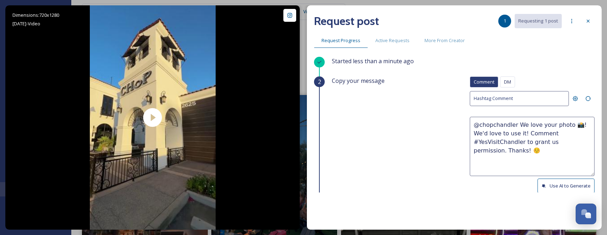
click at [559, 182] on button "Use AI to Generate" at bounding box center [566, 185] width 57 height 15
drag, startPoint x: 577, startPoint y: 132, endPoint x: 598, endPoint y: 162, distance: 36.0
click at [598, 162] on div "Request post 1 Requesting 1 post Request Progress Active Requests More From Cre…" at bounding box center [454, 117] width 295 height 224
paste textarea "ould it be okay to use this photo with credit?"
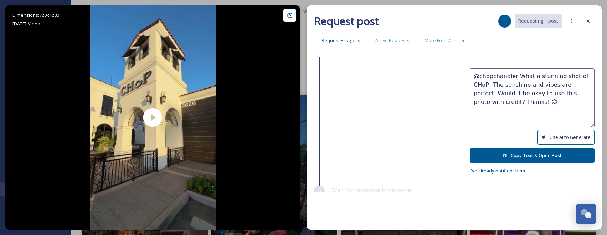
scroll to position [36, 0]
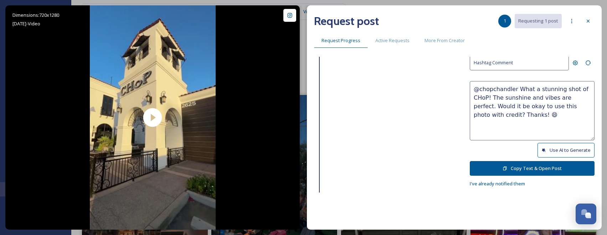
click at [549, 152] on button "Use AI to Generate" at bounding box center [566, 150] width 57 height 15
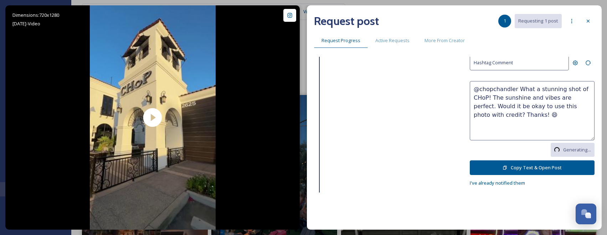
type textarea "@chopchandler What a stunning shot of CHoP! The architecture and sunshine are g…"
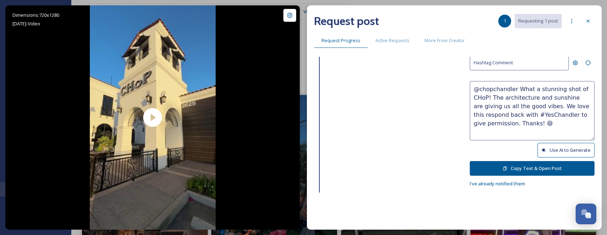
click at [566, 146] on button "Use AI to Generate" at bounding box center [566, 150] width 57 height 15
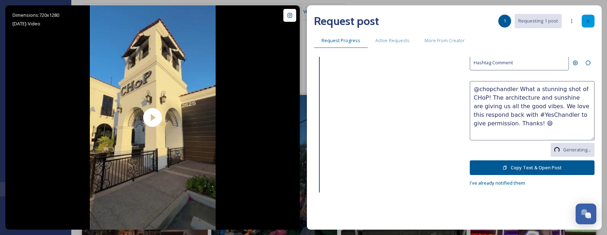
click at [590, 20] on icon at bounding box center [589, 21] width 6 height 6
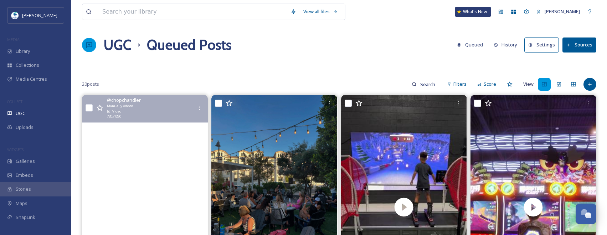
click at [192, 145] on video "Welcome to CHoP 🥩 \a\aFrom the moment you walk through our doors, you’ll feel i…" at bounding box center [145, 207] width 126 height 224
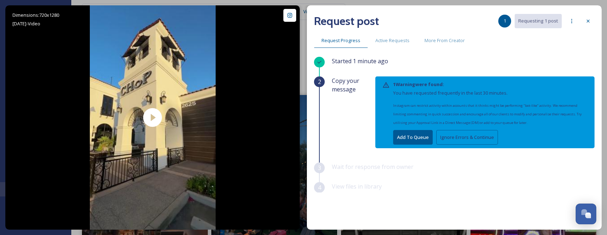
click at [447, 136] on button "Ignore Errors & Continue" at bounding box center [468, 137] width 62 height 15
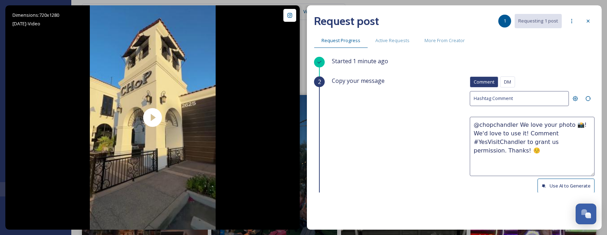
click at [554, 123] on textarea "@chopchandler We love your photo 📸! We'd love to use it! Comment #YesVisitChand…" at bounding box center [532, 146] width 125 height 59
drag, startPoint x: 565, startPoint y: 125, endPoint x: 575, endPoint y: 142, distance: 19.5
click at [575, 142] on textarea "@chopchandler We love your reel📸! We'd love to use it! Comment #YesVisitChandle…" at bounding box center [532, 146] width 125 height 59
paste textarea "ould it be okay to use this photo with credit? Thanks! 😄"
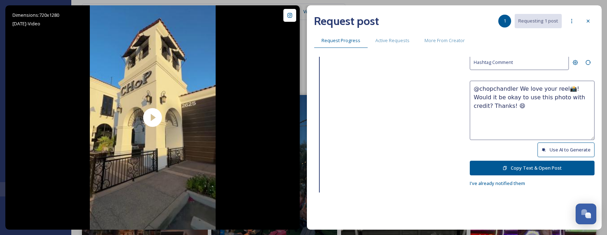
scroll to position [80, 0]
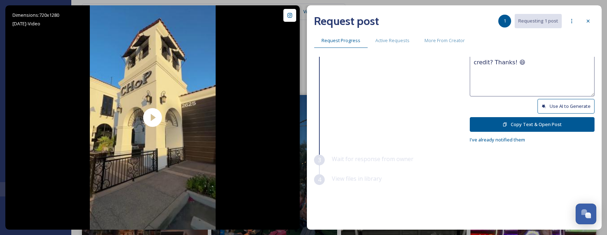
type textarea "@chopchandler We love your reel📸! Would it be okay to use this photo with credi…"
click at [551, 124] on button "Copy Text & Open Post" at bounding box center [532, 124] width 125 height 15
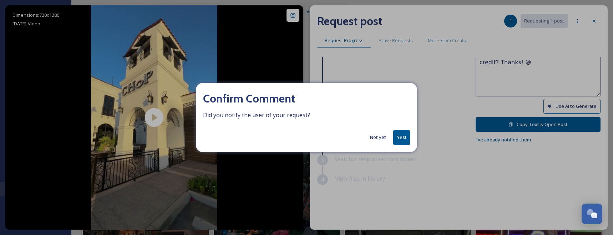
drag, startPoint x: 402, startPoint y: 136, endPoint x: 494, endPoint y: 75, distance: 110.4
click at [403, 136] on button "Yes!" at bounding box center [401, 137] width 17 height 15
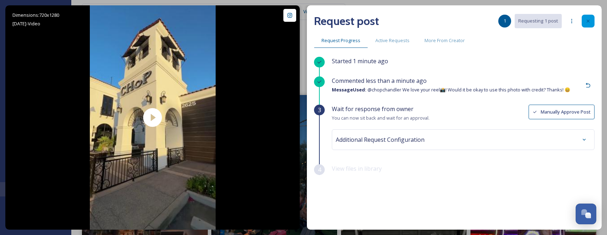
scroll to position [0, 0]
click at [587, 22] on icon at bounding box center [589, 21] width 6 height 6
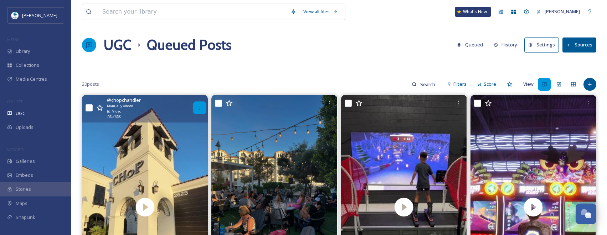
click at [203, 107] on div at bounding box center [199, 107] width 13 height 13
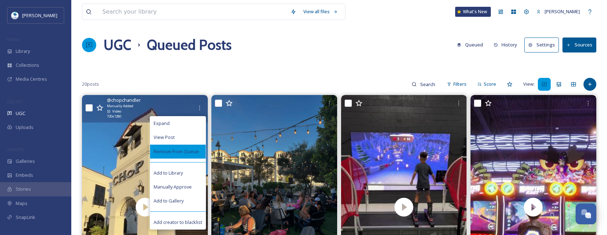
click at [198, 154] on span "Remove From Queue" at bounding box center [176, 151] width 45 height 7
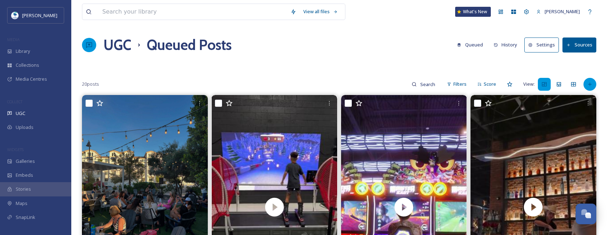
click at [596, 81] on div at bounding box center [590, 84] width 13 height 13
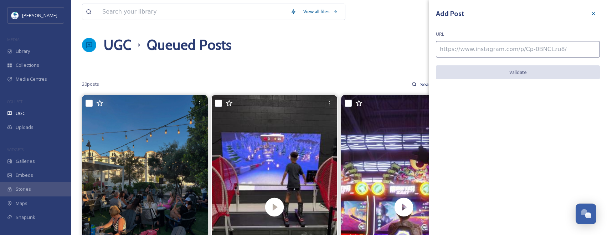
click at [524, 49] on input at bounding box center [518, 49] width 164 height 16
paste input "https://www.instagram.com/p/DLtWP7RuDCa/"
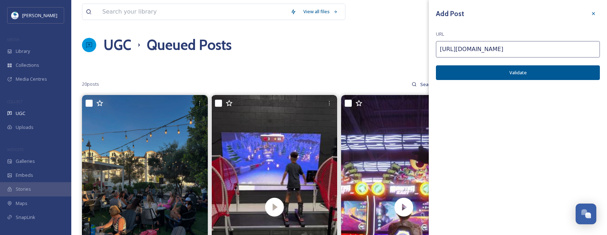
type input "https://www.instagram.com/p/DLtWP7RuDCa/"
click at [565, 68] on button "Validate" at bounding box center [518, 72] width 164 height 15
click at [565, 68] on button "Add Post" at bounding box center [518, 72] width 164 height 15
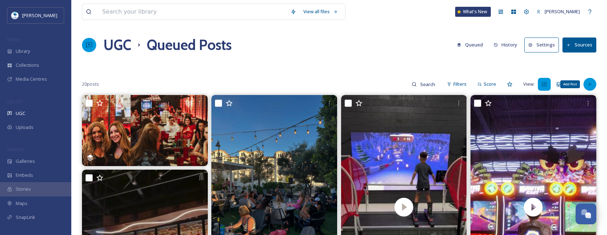
click at [592, 82] on icon at bounding box center [590, 84] width 6 height 6
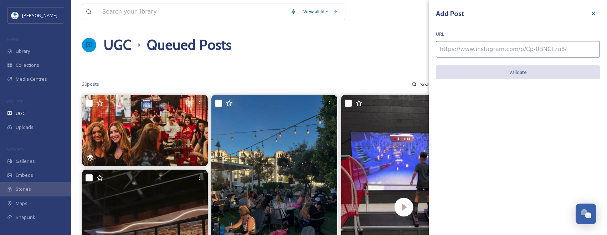
click at [530, 44] on input at bounding box center [518, 49] width 164 height 16
paste input "https://www.instagram.com/p/DMQ3Gs7zPDD/"
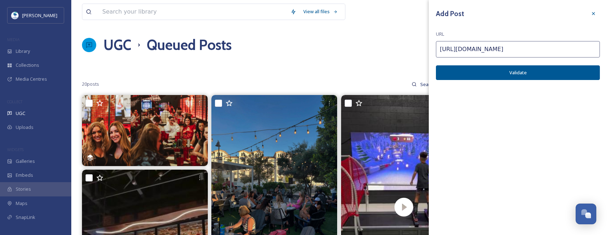
type input "https://www.instagram.com/p/DMQ3Gs7zPDD/"
click at [531, 73] on button "Validate" at bounding box center [518, 72] width 164 height 15
click at [534, 74] on button "Add Post" at bounding box center [518, 72] width 164 height 15
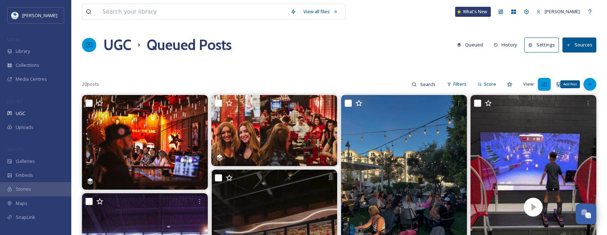
click at [592, 86] on icon at bounding box center [590, 84] width 6 height 6
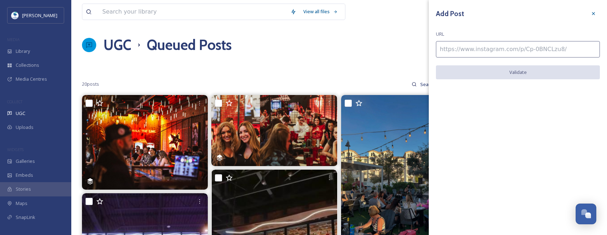
click at [519, 52] on input at bounding box center [518, 49] width 164 height 16
paste input "https://www.instagram.com/p/DMa5CkJtSR4/"
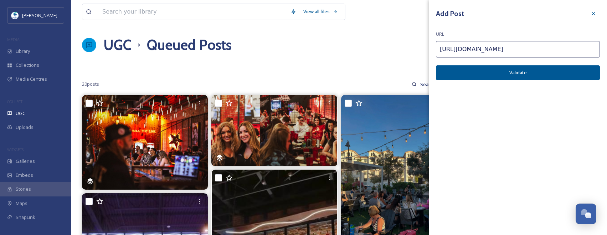
type input "https://www.instagram.com/p/DMa5CkJtSR4/"
click at [559, 74] on button "Validate" at bounding box center [518, 72] width 164 height 15
click at [526, 76] on button "Add Post" at bounding box center [518, 72] width 164 height 15
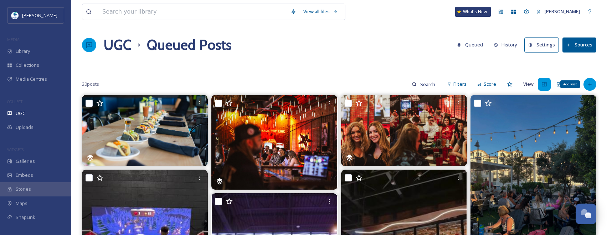
click at [594, 83] on div "Add Post" at bounding box center [590, 84] width 13 height 13
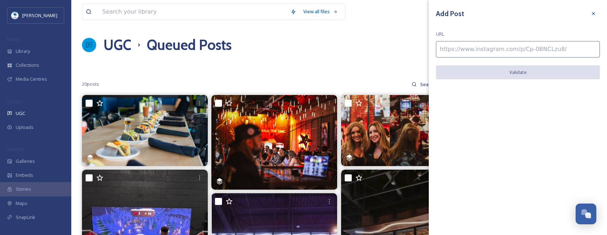
click at [527, 57] on input at bounding box center [518, 49] width 164 height 16
paste input "https://www.instagram.com/p/DICmF9ETnrQ/"
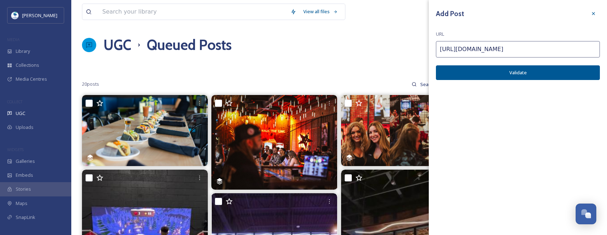
type input "https://www.instagram.com/p/DICmF9ETnrQ/"
click at [589, 76] on button "Validate" at bounding box center [518, 72] width 164 height 15
click at [591, 15] on icon at bounding box center [594, 14] width 6 height 6
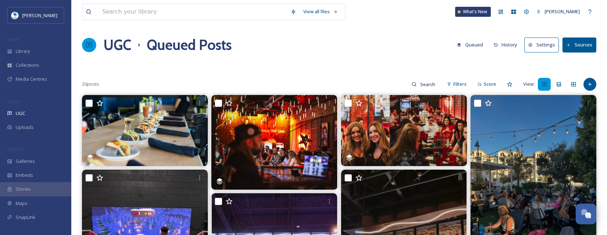
click at [574, 46] on button "Sources" at bounding box center [580, 44] width 34 height 15
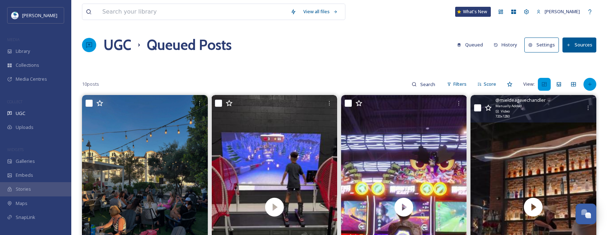
click at [591, 86] on icon at bounding box center [590, 84] width 6 height 6
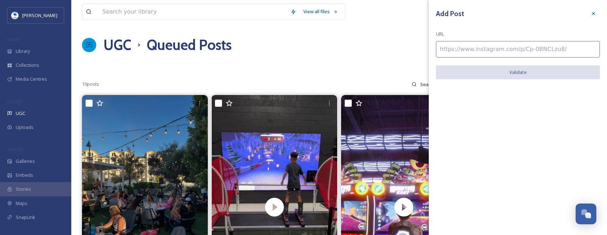
click at [537, 56] on input at bounding box center [518, 49] width 164 height 16
paste input "https://www.instagram.com/p/DLGAwZRyLGn/"
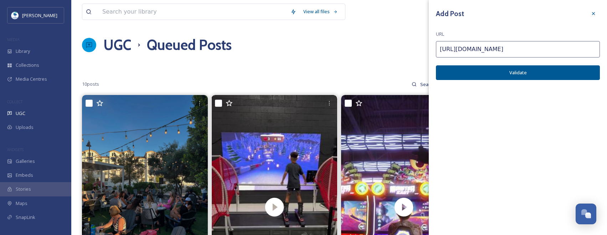
type input "https://www.instagram.com/p/DLGAwZRyLGn/"
click at [569, 78] on button "Validate" at bounding box center [518, 72] width 164 height 15
click at [523, 72] on button "Add Post" at bounding box center [518, 72] width 164 height 15
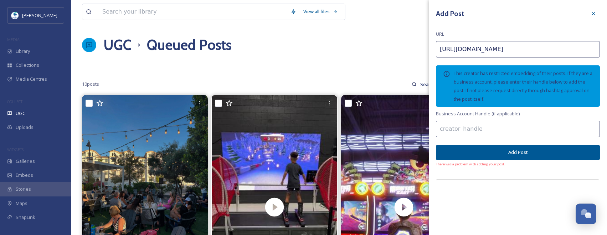
click at [492, 126] on input at bounding box center [518, 129] width 164 height 16
paste input "aj_kingphotography"
type input "aj_kingphotography"
click at [553, 156] on button "Add Post" at bounding box center [518, 152] width 164 height 15
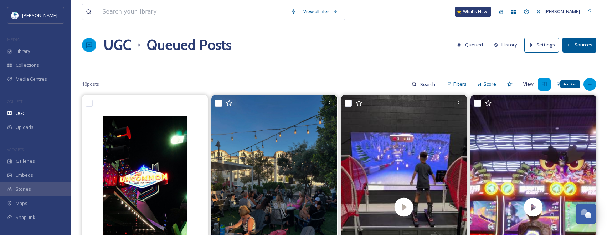
click at [588, 85] on icon at bounding box center [590, 84] width 6 height 6
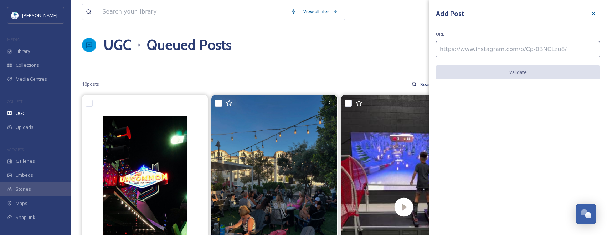
click at [549, 49] on input at bounding box center [518, 49] width 164 height 16
paste input "https://www.instagram.com/p/DLWh-9Ju4CK/"
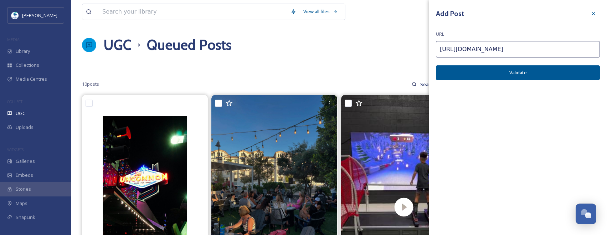
type input "https://www.instagram.com/p/DLWh-9Ju4CK/"
click at [573, 73] on button "Validate" at bounding box center [518, 72] width 164 height 15
click at [574, 73] on button "Add Post" at bounding box center [518, 72] width 164 height 15
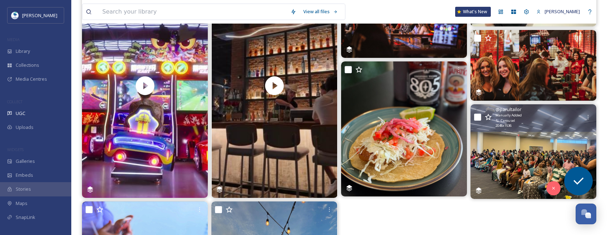
scroll to position [435, 0]
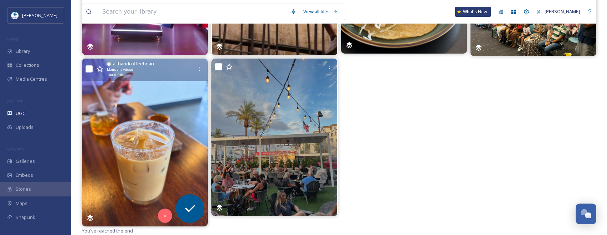
click at [168, 118] on img at bounding box center [145, 142] width 126 height 168
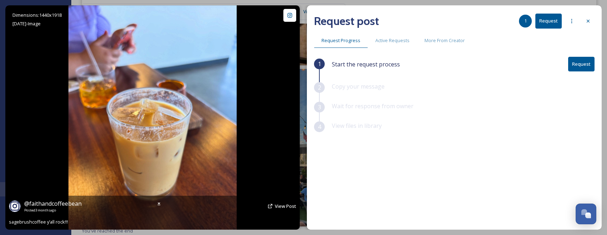
scroll to position [425, 0]
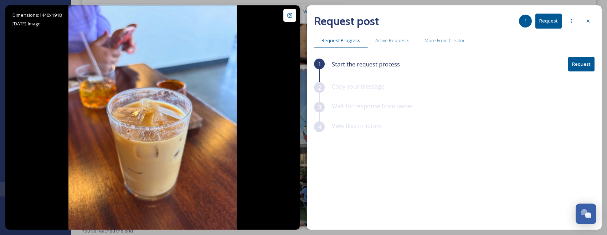
click at [575, 76] on div "Start the request process Request" at bounding box center [463, 69] width 263 height 25
click at [576, 70] on button "Request" at bounding box center [582, 64] width 26 height 15
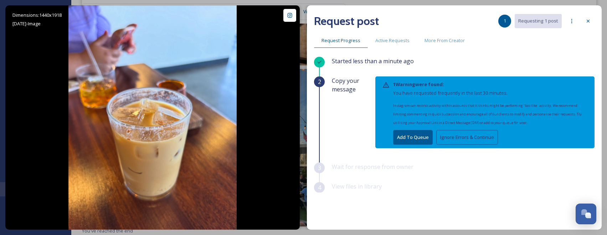
click at [472, 142] on button "Ignore Errors & Continue" at bounding box center [468, 137] width 62 height 15
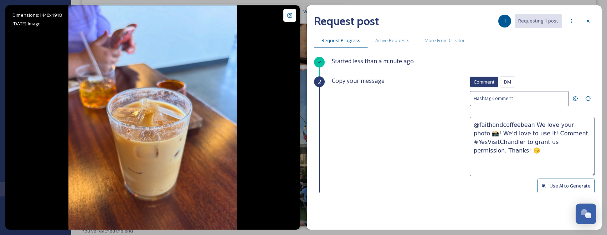
click at [546, 184] on button "Use AI to Generate" at bounding box center [566, 185] width 57 height 15
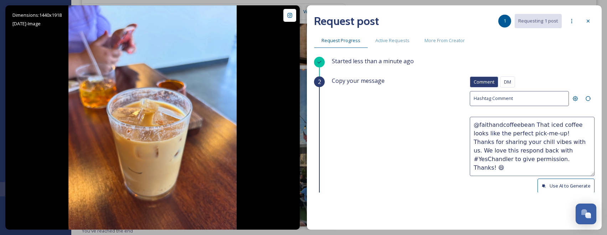
drag, startPoint x: 548, startPoint y: 143, endPoint x: 569, endPoint y: 163, distance: 29.3
click at [569, 163] on textarea "@faithandcoffeebean That iced coffee looks like the perfect pick-me-up! Thanks …" at bounding box center [532, 146] width 125 height 59
paste textarea "Would it be okay to use this photo with credit?"
click at [544, 141] on textarea "@faithandcoffeebean That iced coffee looks like the perfect pick-me-up! Thanks …" at bounding box center [532, 146] width 125 height 59
click at [547, 141] on textarea "@faithandcoffeebean That iced coffee looks like the perfect pick-me-up! Thanks …" at bounding box center [532, 146] width 125 height 59
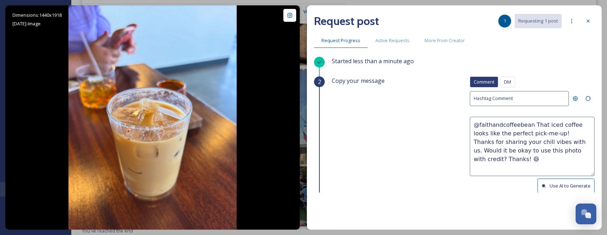
click at [540, 134] on textarea "@faithandcoffeebean That iced coffee looks like the perfect pick-me-up! Thanks …" at bounding box center [532, 146] width 125 height 59
paste textarea "☕"
click at [548, 133] on textarea "@faithandcoffeebean That iced coffee looks like the perfect pick-me-up! ☕ Thank…" at bounding box center [532, 146] width 125 height 59
paste textarea "💞"
click at [549, 137] on textarea "@faithandcoffeebean That iced coffee looks like the perfect pick-me-up! ☕💞 Than…" at bounding box center [532, 146] width 125 height 59
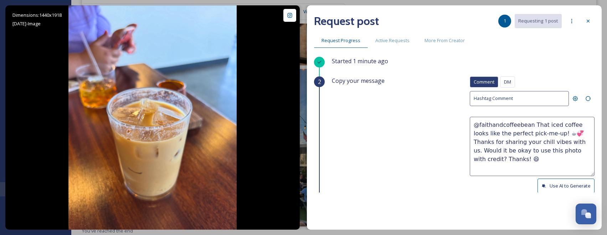
paste textarea "☀️"
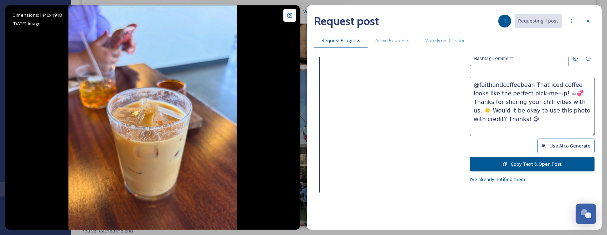
scroll to position [80, 0]
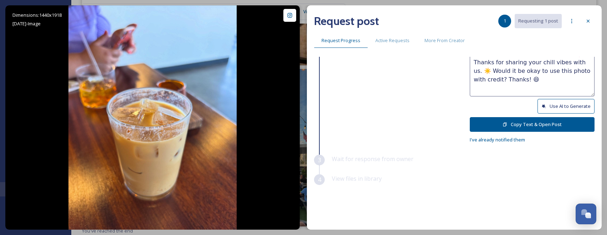
type textarea "@faithandcoffeebean That iced coffee looks like the perfect pick-me-up! ☕💞 Than…"
click at [548, 128] on button "Copy Text & Open Post" at bounding box center [532, 124] width 125 height 15
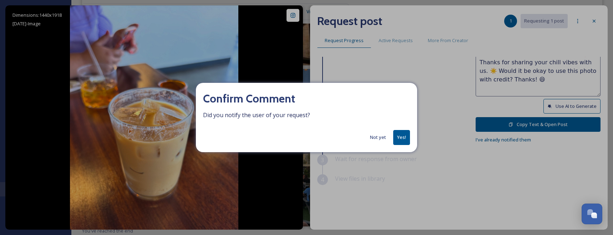
click at [403, 135] on button "Yes!" at bounding box center [401, 137] width 17 height 15
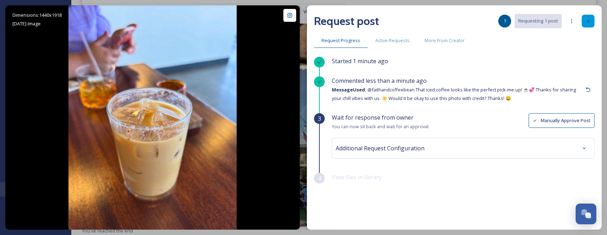
scroll to position [0, 0]
click at [591, 21] on div at bounding box center [588, 21] width 13 height 13
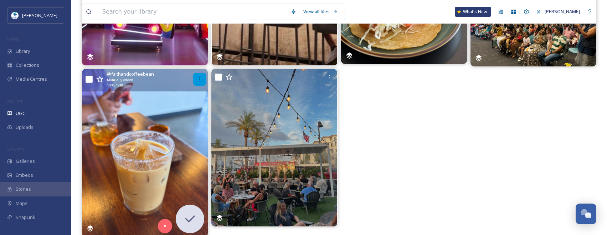
click at [198, 78] on icon at bounding box center [200, 79] width 6 height 6
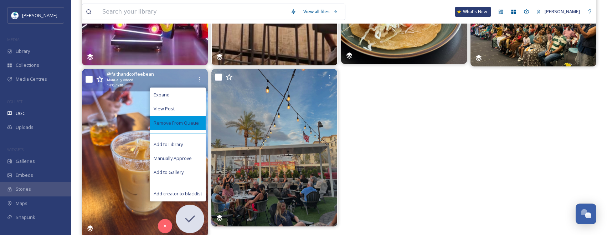
click at [195, 117] on div "Remove From Queue" at bounding box center [178, 123] width 56 height 14
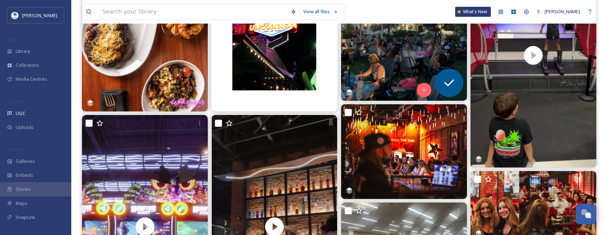
scroll to position [246, 0]
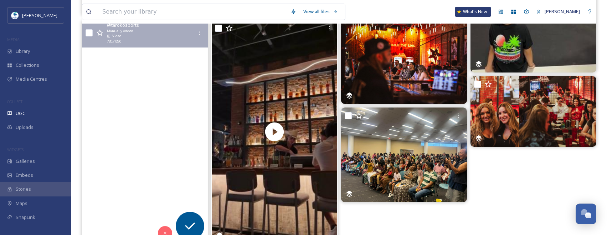
click at [169, 87] on video "GRAND OPENING ALERT! ⚾️🎉\a\aTaroko Sports is officially HERE! 🚀 Join us 5 PM th…" at bounding box center [145, 132] width 126 height 224
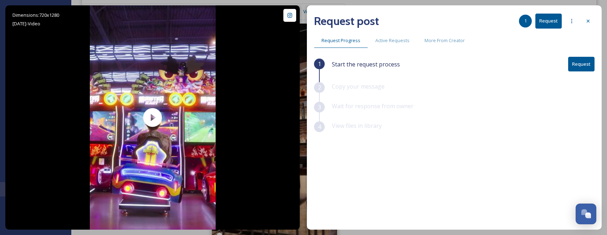
click at [576, 63] on button "Request" at bounding box center [582, 64] width 26 height 15
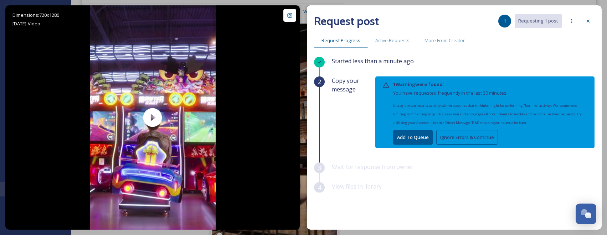
click at [462, 132] on button "Ignore Errors & Continue" at bounding box center [468, 137] width 62 height 15
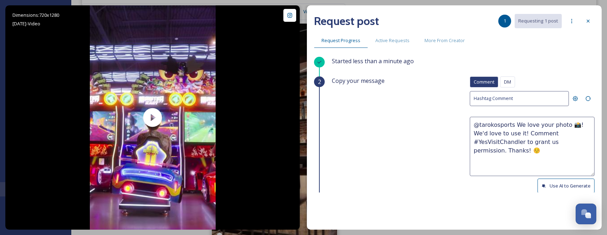
click at [556, 185] on button "Use AI to Generate" at bounding box center [566, 185] width 57 height 15
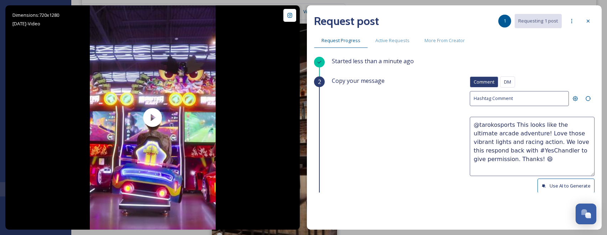
drag, startPoint x: 516, startPoint y: 143, endPoint x: 551, endPoint y: 164, distance: 41.1
click at [551, 164] on textarea "@tarokosports This looks like the ultimate arcade adventure! Love those vibrant…" at bounding box center [532, 146] width 125 height 59
paste textarea "ould it be okay to use this photo with credit?"
click at [516, 140] on textarea "@tarokosports This looks like the ultimate arcade adventure! Love those vibrant…" at bounding box center [532, 146] width 125 height 59
paste textarea "👾"
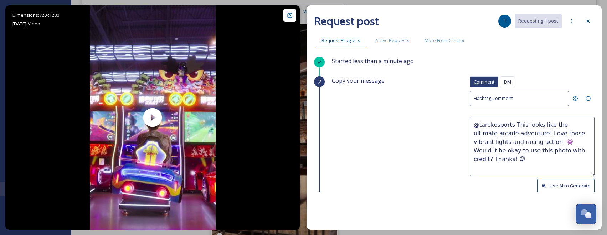
click at [523, 144] on textarea "@tarokosports This looks like the ultimate arcade adventure! Love those vibrant…" at bounding box center [532, 146] width 125 height 59
paste textarea "🎮"
click at [524, 141] on textarea "@tarokosports This looks like the ultimate arcade adventure! Love those vibrant…" at bounding box center [532, 146] width 125 height 59
paste textarea
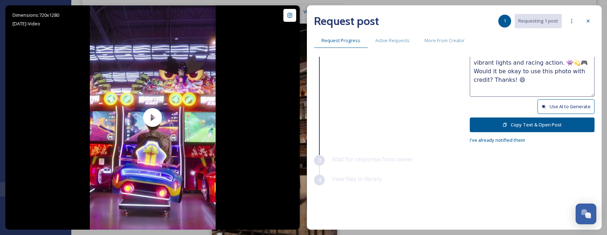
scroll to position [80, 0]
type textarea "@tarokosports This looks like the ultimate arcade adventure! Love those vibrant…"
click at [560, 129] on button "Copy Text & Open Post" at bounding box center [532, 124] width 125 height 15
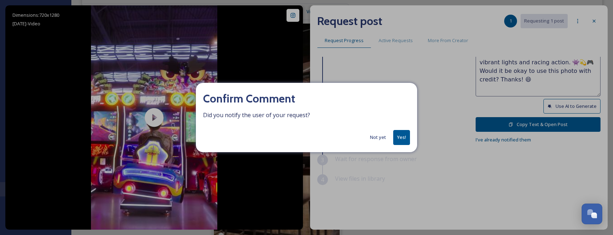
drag, startPoint x: 374, startPoint y: 139, endPoint x: 509, endPoint y: 93, distance: 142.7
click at [374, 139] on button "Not yet" at bounding box center [377, 137] width 23 height 14
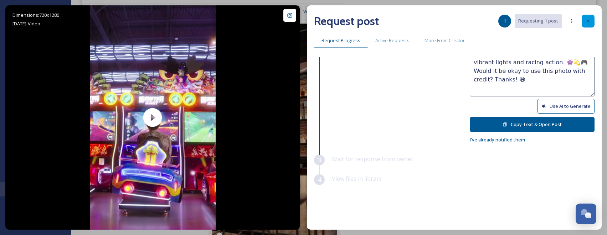
click at [587, 26] on div at bounding box center [588, 21] width 13 height 13
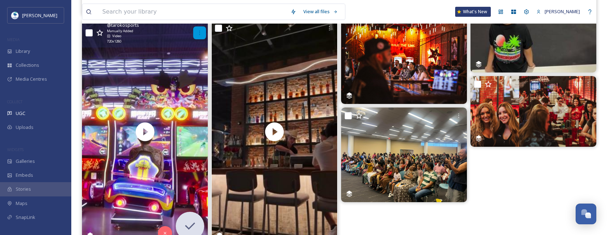
click at [195, 34] on div at bounding box center [199, 32] width 13 height 13
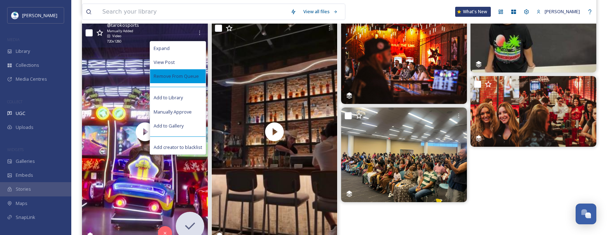
click at [193, 76] on span "Remove From Queue" at bounding box center [176, 76] width 45 height 7
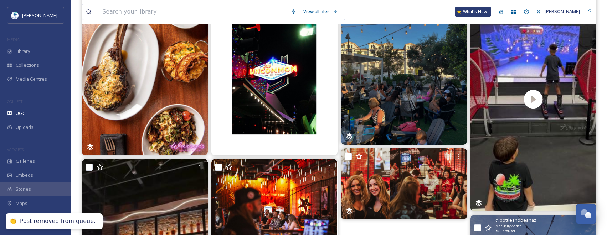
scroll to position [68, 0]
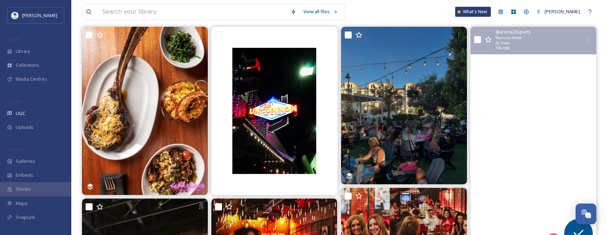
click at [559, 91] on video "If you’ve never skied before, this is the perfect thing to try!!! Only at Arena…" at bounding box center [534, 139] width 126 height 224
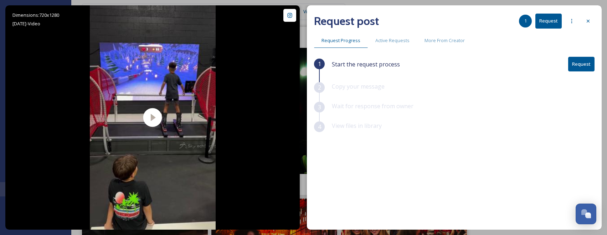
click at [581, 60] on button "Request" at bounding box center [582, 64] width 26 height 15
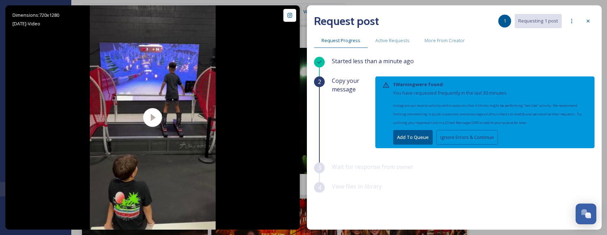
click at [442, 138] on button "Ignore Errors & Continue" at bounding box center [468, 137] width 62 height 15
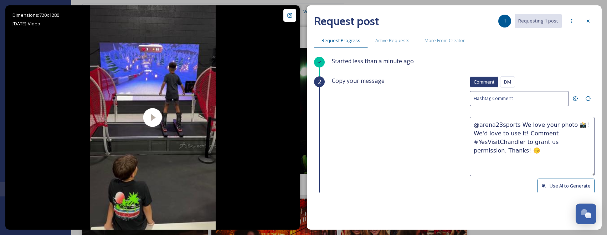
click at [563, 189] on button "Use AI to Generate" at bounding box center [566, 185] width 57 height 15
click at [574, 189] on button "Use AI to Generate" at bounding box center [566, 185] width 57 height 15
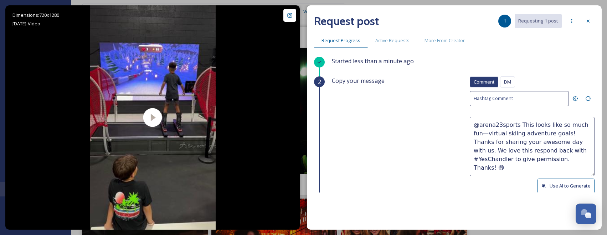
click at [551, 187] on button "Use AI to Generate" at bounding box center [566, 185] width 57 height 15
drag, startPoint x: 572, startPoint y: 133, endPoint x: 595, endPoint y: 150, distance: 27.8
click at [595, 150] on div "Started less than a minute ago 2 Copy your message Comment DM Comment DM Hashta…" at bounding box center [454, 125] width 281 height 136
paste textarea "ould it be okay to use this photo with credit?"
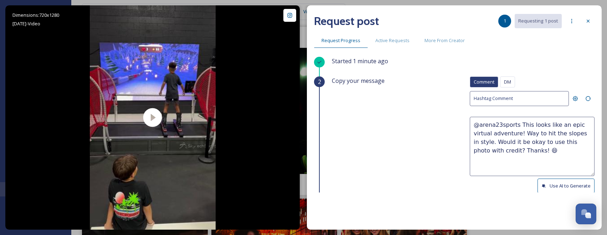
click at [572, 132] on textarea "@arena23sports This looks like an epic virtual adventure! Way to hit the slopes…" at bounding box center [532, 146] width 125 height 59
click at [574, 133] on textarea "@arena23sports This looks like an epic virtual adventure! Way to hit the slopes…" at bounding box center [532, 146] width 125 height 59
paste textarea "👾"
click at [572, 131] on textarea "@arena23sports This looks like an epic virtual adventure! Way to hit the slopes…" at bounding box center [532, 146] width 125 height 59
paste textarea "⛷️"
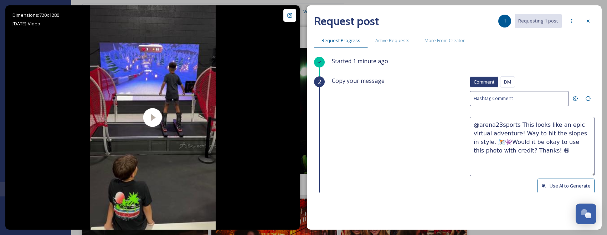
click at [479, 142] on textarea "@arena23sports This looks like an epic virtual adventure! Way to hit the slopes…" at bounding box center [532, 146] width 125 height 59
click at [475, 142] on textarea "@arena23sports This looks like an epic virtual adventure! Way to hit the slopes…" at bounding box center [532, 146] width 125 height 59
paste textarea "💫"
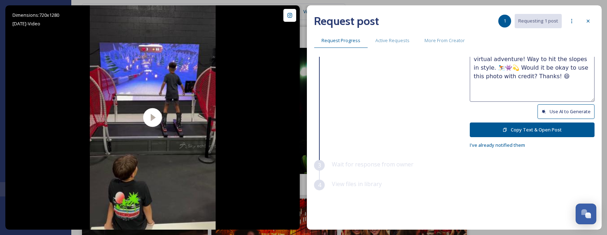
scroll to position [80, 0]
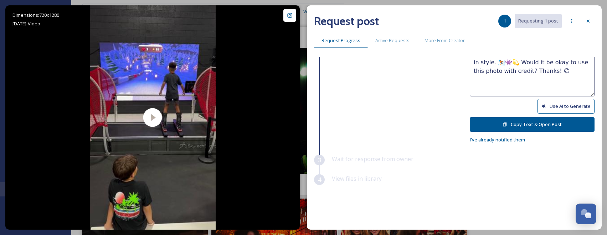
type textarea "@arena23sports This looks like an epic virtual adventure! Way to hit the slopes…"
click at [560, 127] on button "Copy Text & Open Post" at bounding box center [532, 124] width 125 height 15
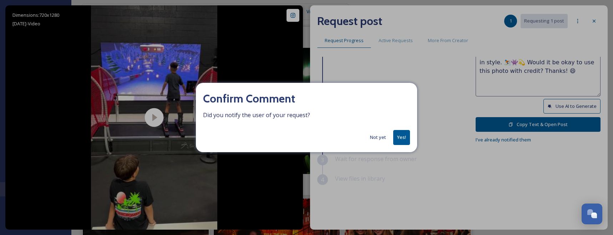
click at [403, 138] on button "Yes!" at bounding box center [401, 137] width 17 height 15
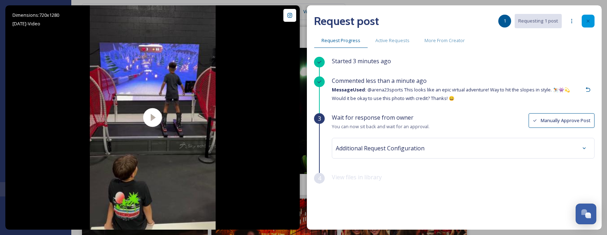
scroll to position [0, 0]
click at [583, 20] on div at bounding box center [588, 21] width 13 height 13
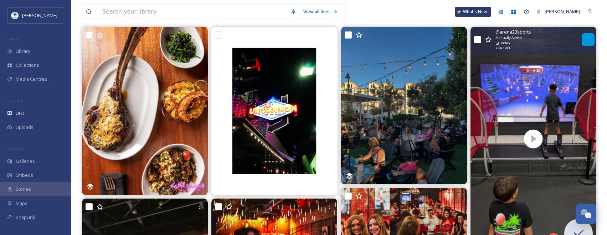
click at [584, 43] on div at bounding box center [588, 39] width 13 height 13
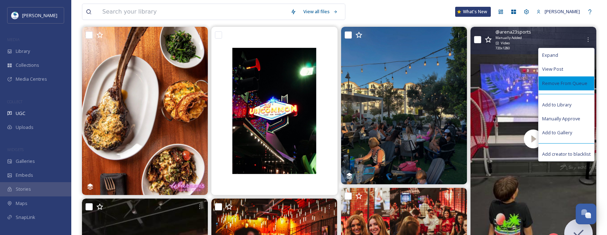
click at [573, 83] on span "Remove From Queue" at bounding box center [565, 83] width 45 height 7
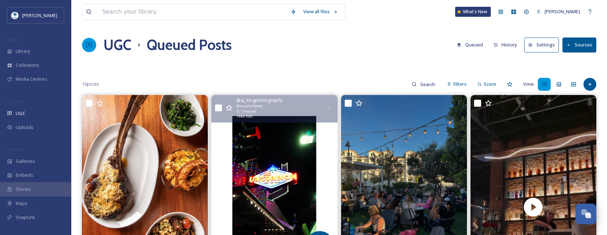
click at [304, 168] on img at bounding box center [275, 179] width 126 height 168
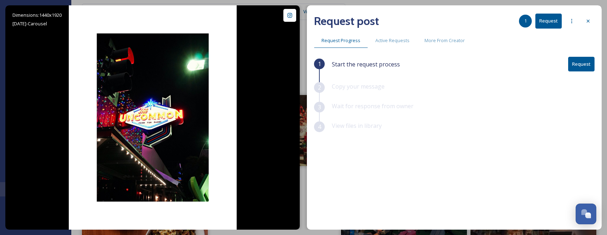
click at [575, 63] on button "Request" at bounding box center [582, 64] width 26 height 15
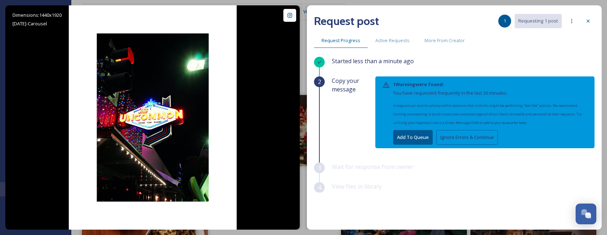
click at [453, 137] on button "Ignore Errors & Continue" at bounding box center [468, 137] width 62 height 15
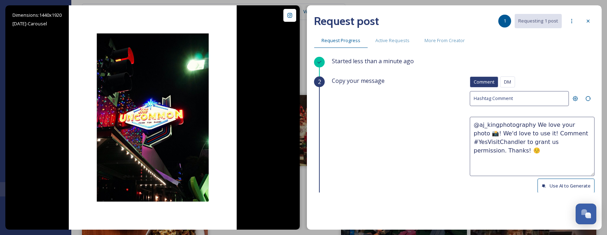
click at [573, 188] on button "Use AI to Generate" at bounding box center [566, 185] width 57 height 15
click at [576, 181] on button "Use AI to Generate" at bounding box center [566, 185] width 57 height 15
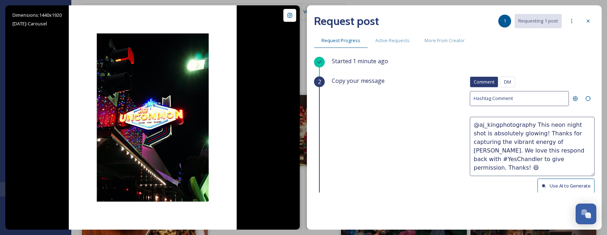
drag, startPoint x: 540, startPoint y: 141, endPoint x: 561, endPoint y: 166, distance: 33.4
click at [561, 166] on textarea "@aj_kingphotography This neon night shot is absolutely glowing! Thanks for capt…" at bounding box center [532, 146] width 125 height 59
paste textarea "ould it be okay to use this photo with credit?"
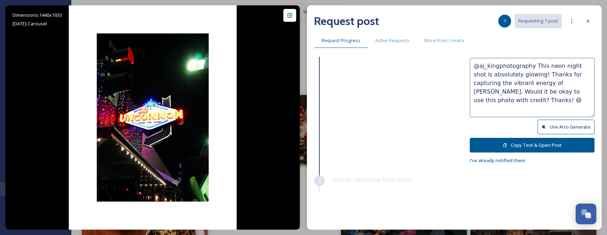
scroll to position [80, 0]
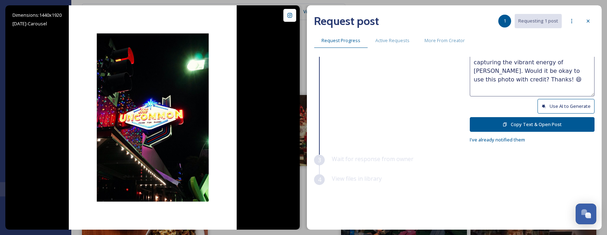
click at [568, 133] on div "Comment DM Comment DM Hashtag Comment @aj_kingphotography This neon night shot …" at bounding box center [532, 70] width 125 height 147
click at [538, 62] on textarea "@aj_kingphotography This neon night shot is absolutely glowing! Thanks for capt…" at bounding box center [532, 66] width 125 height 59
paste textarea "💫"
type textarea "@aj_kingphotography This neon night shot is absolutely glowing! Thanks for capt…"
click at [548, 126] on button "Copy Text & Open Post" at bounding box center [532, 124] width 125 height 15
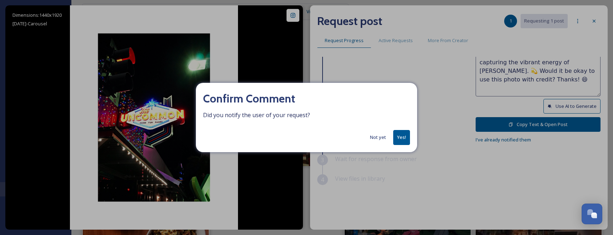
click at [373, 138] on button "Not yet" at bounding box center [377, 137] width 23 height 14
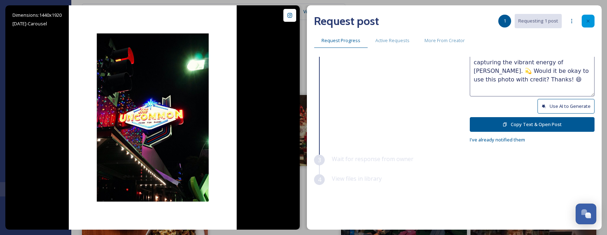
click at [591, 17] on div at bounding box center [588, 21] width 13 height 13
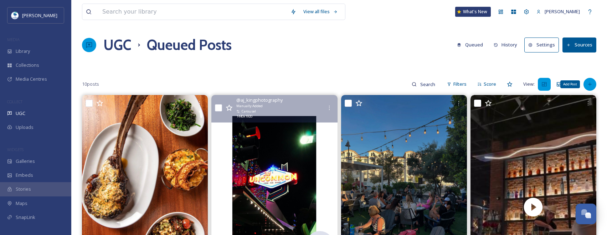
click at [587, 82] on div "Add Post" at bounding box center [590, 84] width 13 height 13
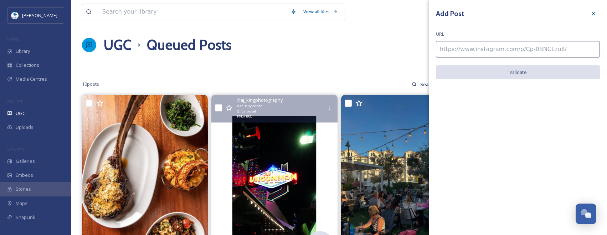
click at [515, 50] on input at bounding box center [518, 49] width 164 height 16
paste input "https://www.instagram.com/p/DIjxognz50x/"
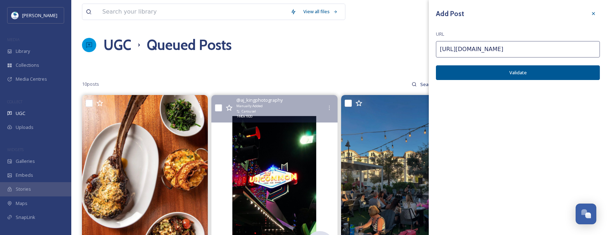
type input "https://www.instagram.com/p/DIjxognz50x/"
click at [483, 68] on button "Validate" at bounding box center [518, 72] width 164 height 15
click at [486, 77] on button "Add Post" at bounding box center [518, 72] width 164 height 15
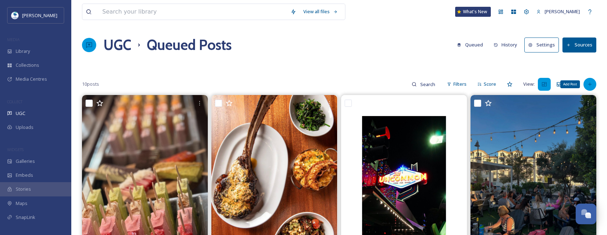
click at [591, 82] on icon at bounding box center [590, 84] width 6 height 6
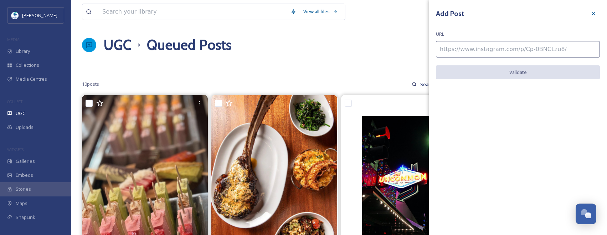
click at [561, 54] on input at bounding box center [518, 49] width 164 height 16
paste input "https://www.instagram.com/p/DKP72mTPfq7/"
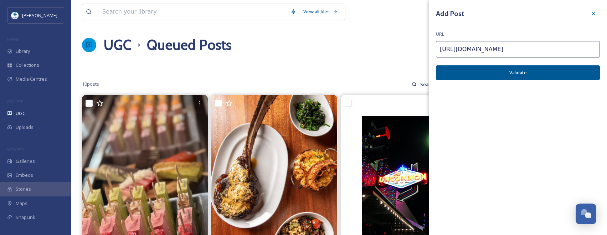
type input "https://www.instagram.com/p/DKP72mTPfq7/"
click at [568, 68] on button "Validate" at bounding box center [518, 72] width 164 height 15
click at [555, 73] on button "Add Post" at bounding box center [518, 72] width 164 height 15
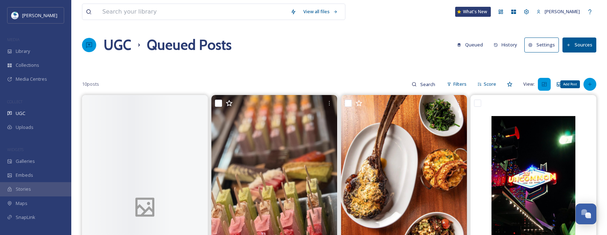
click at [589, 81] on div "Add Post" at bounding box center [590, 84] width 13 height 13
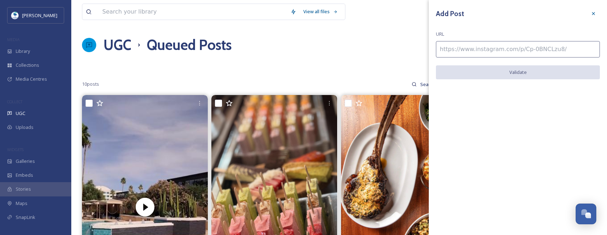
click at [555, 56] on input at bounding box center [518, 49] width 164 height 16
paste input "https://www.instagram.com/p/DHRJFOdpniv/"
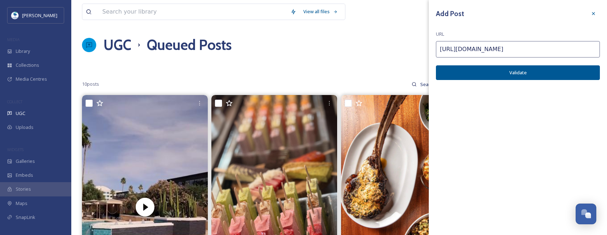
type input "https://www.instagram.com/p/DHRJFOdpniv/"
click at [577, 74] on button "Validate" at bounding box center [518, 72] width 164 height 15
click at [572, 72] on button "Add Post" at bounding box center [518, 72] width 164 height 15
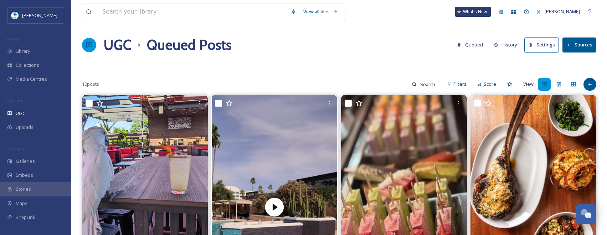
click at [592, 83] on icon at bounding box center [590, 84] width 6 height 6
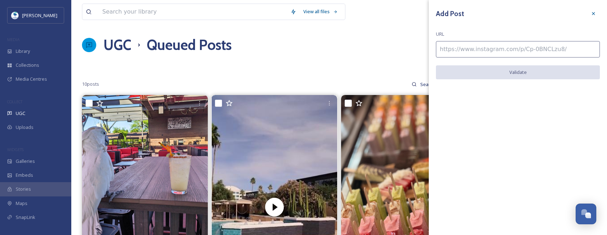
click at [540, 50] on input at bounding box center [518, 49] width 164 height 16
paste input "https://www.instagram.com/p/DJK5uihvqgV/"
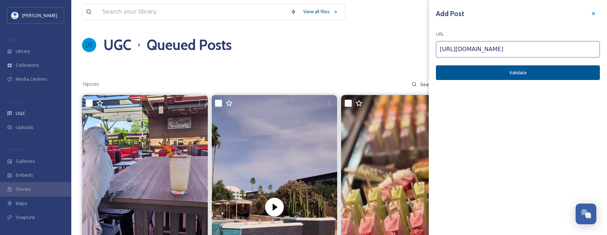
type input "https://www.instagram.com/p/DJK5uihvqgV/"
click at [566, 73] on button "Validate" at bounding box center [518, 72] width 164 height 15
click at [561, 73] on button "Add Post" at bounding box center [518, 72] width 164 height 15
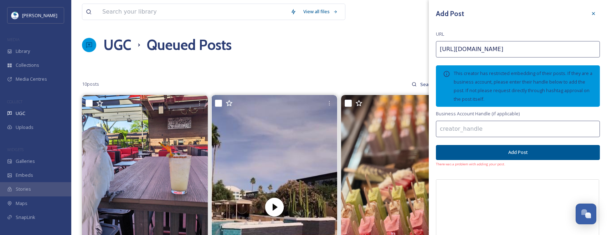
click at [556, 124] on input at bounding box center [518, 129] width 164 height 16
paste input "theperchbrewery"
type input "theperchbrewery"
click at [556, 155] on button "Add Post" at bounding box center [518, 152] width 164 height 15
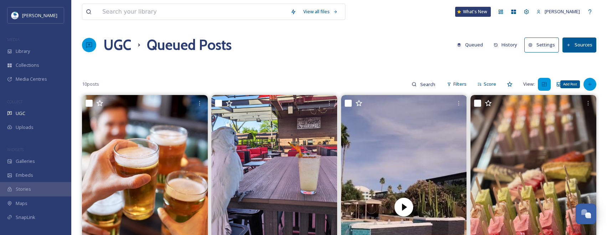
click at [595, 85] on div "Add Post" at bounding box center [590, 84] width 13 height 13
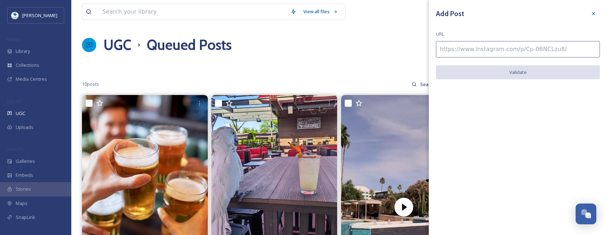
click at [552, 49] on input at bounding box center [518, 49] width 164 height 16
paste input "https://www.instagram.com/p/C0sISSxvQIp/"
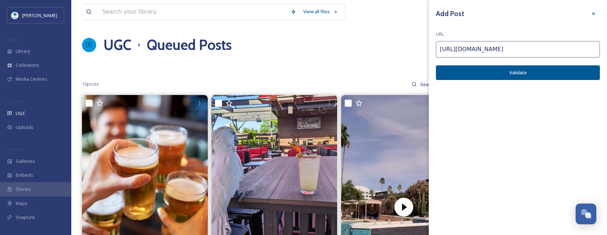
type input "https://www.instagram.com/p/C0sISSxvQIp/"
click at [575, 73] on button "Validate" at bounding box center [518, 72] width 164 height 15
click at [571, 71] on button "Add Post" at bounding box center [518, 72] width 164 height 15
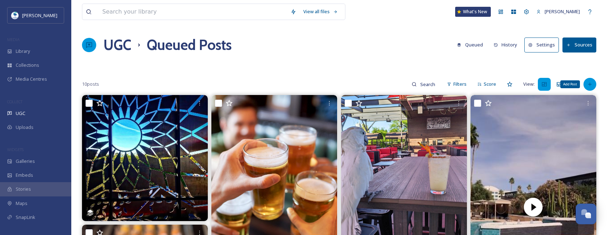
click at [591, 83] on icon at bounding box center [590, 84] width 6 height 6
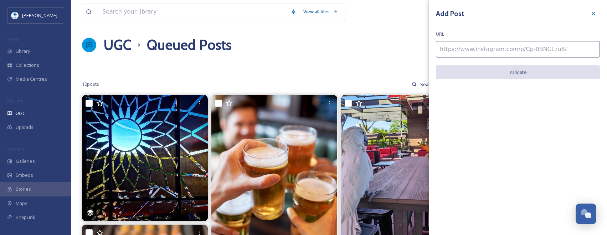
drag, startPoint x: 502, startPoint y: 42, endPoint x: 509, endPoint y: 50, distance: 10.6
click at [502, 42] on input at bounding box center [518, 49] width 164 height 16
paste input "https://www.instagram.com/p/DKkLTRiM_SU/"
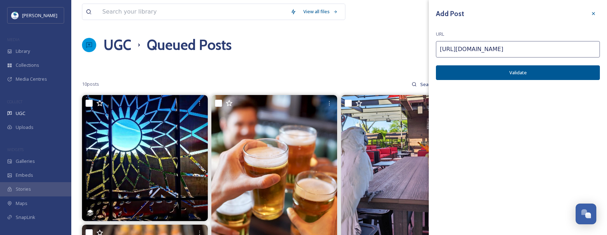
type input "https://www.instagram.com/p/DKkLTRiM_SU/"
click at [572, 75] on button "Validate" at bounding box center [518, 72] width 164 height 15
drag, startPoint x: 543, startPoint y: 71, endPoint x: 554, endPoint y: 73, distance: 12.0
click at [543, 71] on button "Add Post" at bounding box center [518, 72] width 164 height 15
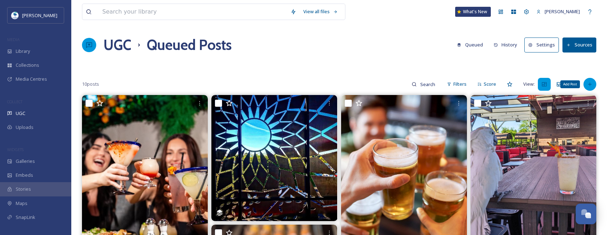
click at [594, 82] on div "Add Post" at bounding box center [590, 84] width 13 height 13
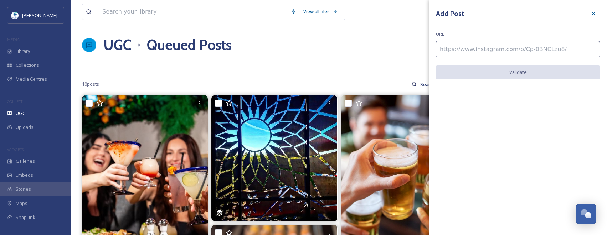
click at [544, 50] on input at bounding box center [518, 49] width 164 height 16
paste input "https://www.instagram.com/p/Ctz4KmnJUQJ/"
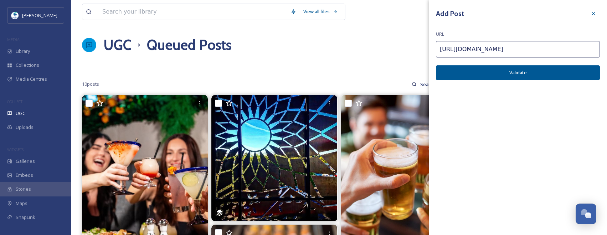
type input "https://www.instagram.com/p/Ctz4KmnJUQJ/"
click at [581, 75] on button "Validate" at bounding box center [518, 72] width 164 height 15
click at [560, 72] on button "Add Post" at bounding box center [518, 72] width 164 height 15
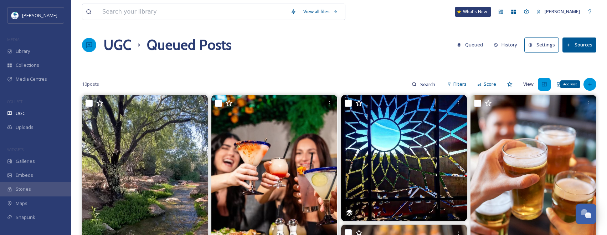
click at [591, 85] on icon at bounding box center [590, 84] width 6 height 6
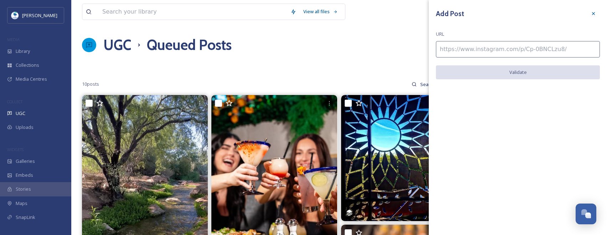
click at [538, 47] on input at bounding box center [518, 49] width 164 height 16
paste input "https://www.instagram.com/p/DJmGigDOv_7/"
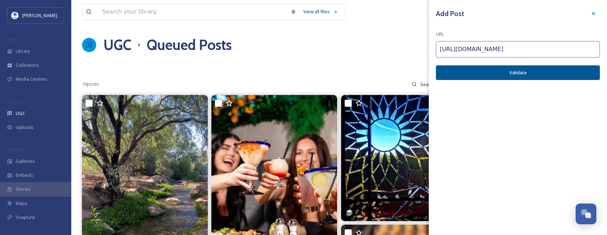
type input "https://www.instagram.com/p/DJmGigDOv_7/"
click at [577, 77] on button "Validate" at bounding box center [518, 72] width 164 height 15
click at [574, 71] on button "Add Post" at bounding box center [518, 72] width 164 height 15
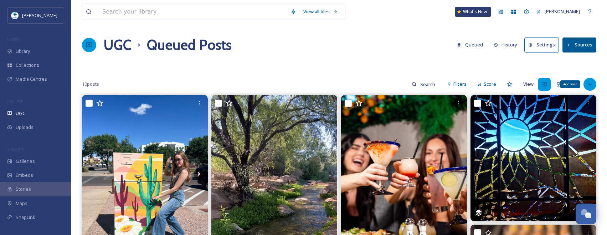
click at [595, 83] on div "Add Post" at bounding box center [590, 84] width 13 height 13
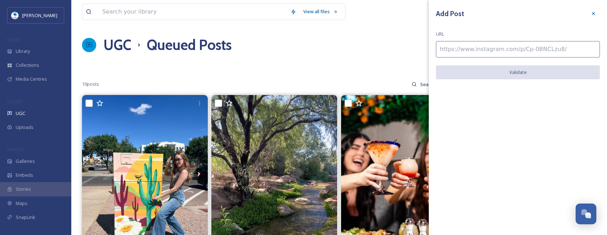
click at [548, 59] on div "Add Post URL Validate" at bounding box center [518, 48] width 178 height 97
click at [547, 54] on input at bounding box center [518, 49] width 164 height 16
paste input "https://www.instagram.com/p/DH4SHItS7Je/"
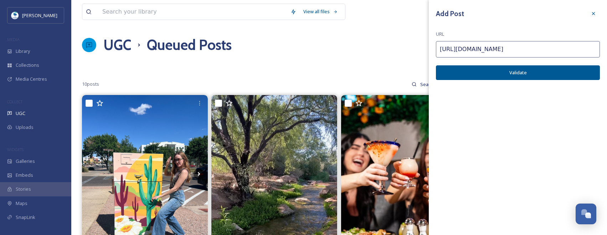
type input "https://www.instagram.com/p/DH4SHItS7Je/"
click at [574, 70] on button "Validate" at bounding box center [518, 72] width 164 height 15
click at [574, 70] on button "Add Post" at bounding box center [518, 72] width 164 height 15
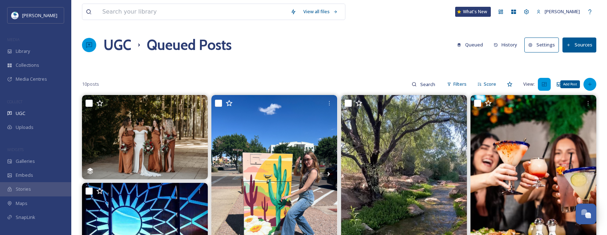
click at [585, 86] on div "Add Post" at bounding box center [590, 84] width 13 height 13
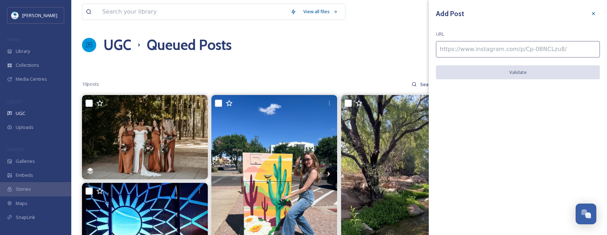
click at [519, 48] on input at bounding box center [518, 49] width 164 height 16
paste input "https://www.instagram.com/p/DDBDqSRTa_l/"
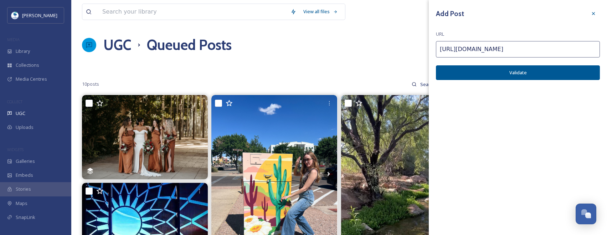
type input "https://www.instagram.com/p/DDBDqSRTa_l/"
click at [554, 75] on button "Validate" at bounding box center [518, 72] width 164 height 15
click at [566, 75] on button "Add Post" at bounding box center [518, 72] width 164 height 15
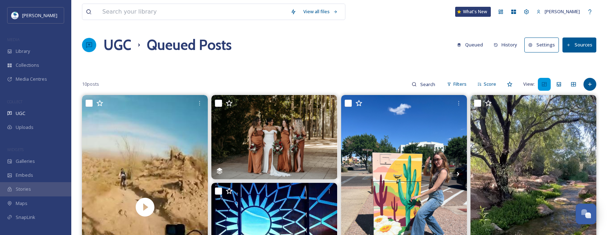
click at [593, 86] on div at bounding box center [590, 84] width 13 height 13
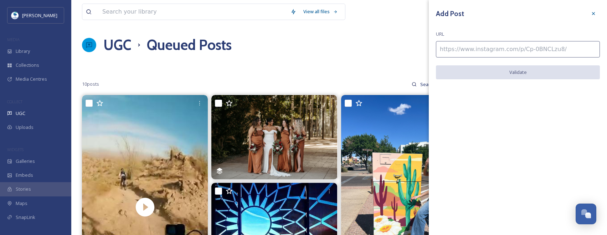
drag, startPoint x: 552, startPoint y: 58, endPoint x: 555, endPoint y: 51, distance: 7.8
click at [552, 58] on div "Add Post URL Validate" at bounding box center [518, 48] width 178 height 97
paste input "https://www.instagram.com/p/DGPRKlKxehE/"
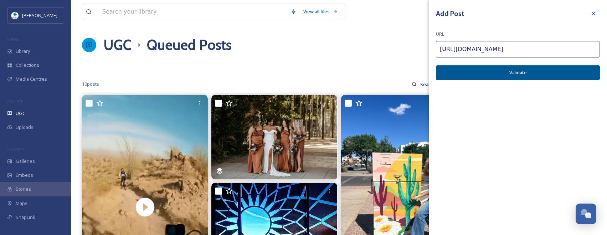
type input "https://www.instagram.com/p/DGPRKlKxehE/"
click at [557, 71] on button "Validate" at bounding box center [518, 72] width 164 height 15
click at [557, 71] on button "Add Post" at bounding box center [518, 72] width 164 height 15
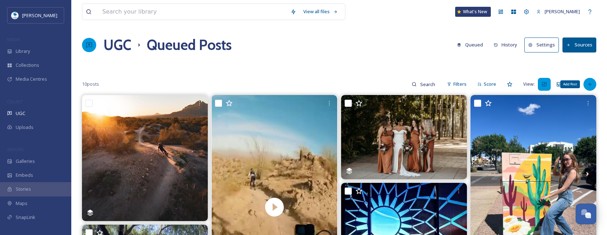
click at [595, 87] on div "Add Post" at bounding box center [590, 84] width 13 height 13
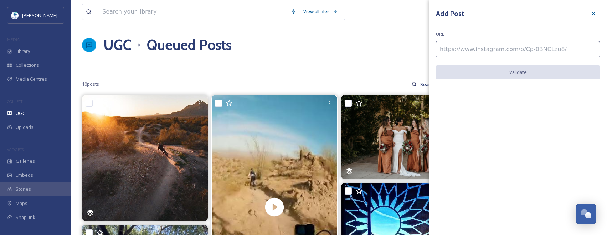
click at [550, 52] on input at bounding box center [518, 49] width 164 height 16
paste input "https://www.instagram.com/p/DH-AuweR5O2/"
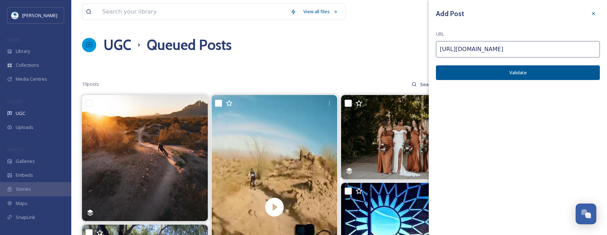
type input "https://www.instagram.com/p/DH-AuweR5O2/"
click at [568, 73] on button "Validate" at bounding box center [518, 72] width 164 height 15
click at [568, 73] on button "Add Post" at bounding box center [518, 72] width 164 height 15
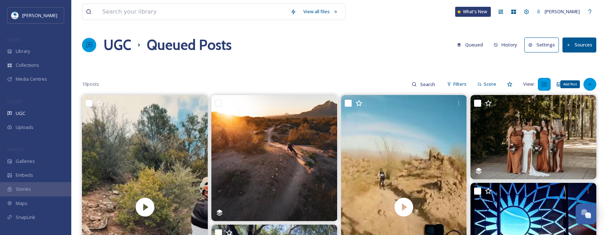
click at [588, 82] on icon at bounding box center [590, 84] width 6 height 6
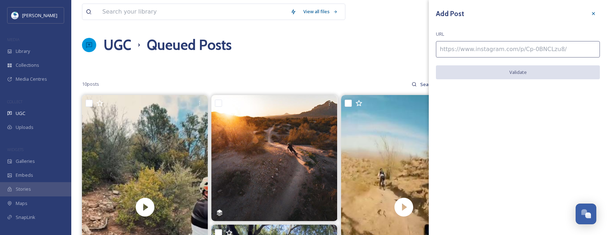
click at [533, 47] on input at bounding box center [518, 49] width 164 height 16
paste input "https://www.instagram.com/p/DIIH-myP9zc/"
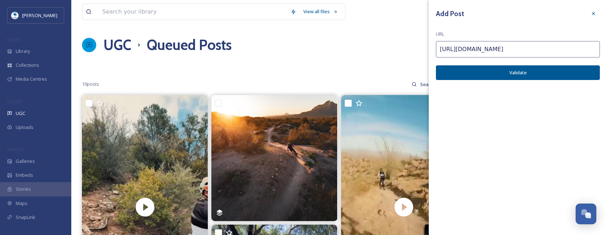
type input "https://www.instagram.com/p/DIIH-myP9zc/"
click at [561, 75] on button "Validate" at bounding box center [518, 72] width 164 height 15
click at [561, 75] on button "Add Post" at bounding box center [518, 72] width 164 height 15
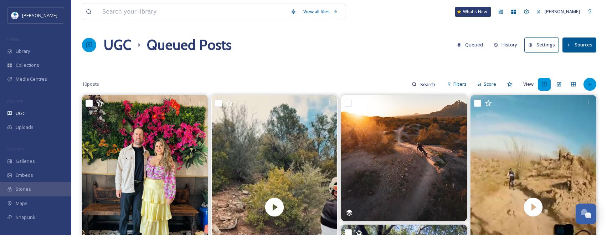
click at [587, 82] on icon at bounding box center [590, 84] width 6 height 6
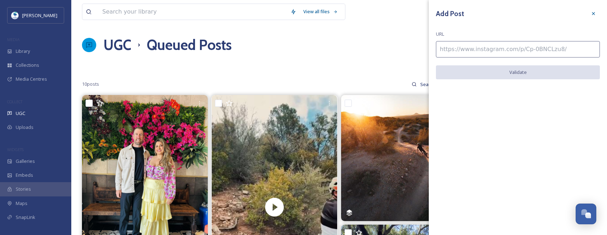
click at [515, 49] on input at bounding box center [518, 49] width 164 height 16
paste input "https://www.instagram.com/p/Ca-nxeqPCMp/"
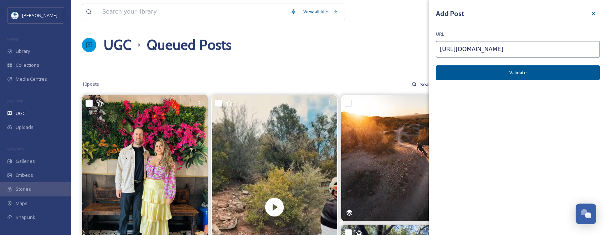
type input "https://www.instagram.com/p/Ca-nxeqPCMp/"
click at [576, 72] on button "Validate" at bounding box center [518, 72] width 164 height 15
click at [543, 69] on button "Add Post" at bounding box center [518, 72] width 164 height 15
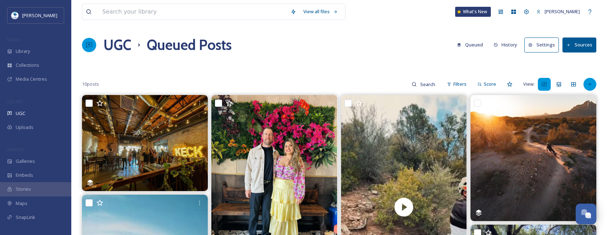
click at [591, 85] on icon at bounding box center [590, 84] width 6 height 6
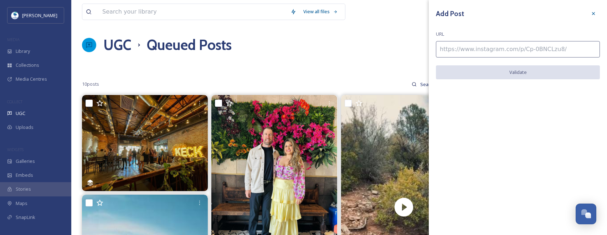
click at [539, 56] on input at bounding box center [518, 49] width 164 height 16
paste input "https://www.instagram.com/p/C_1ekXiyDhk/"
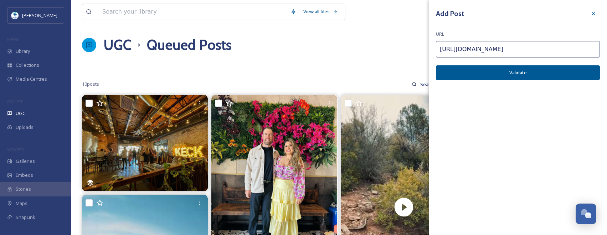
type input "https://www.instagram.com/p/C_1ekXiyDhk/"
click at [581, 71] on button "Validate" at bounding box center [518, 72] width 164 height 15
click at [581, 71] on button "Add Post" at bounding box center [518, 72] width 164 height 15
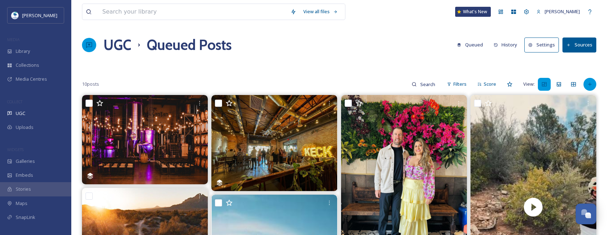
click at [589, 82] on icon at bounding box center [590, 84] width 6 height 6
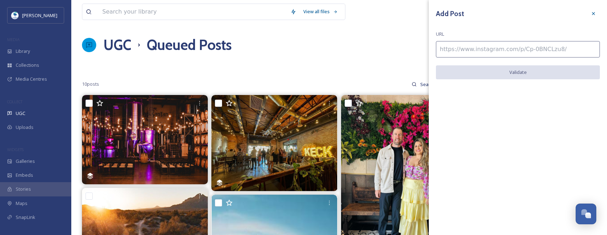
click at [546, 54] on input at bounding box center [518, 49] width 164 height 16
paste input "https://www.instagram.com/p/DFTSokEqsZc/"
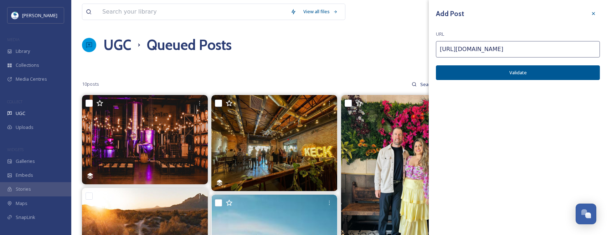
type input "https://www.instagram.com/p/DFTSokEqsZc/"
click at [574, 78] on button "Validate" at bounding box center [518, 72] width 164 height 15
click at [572, 74] on button "Add Post" at bounding box center [518, 72] width 164 height 15
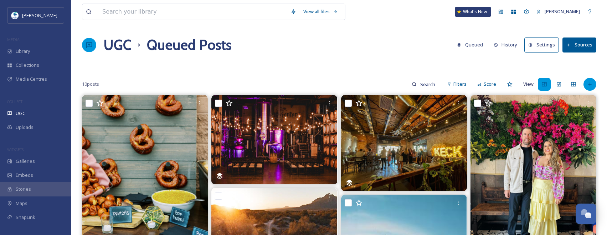
click at [589, 82] on icon at bounding box center [590, 84] width 6 height 6
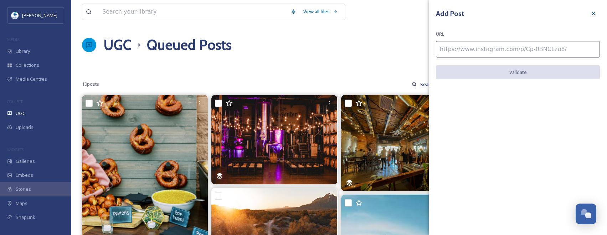
click at [560, 57] on input at bounding box center [518, 49] width 164 height 16
paste input "https://www.instagram.com/p/DGd2y2sKc9C/"
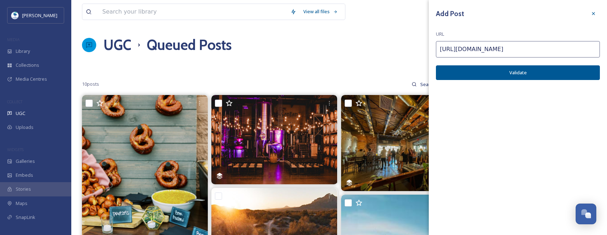
type input "https://www.instagram.com/p/DGd2y2sKc9C/"
click at [573, 75] on button "Validate" at bounding box center [518, 72] width 164 height 15
click at [572, 75] on button "Add Post" at bounding box center [518, 72] width 164 height 15
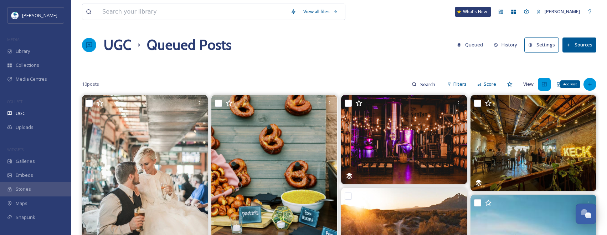
click at [596, 85] on div "Add Post" at bounding box center [590, 84] width 13 height 13
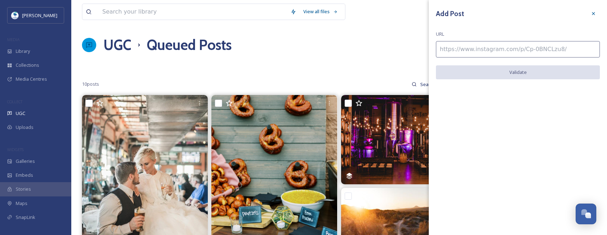
click at [555, 55] on input at bounding box center [518, 49] width 164 height 16
paste input "https://www.instagram.com/p/DGqwn24y2Jj/"
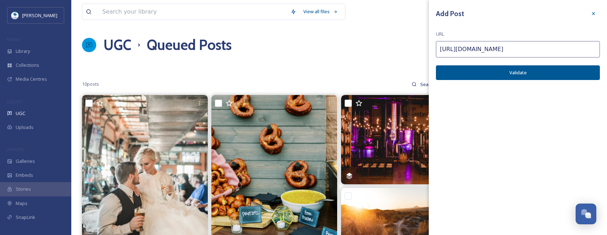
type input "https://www.instagram.com/p/DGqwn24y2Jj/"
click at [558, 69] on button "Validate" at bounding box center [518, 72] width 164 height 15
click at [558, 69] on button "Add Post" at bounding box center [518, 72] width 164 height 15
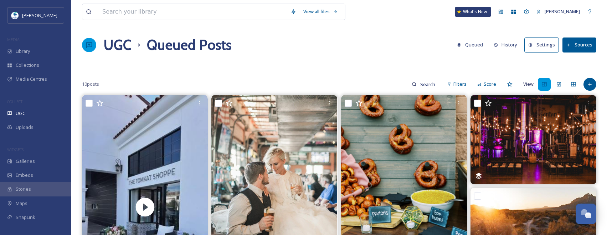
click at [585, 49] on button "Sources" at bounding box center [580, 44] width 34 height 15
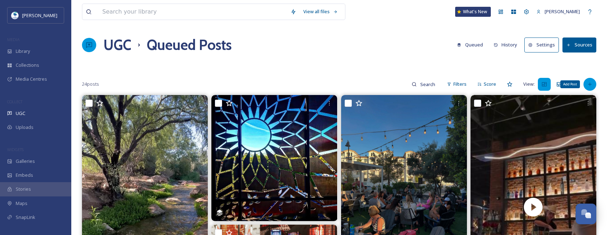
click at [594, 88] on div "Add Post" at bounding box center [590, 84] width 13 height 13
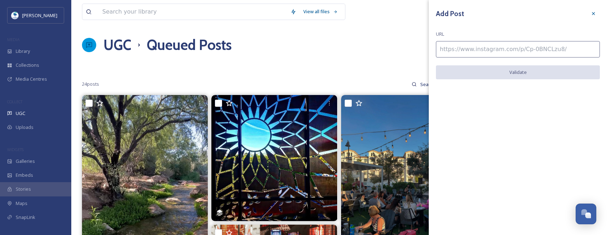
click at [523, 51] on input at bounding box center [518, 49] width 164 height 16
paste input "https://www.instagram.com/p/DFqkse_TWP0/"
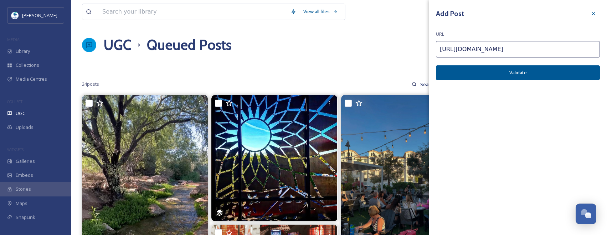
type input "https://www.instagram.com/p/DFqkse_TWP0/"
click at [539, 68] on button "Validate" at bounding box center [518, 72] width 164 height 15
click at [539, 68] on button "Add Post" at bounding box center [518, 72] width 164 height 15
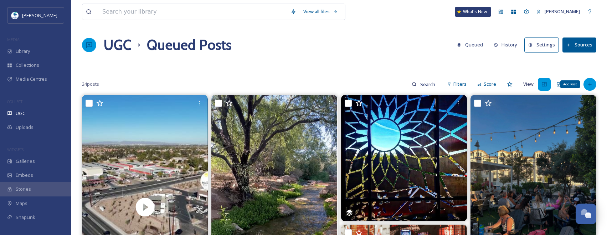
click at [585, 80] on div "Add Post" at bounding box center [590, 84] width 13 height 13
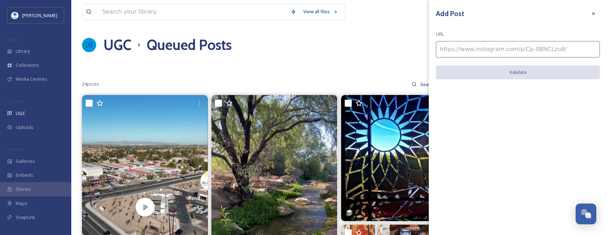
click at [516, 54] on input at bounding box center [518, 49] width 164 height 16
paste input "https://www.instagram.com/p/C_Jn0txS9-A/"
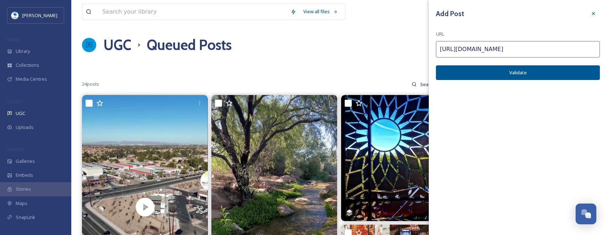
type input "https://www.instagram.com/p/C_Jn0txS9-A/"
click at [556, 72] on button "Validate" at bounding box center [518, 72] width 164 height 15
click at [556, 72] on button "Add Post" at bounding box center [518, 72] width 164 height 15
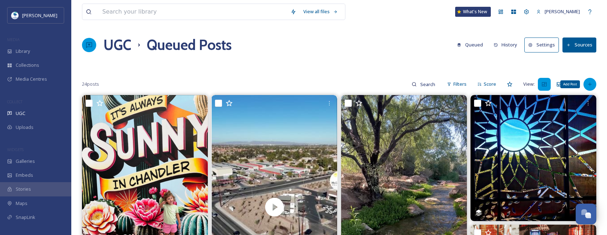
click at [584, 85] on div "Add Post" at bounding box center [590, 84] width 13 height 13
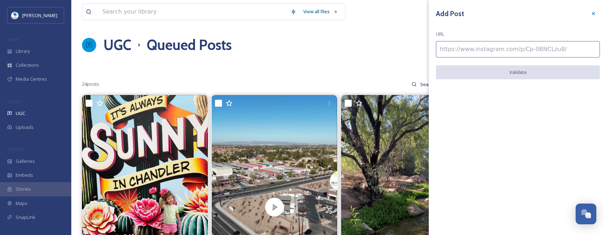
click at [546, 53] on input at bounding box center [518, 49] width 164 height 16
paste input "https://www.instagram.com/p/C4f1ipBL9Lz/"
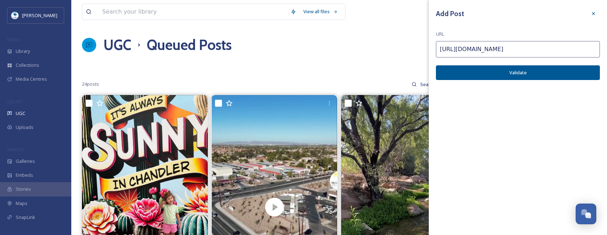
type input "https://www.instagram.com/p/C4f1ipBL9Lz/"
click at [570, 71] on button "Validate" at bounding box center [518, 72] width 164 height 15
click at [570, 71] on button "Add Post" at bounding box center [518, 72] width 164 height 15
